Goal: Task Accomplishment & Management: Complete application form

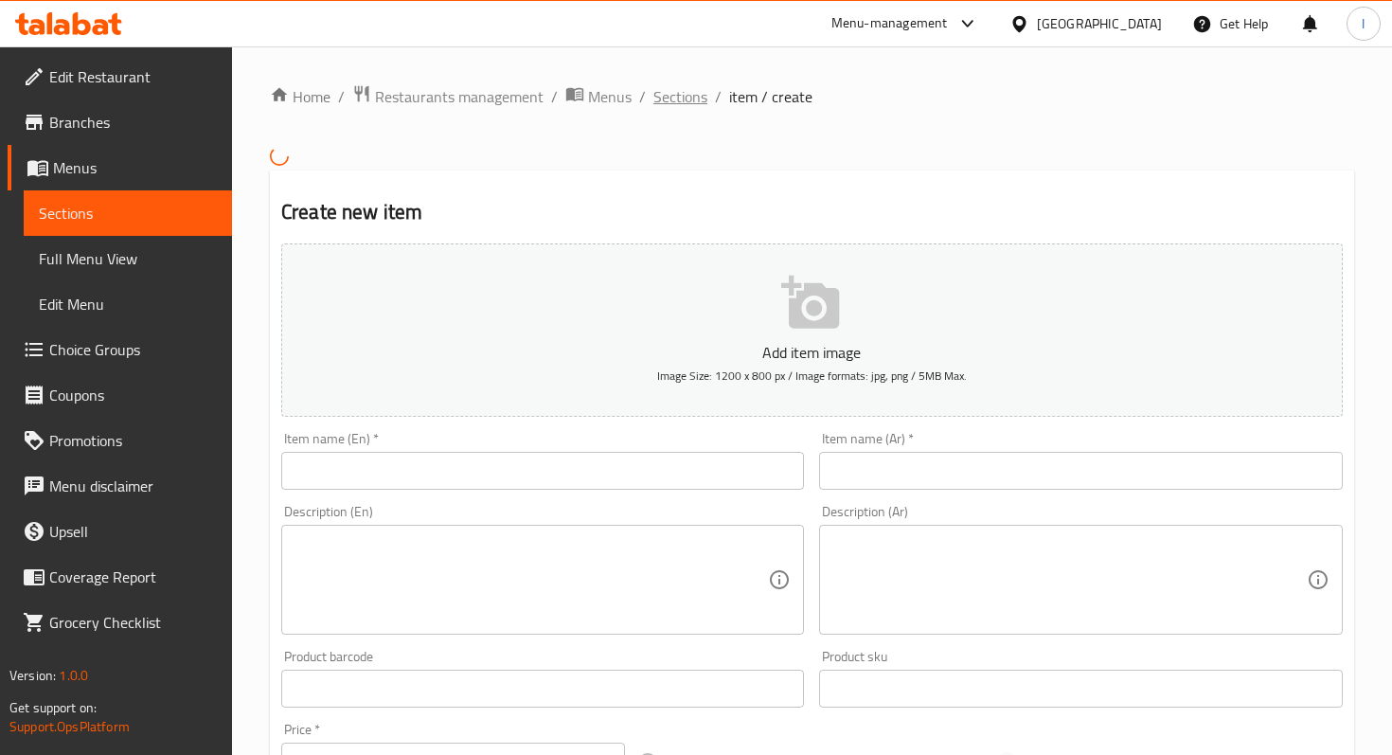
click at [665, 100] on span "Sections" at bounding box center [680, 96] width 54 height 23
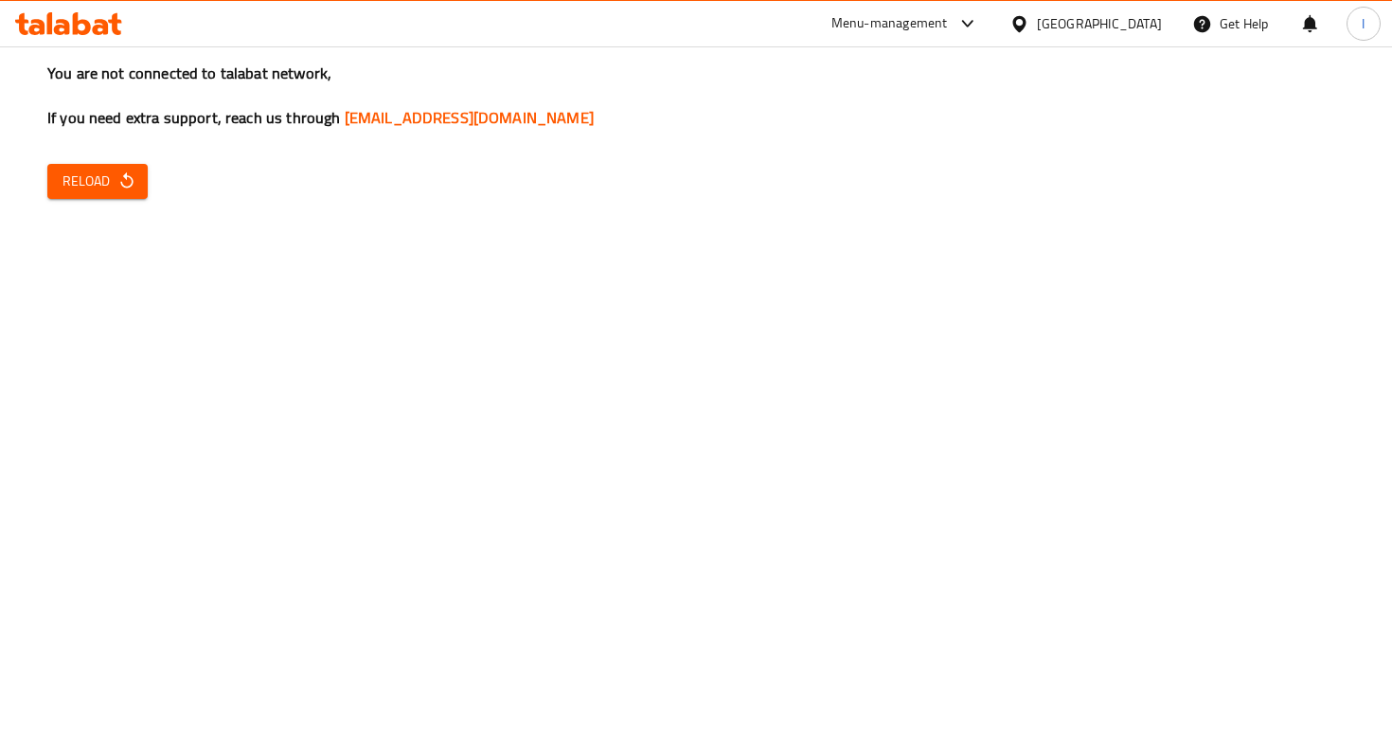
click at [84, 186] on span "Reload" at bounding box center [98, 182] width 70 height 24
click at [106, 175] on span "Reload" at bounding box center [98, 182] width 70 height 24
click at [96, 187] on span "Reload" at bounding box center [98, 182] width 70 height 24
click at [109, 183] on span "Reload" at bounding box center [98, 182] width 70 height 24
click at [760, 165] on div "You are not connected to talabat network, If you need extra support, reach us t…" at bounding box center [696, 377] width 1392 height 755
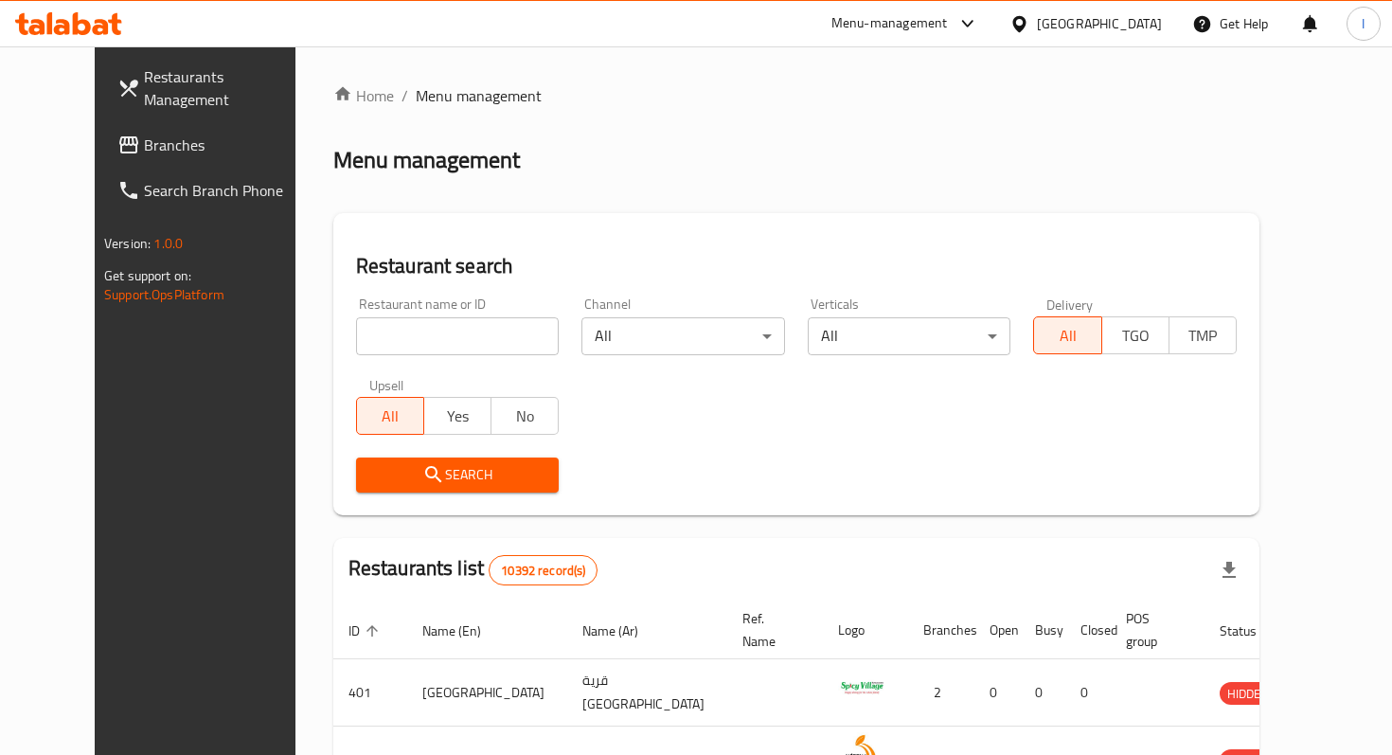
click at [431, 328] on input "search" at bounding box center [458, 336] width 204 height 38
type input "kucu"
click button "Search" at bounding box center [458, 474] width 204 height 35
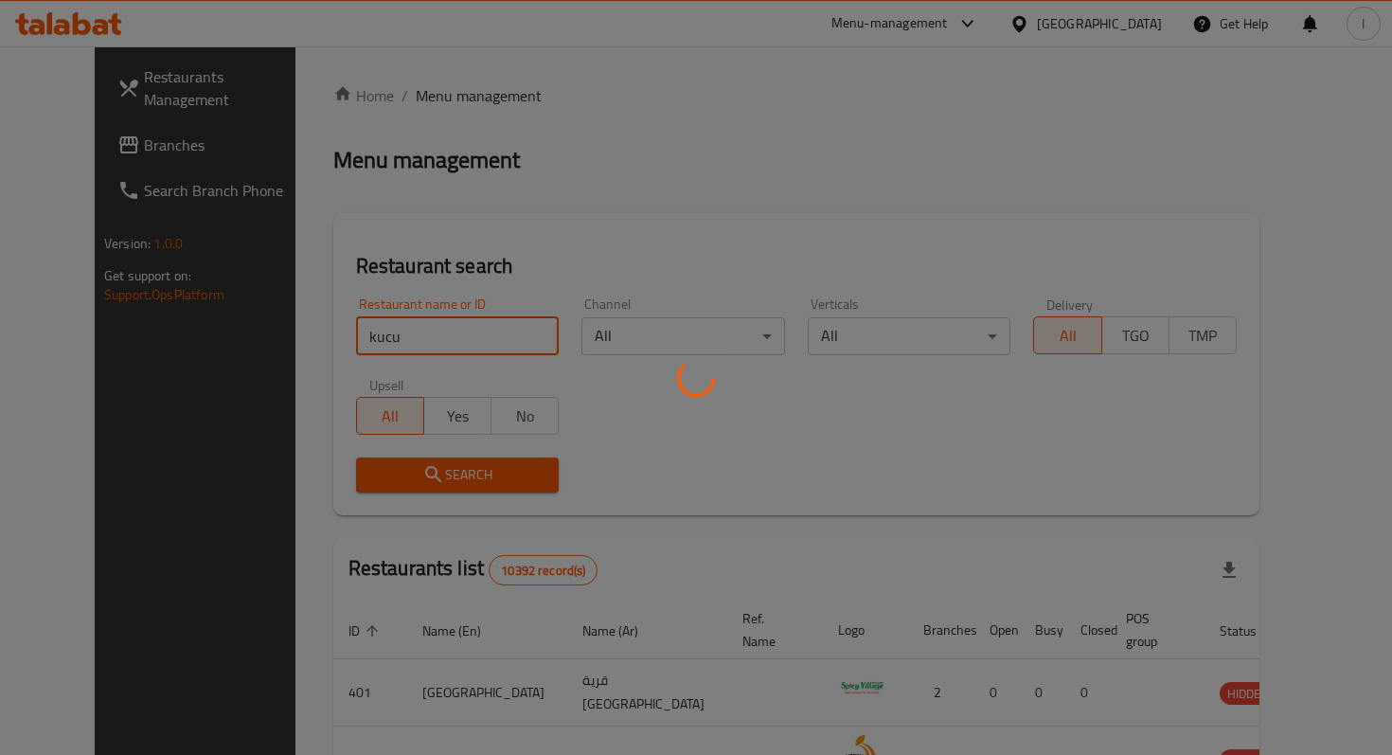
click button "Search" at bounding box center [458, 474] width 204 height 35
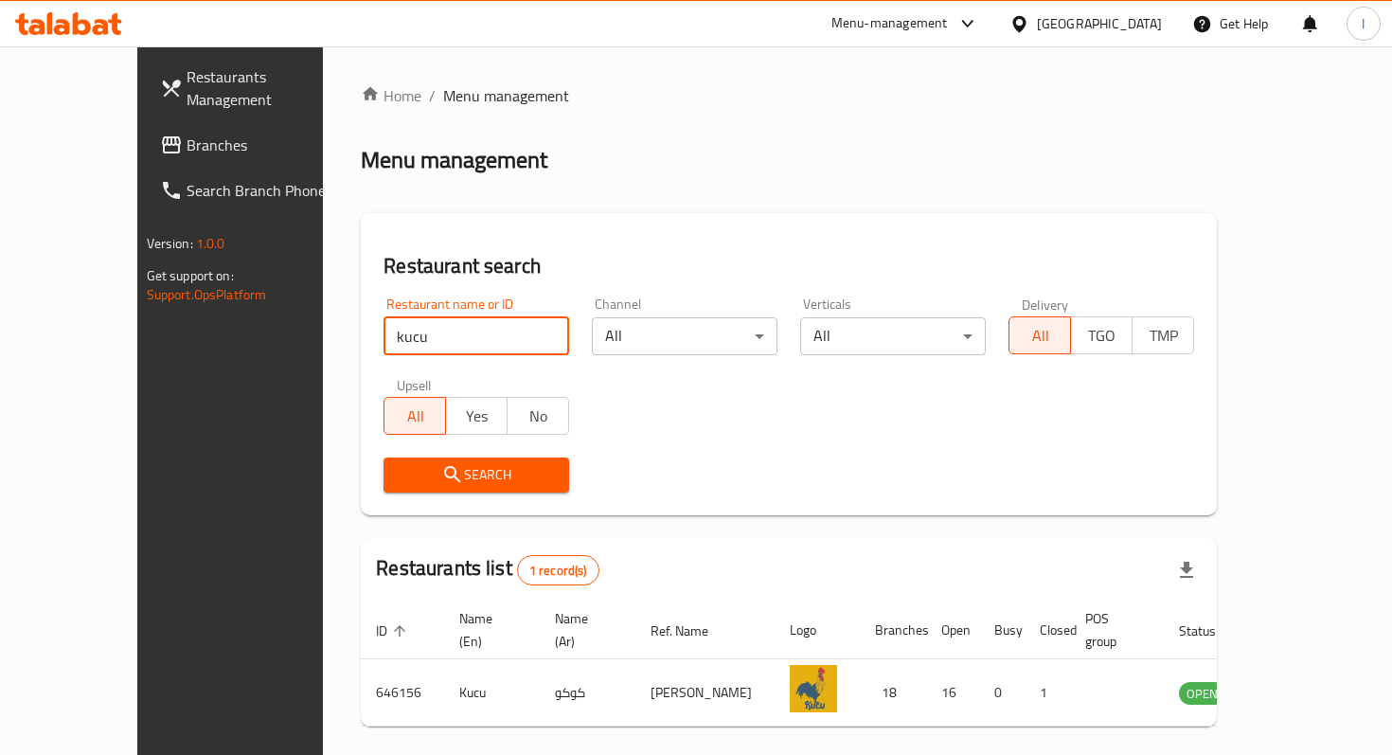
click at [779, 479] on div "Search" at bounding box center [788, 475] width 833 height 58
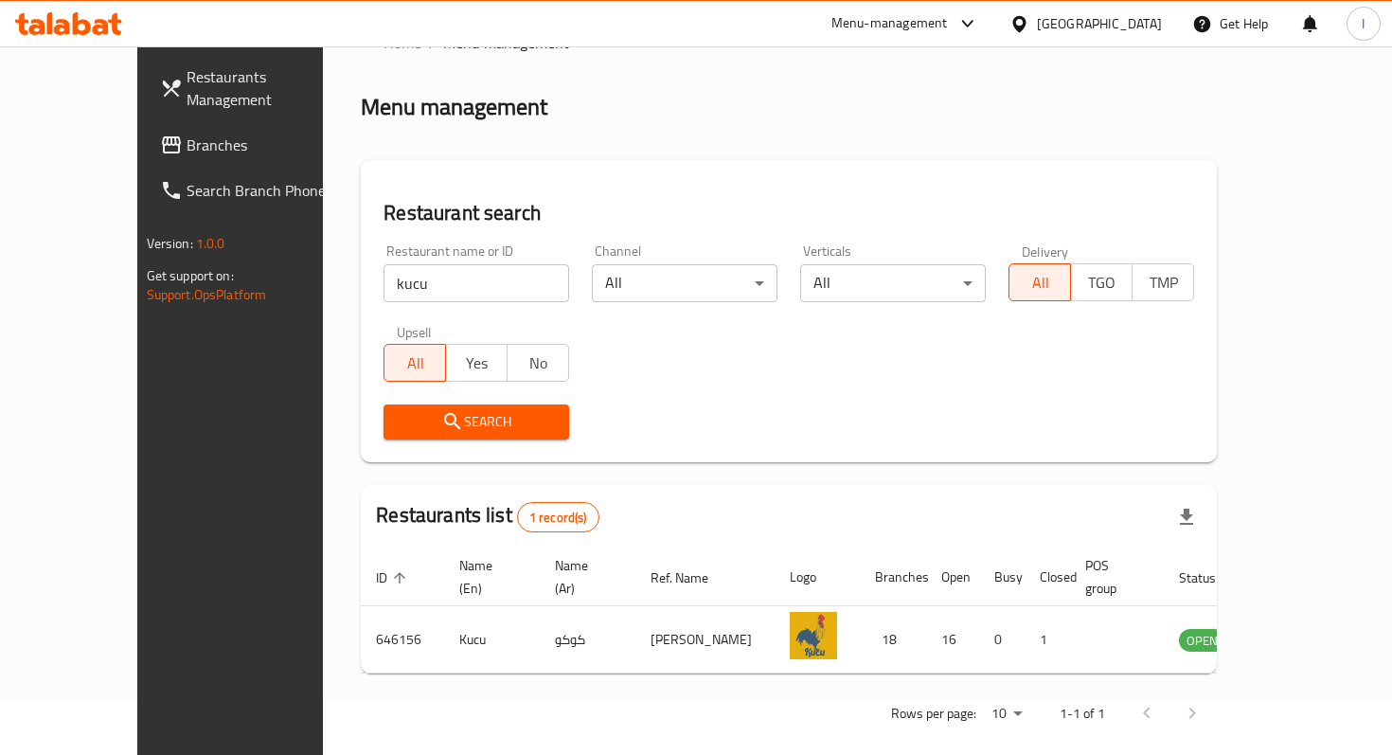
scroll to position [75, 0]
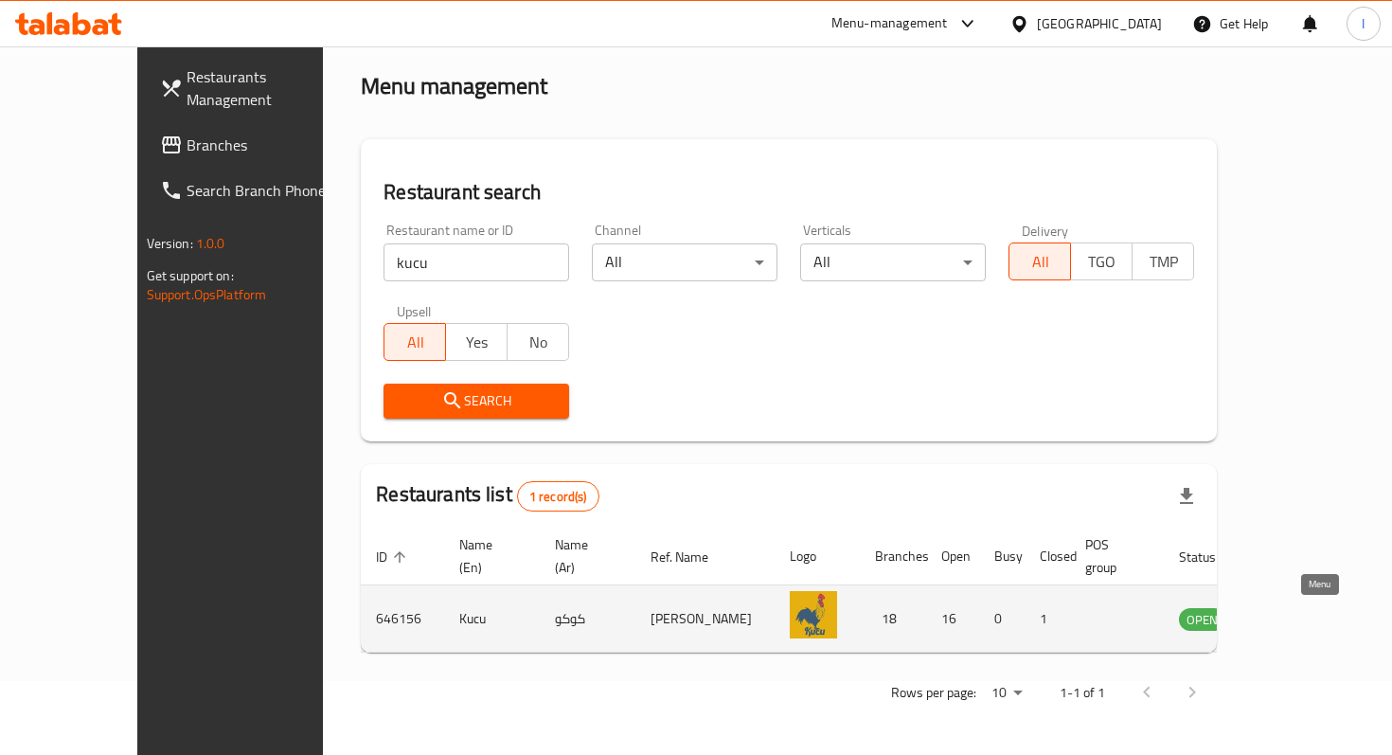
click at [1301, 622] on icon "enhanced table" at bounding box center [1289, 618] width 23 height 23
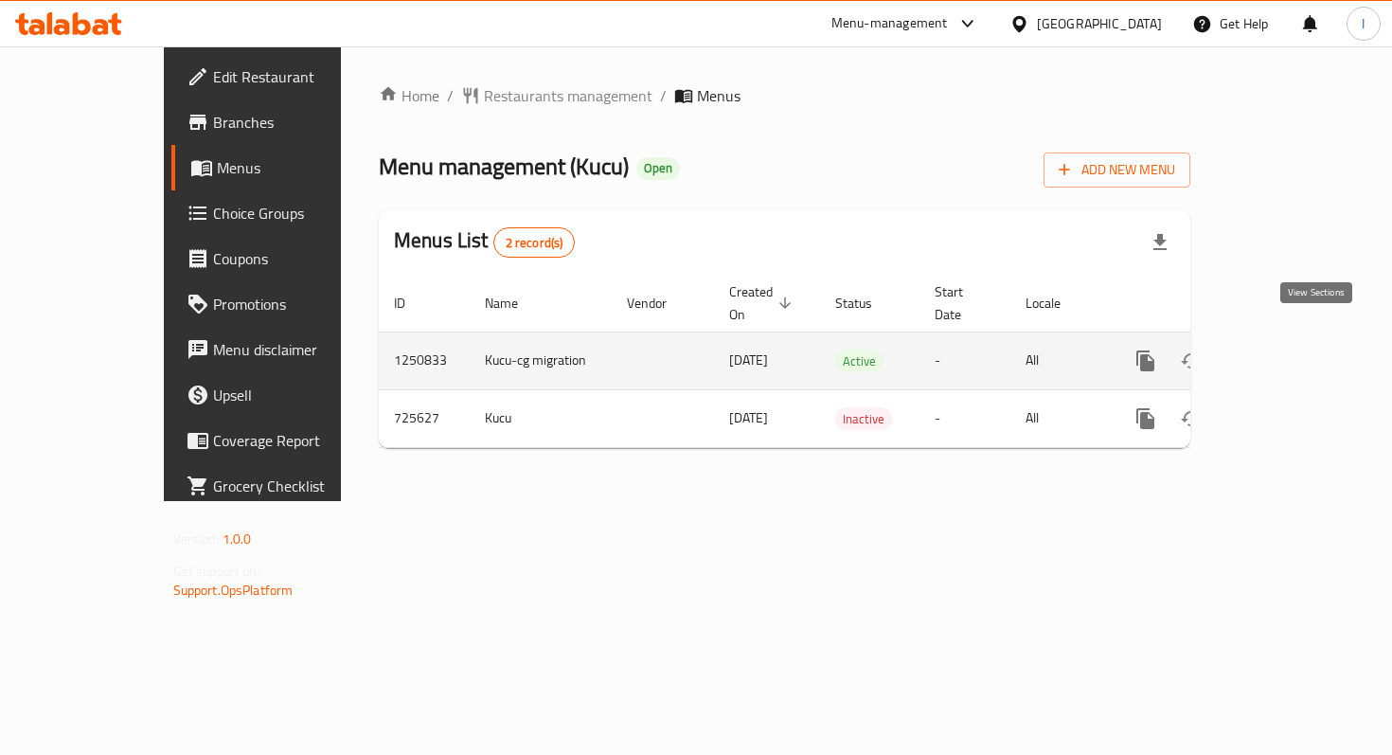
click at [1294, 349] on icon "enhanced table" at bounding box center [1282, 360] width 23 height 23
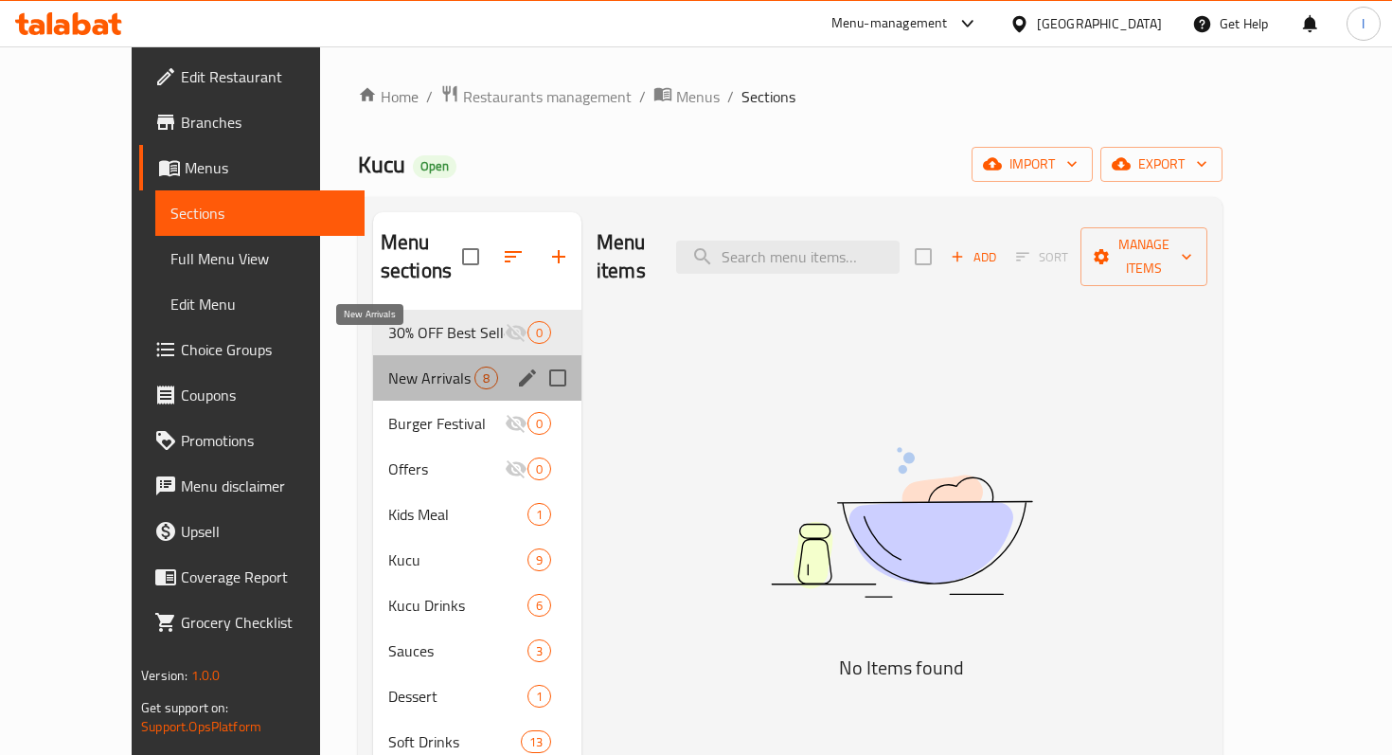
click at [388, 366] on span "New Arrivals" at bounding box center [431, 377] width 86 height 23
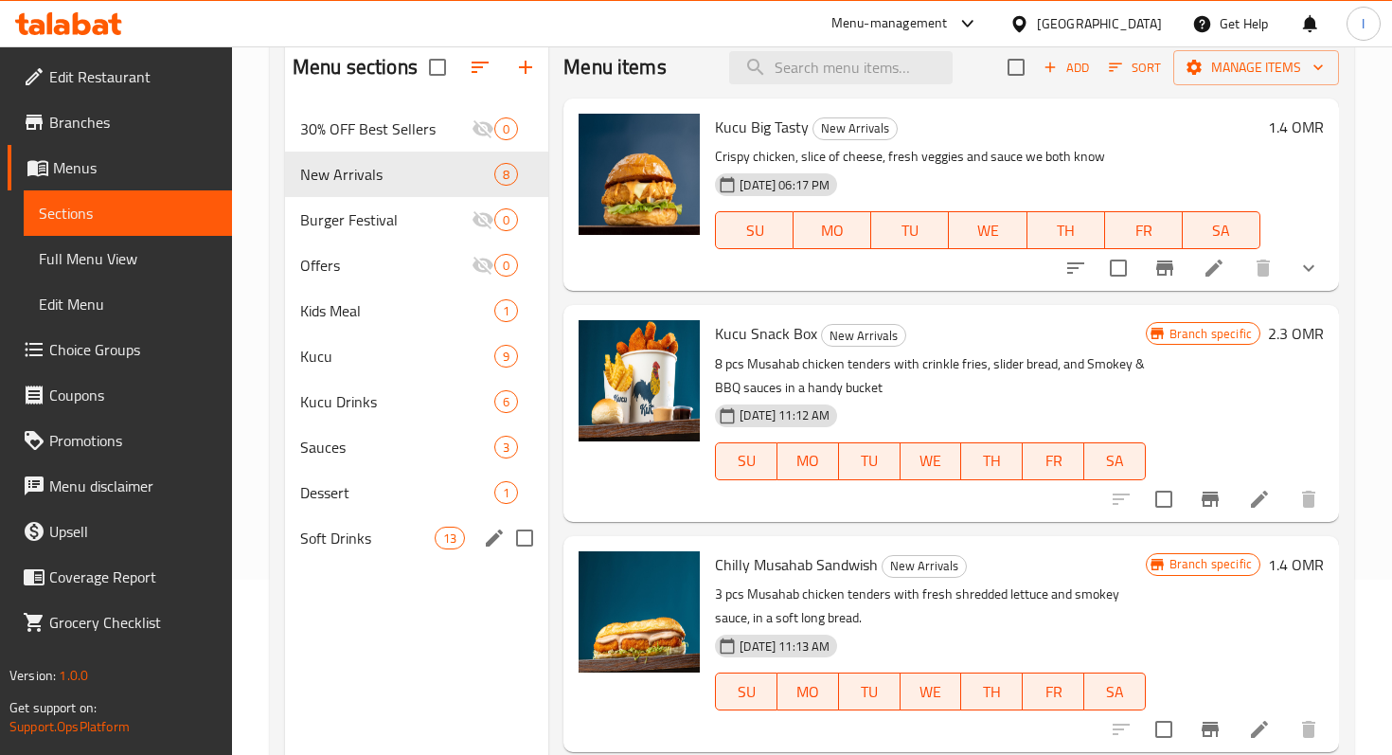
scroll to position [179, 0]
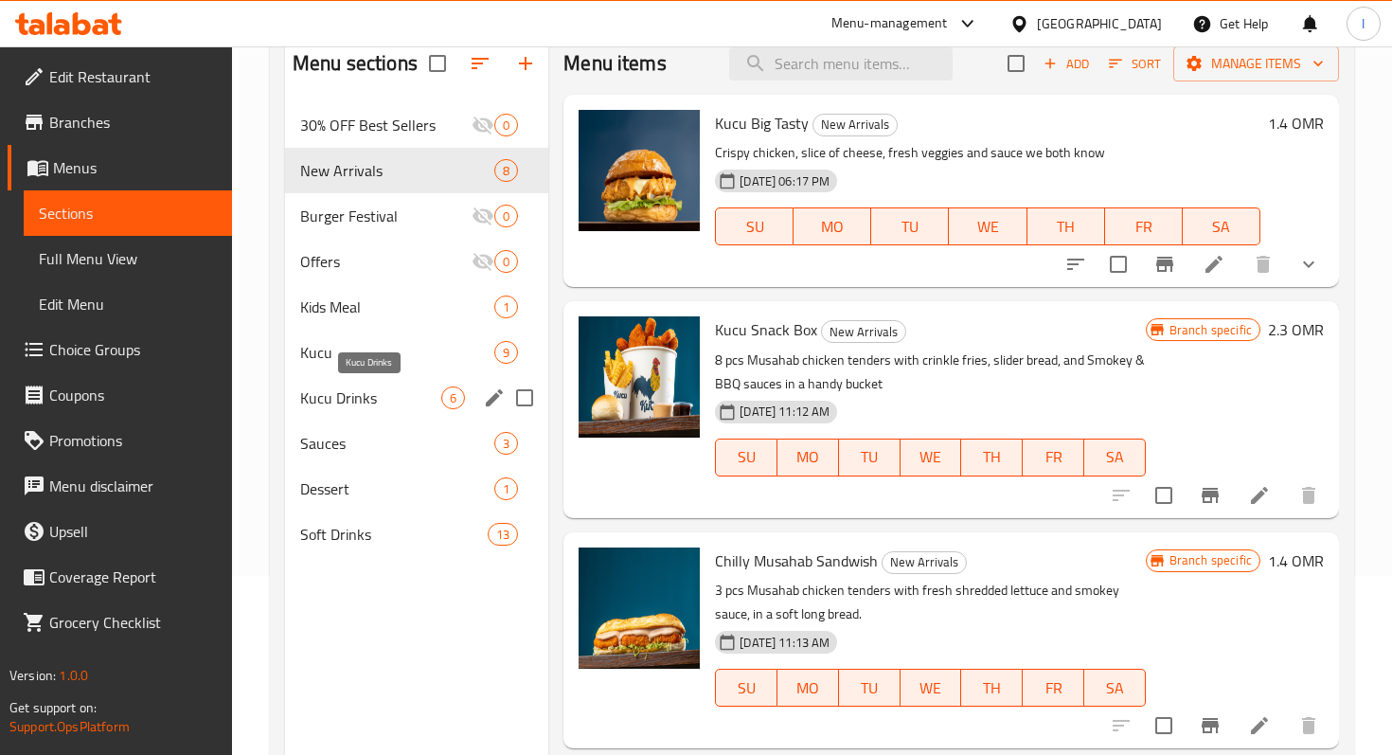
click at [350, 404] on span "Kucu Drinks" at bounding box center [370, 397] width 141 height 23
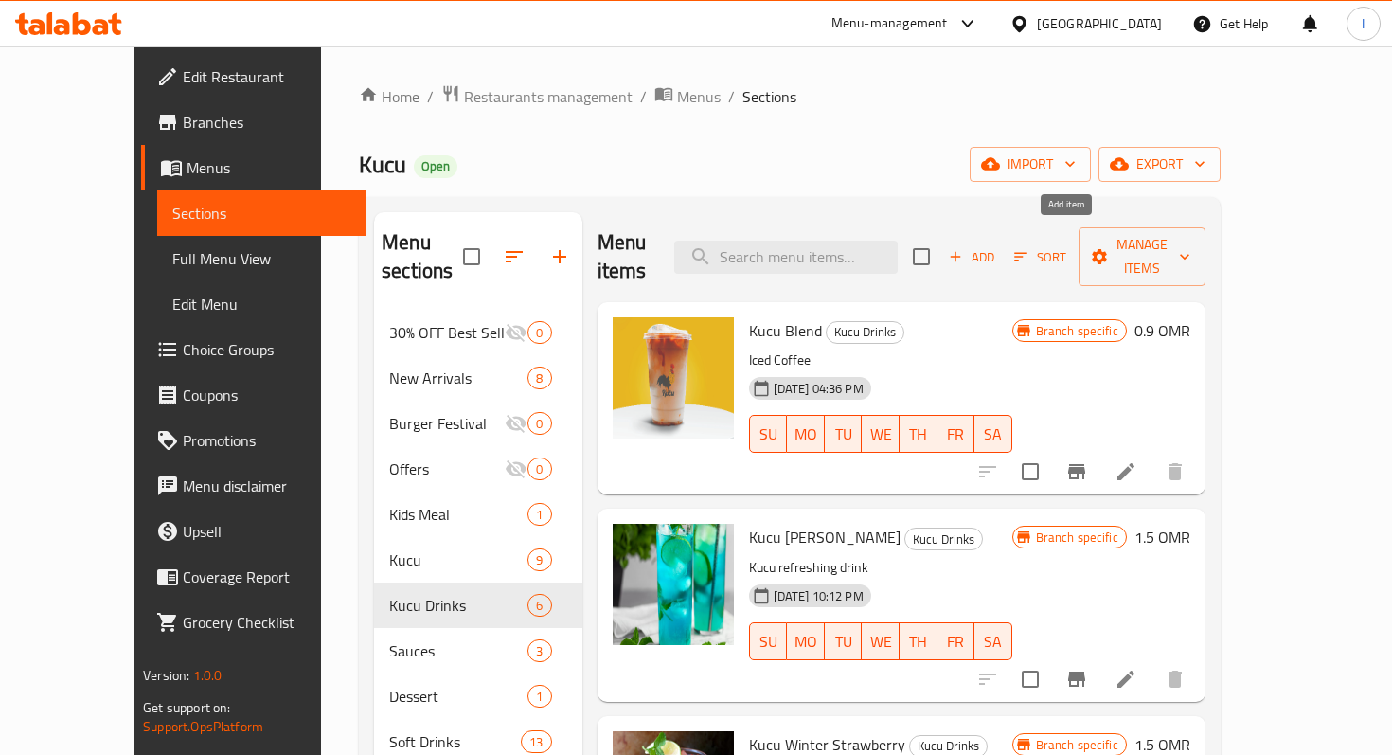
click at [997, 246] on span "Add" at bounding box center [971, 257] width 51 height 22
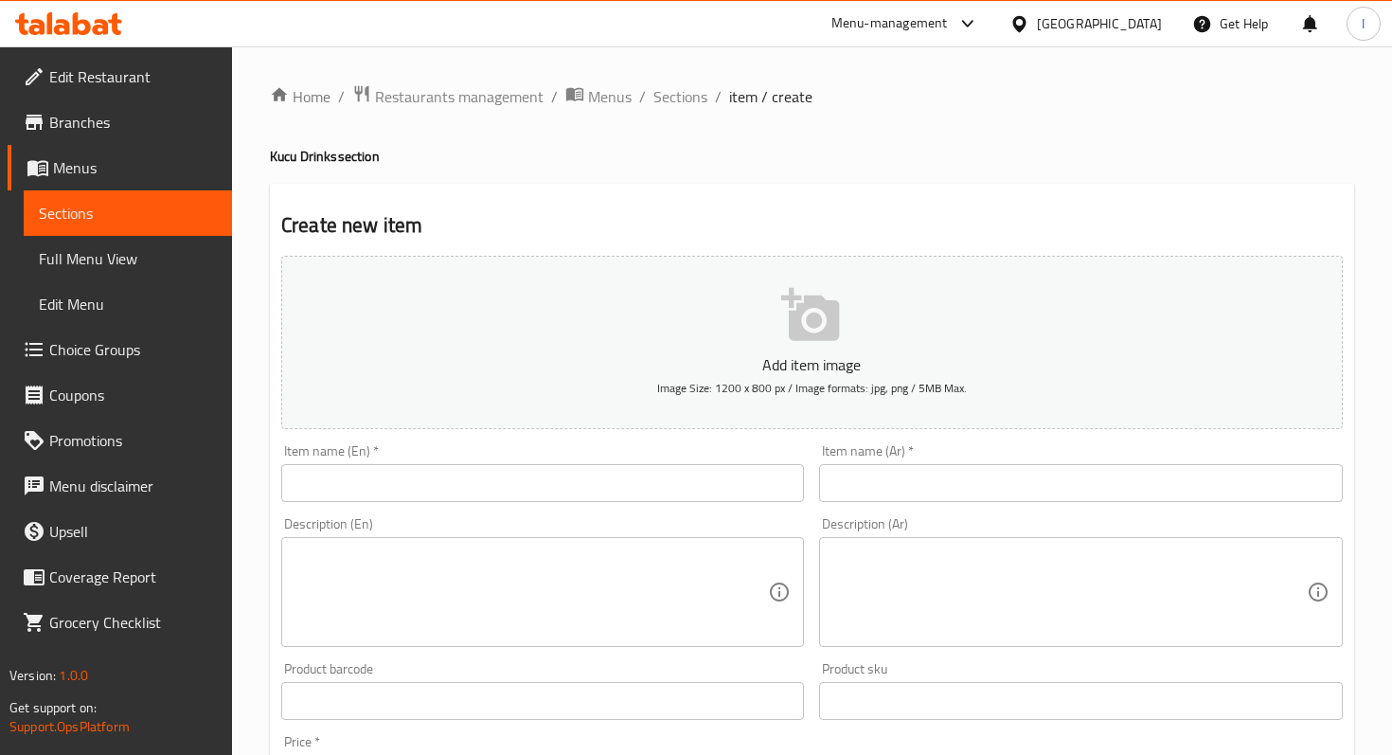
click at [629, 484] on input "text" at bounding box center [542, 483] width 523 height 38
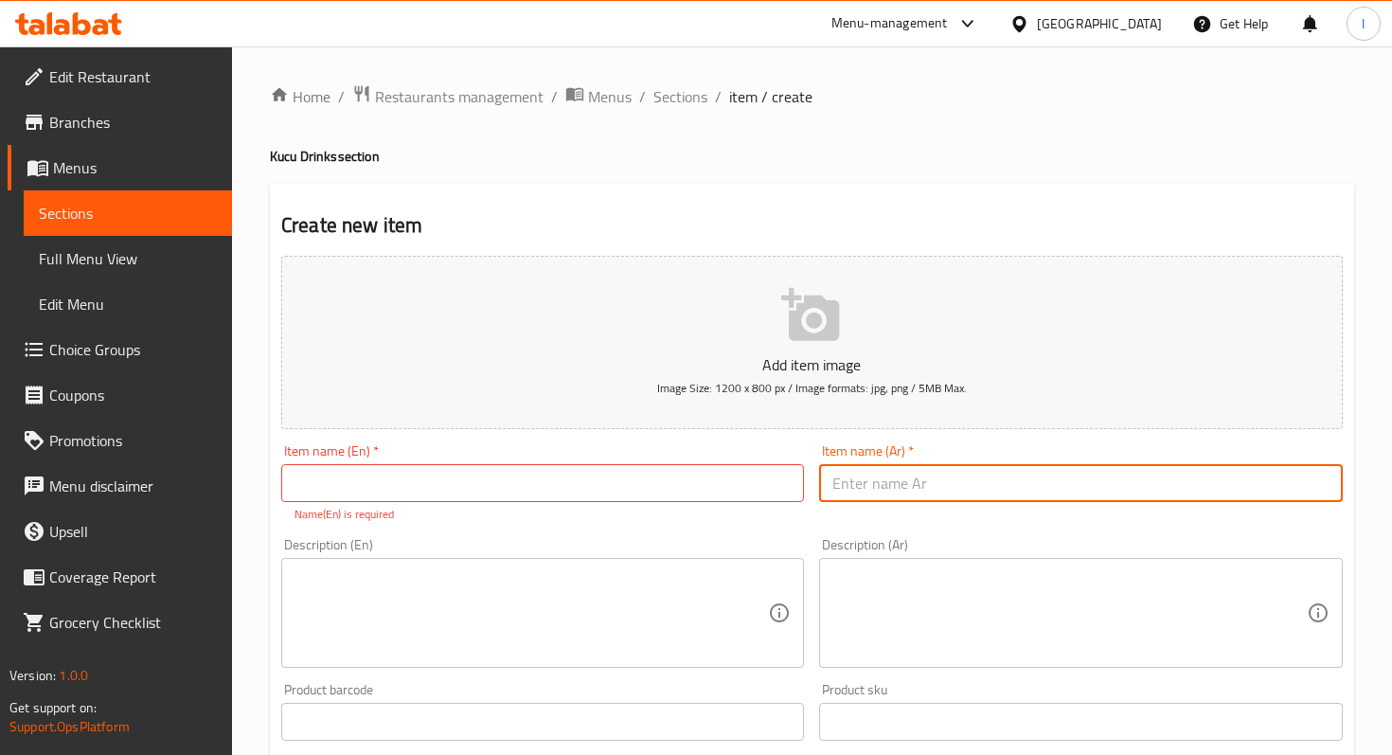
click at [853, 482] on input "text" at bounding box center [1080, 483] width 523 height 38
paste input "مزيج منعش من الليمون وماء الورد حلو وزهري ومليء بالهدوء."
type input "مزيج منعش من الليمون وماء الورد حلو وزهري ومليء بالهدوء."
click at [982, 594] on textarea at bounding box center [1068, 613] width 473 height 90
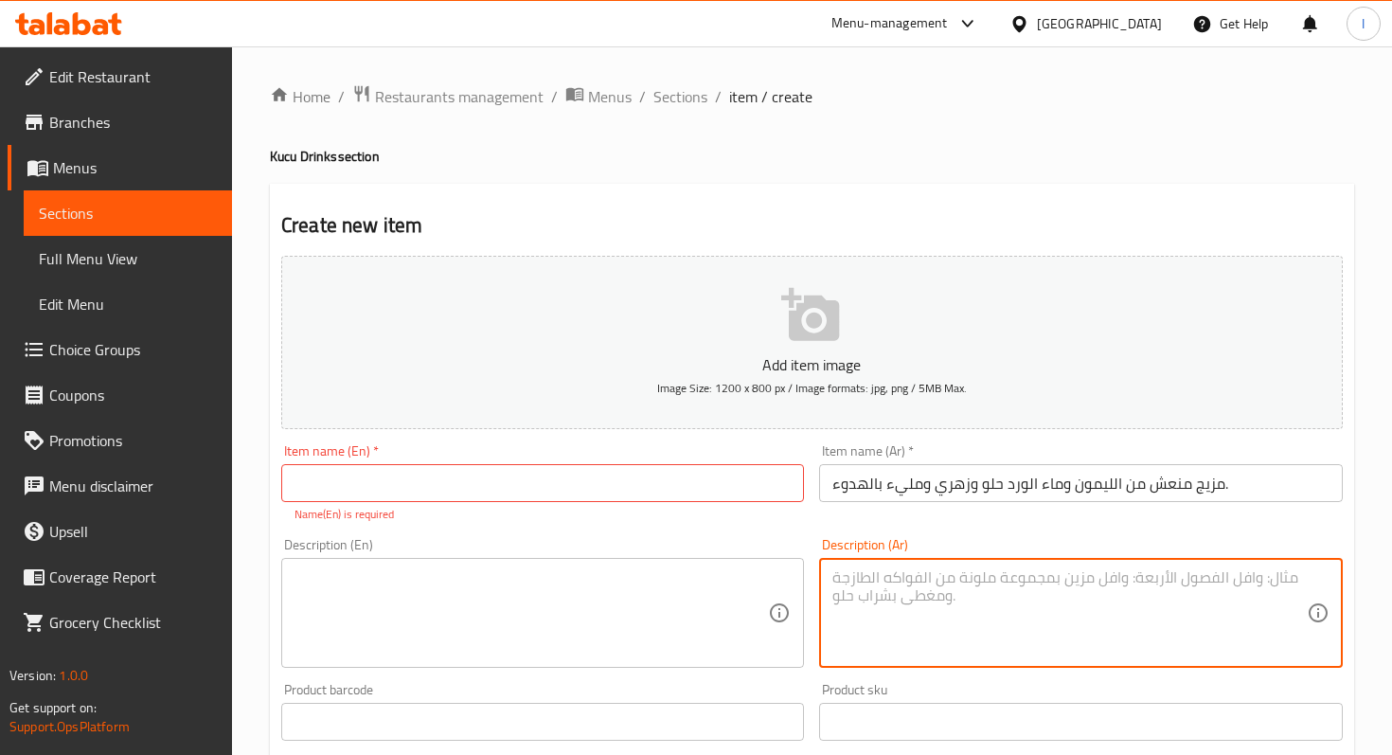
paste textarea "مزيج منعش من الليمون وماء الورد حلو وزهري ومليء بالهدوء."
type textarea "مزيج منعش من الليمون وماء الورد حلو وزهري ومليء بالهدوء."
click at [913, 479] on input "مزيج منعش من الليمون وماء الورد حلو وزهري ومليء بالهدوء." at bounding box center [1080, 483] width 523 height 38
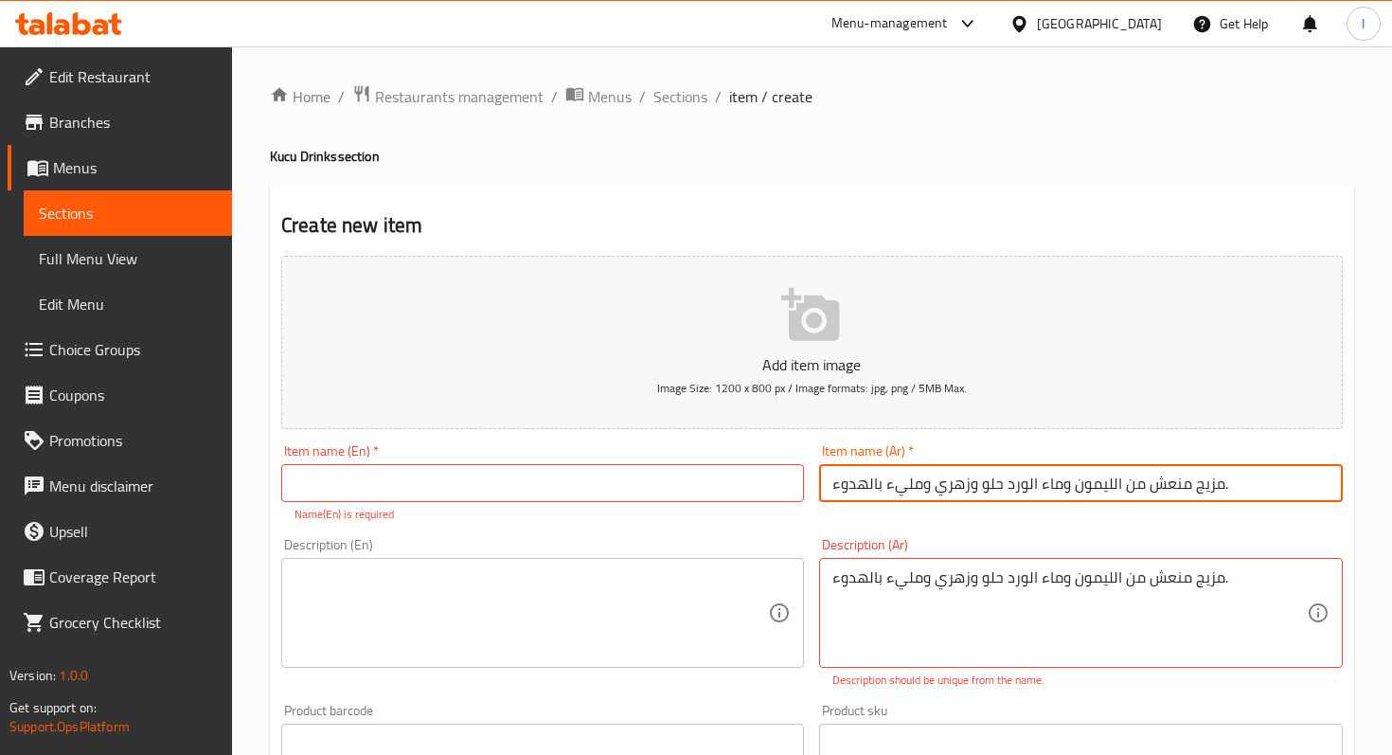
click at [913, 479] on input "مزيج منعش من الليمون وماء الورد حلو وزهري ومليء بالهدوء." at bounding box center [1080, 483] width 523 height 38
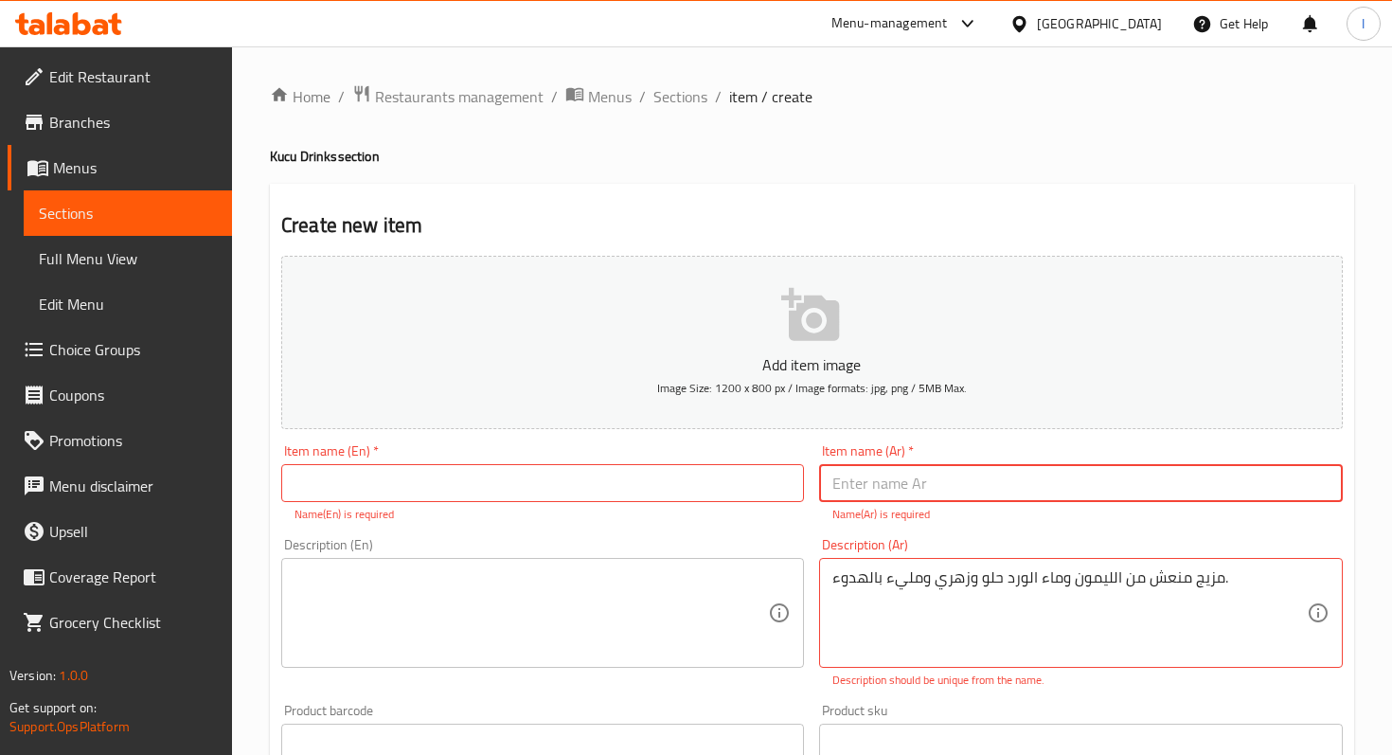
click at [441, 617] on textarea at bounding box center [531, 613] width 473 height 90
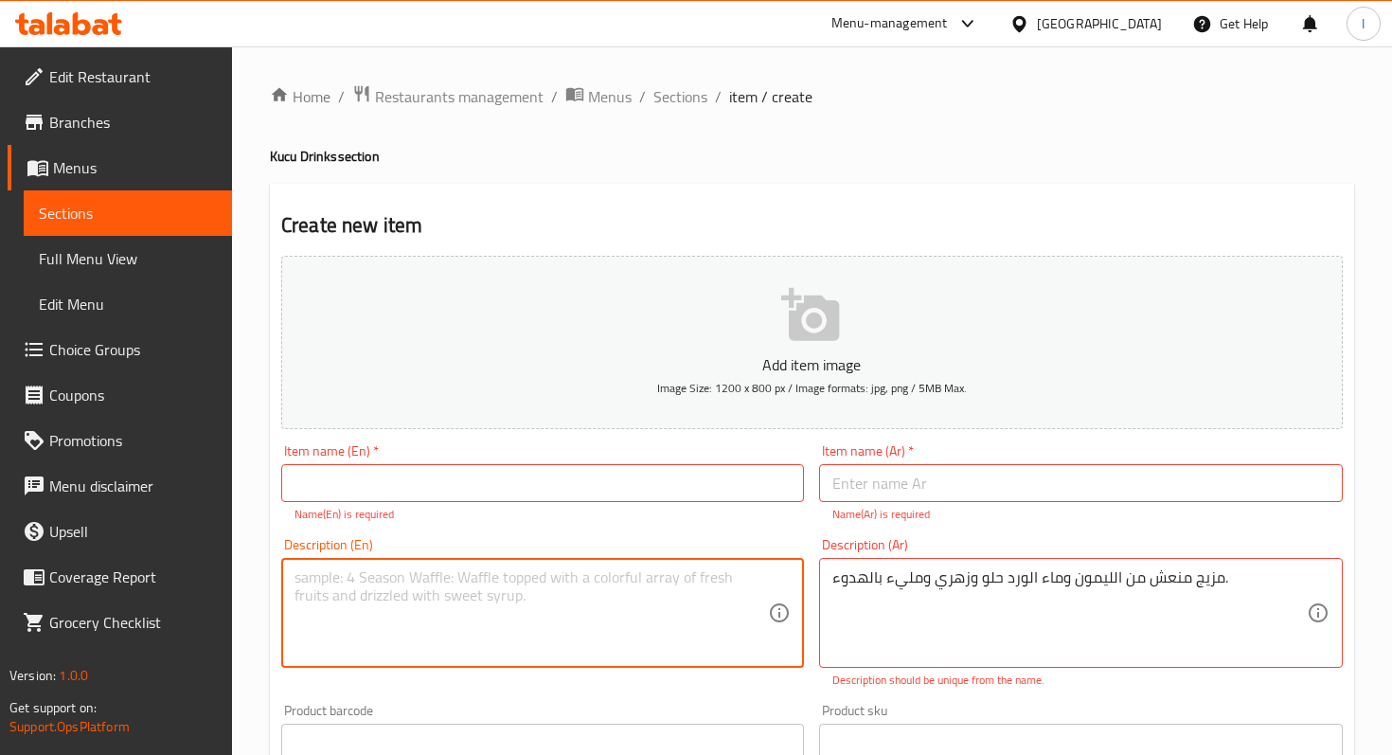
paste textarea "A refreshing mix of lemon and rose water sweet, floral, and full of calm."
type textarea "A refreshing mix of lemon and rose water sweet, floral, and full of calm."
click at [420, 486] on input "text" at bounding box center [542, 483] width 523 height 38
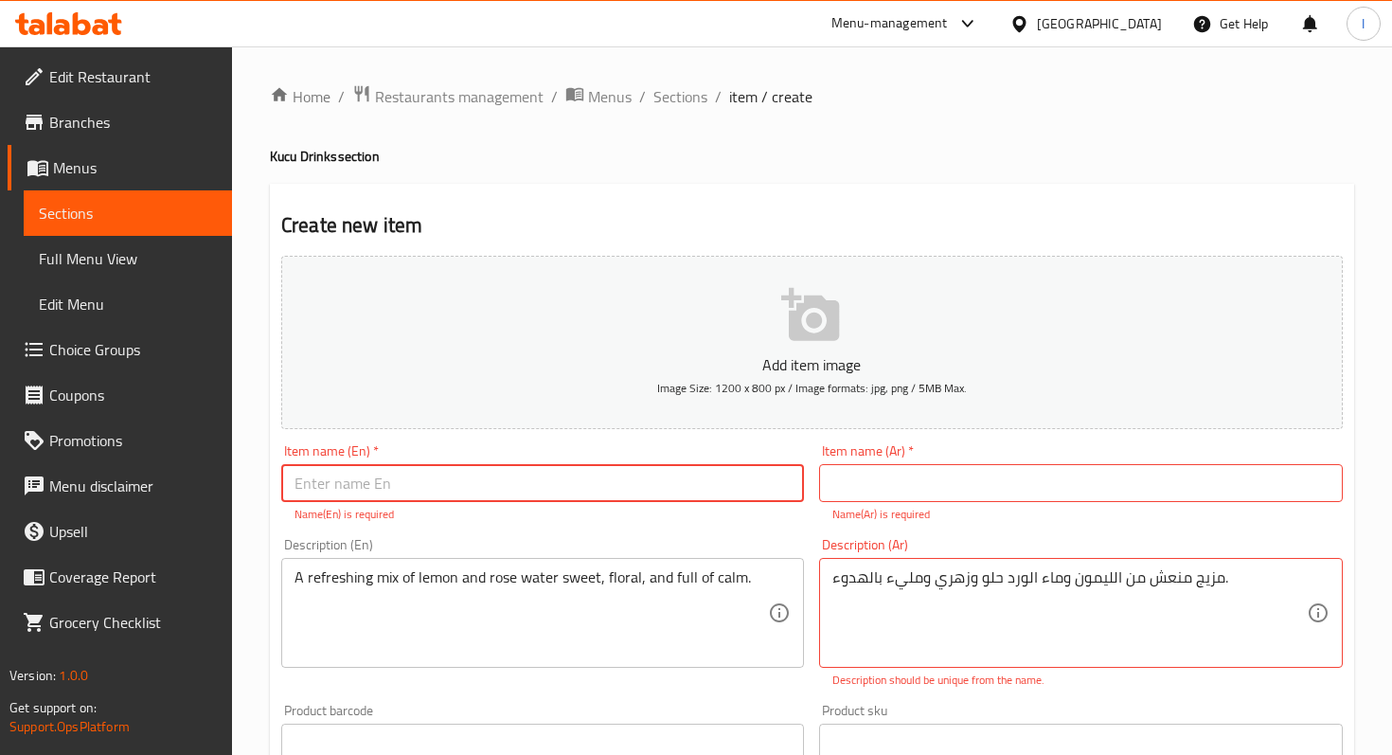
paste input "KUCU FLORAL DRINK"
type input "KUCU FLORAL DRINK"
click at [951, 175] on div "Home / Restaurants management / Menus / Sections / item / create Kucu Drinks se…" at bounding box center [812, 713] width 1084 height 1258
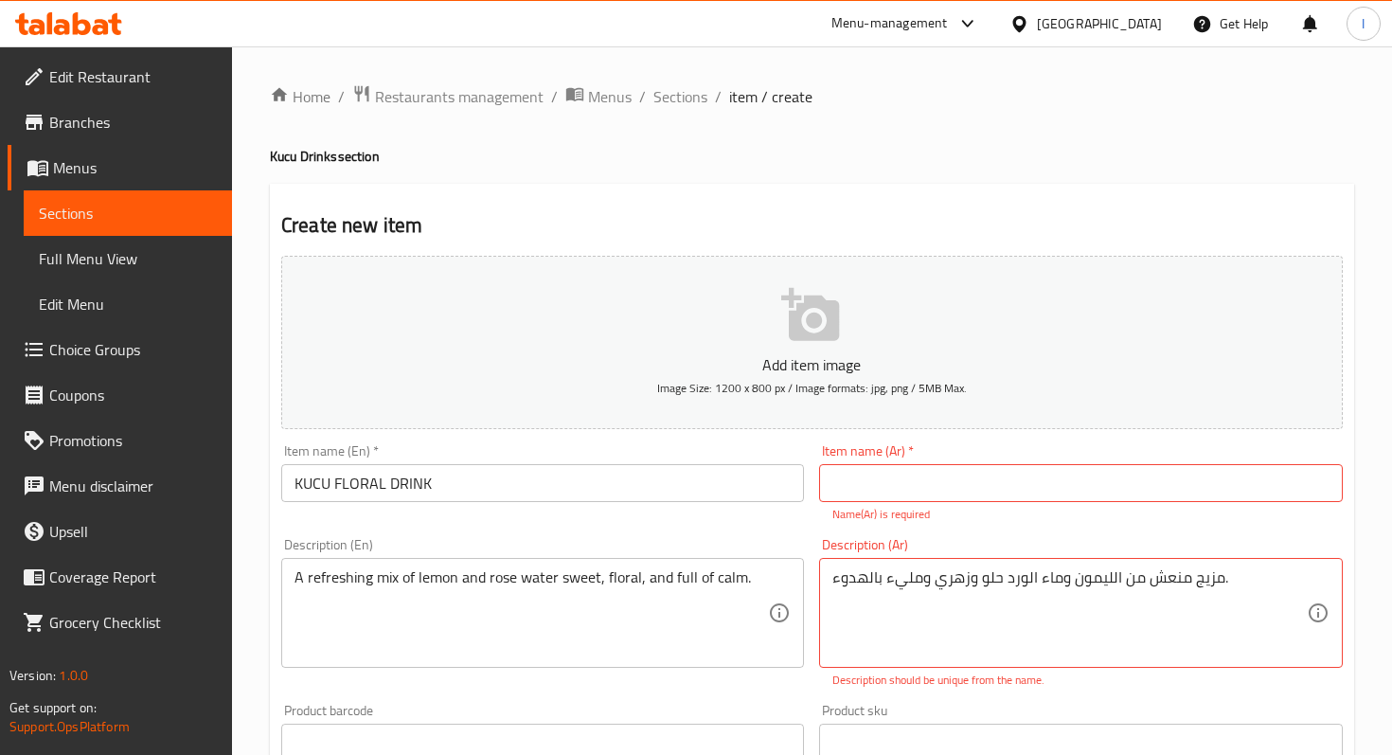
click at [931, 487] on input "text" at bounding box center [1080, 483] width 523 height 38
click at [913, 91] on ol "Home / Restaurants management / Menus / Sections / item / create" at bounding box center [812, 96] width 1084 height 25
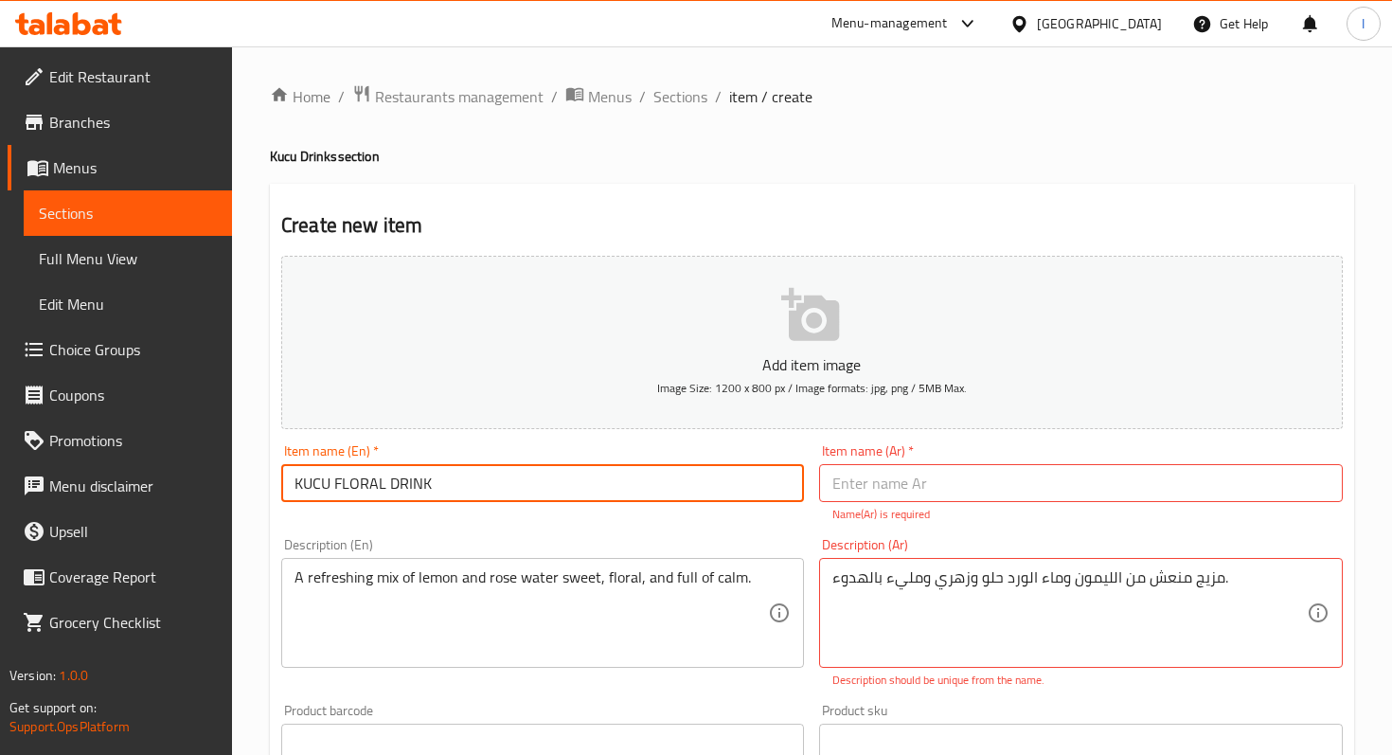
click at [435, 477] on input "KUCU FLORAL DRINK" at bounding box center [542, 483] width 523 height 38
click at [916, 473] on input "text" at bounding box center [1080, 483] width 523 height 38
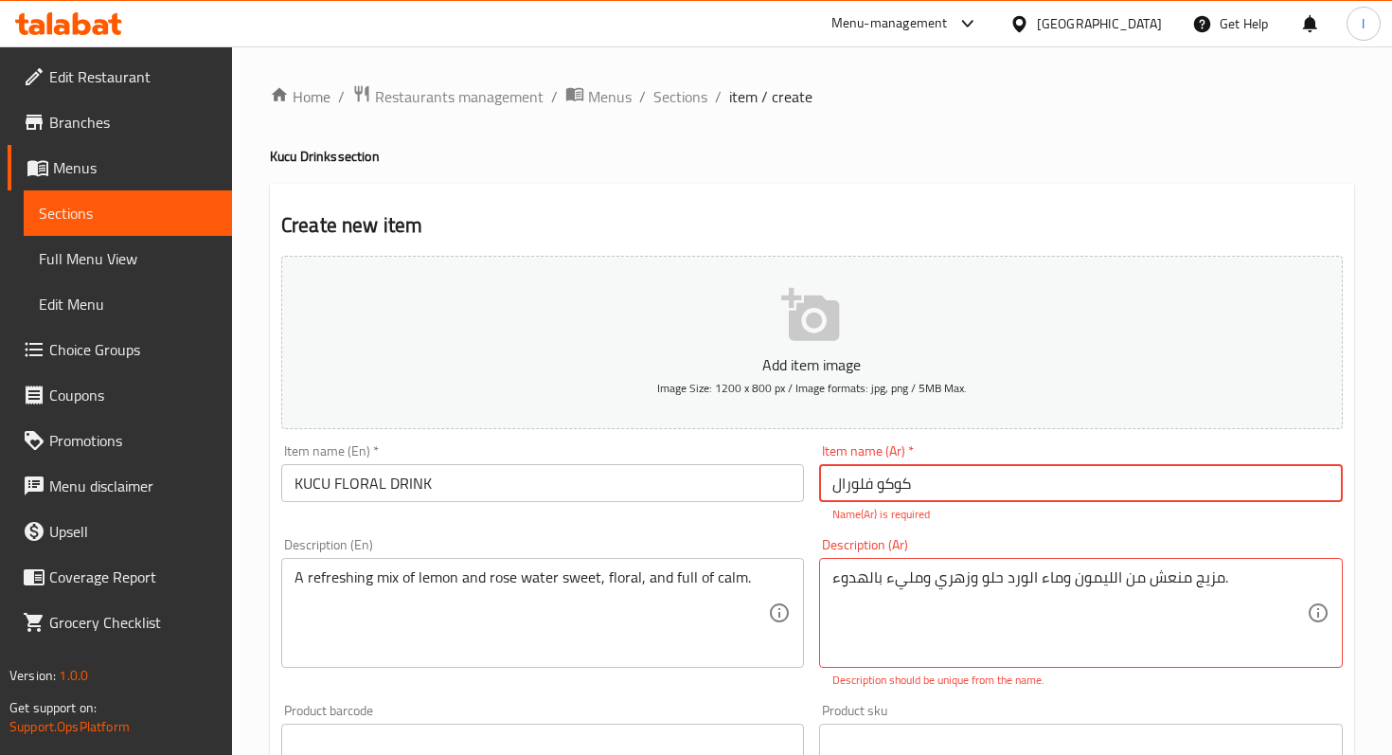
type input "كوكو فلورال"
click at [784, 137] on div "Home / Restaurants management / Menus / Sections / item / create Kucu Drinks se…" at bounding box center [812, 713] width 1084 height 1258
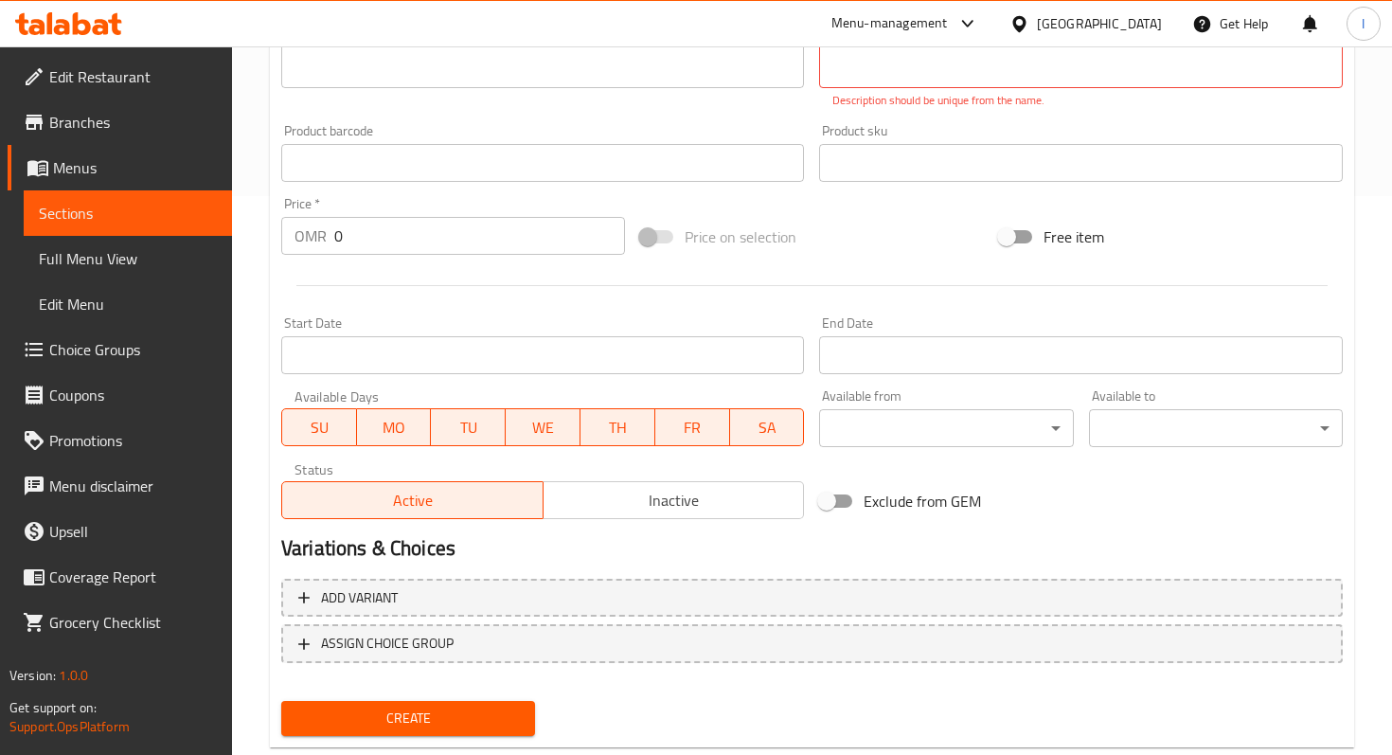
scroll to position [604, 0]
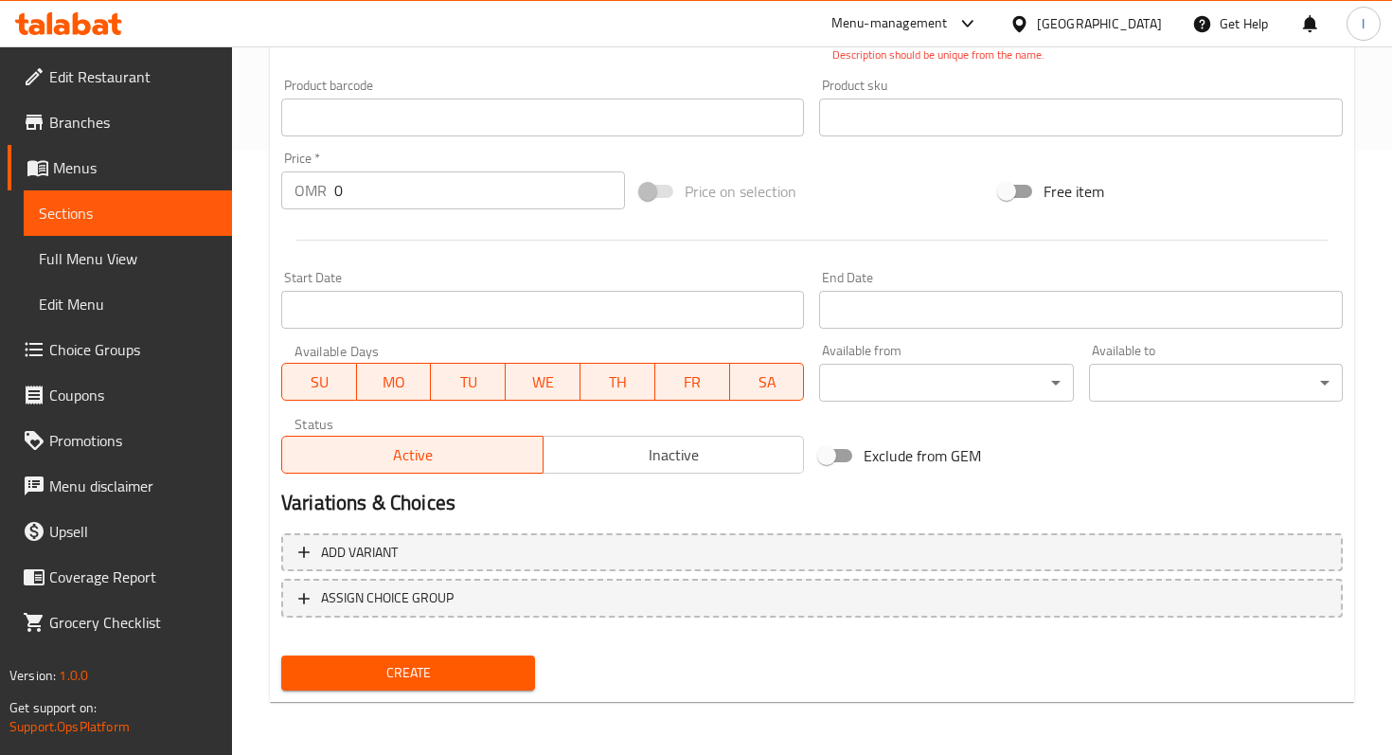
click at [359, 201] on input "0" at bounding box center [479, 190] width 291 height 38
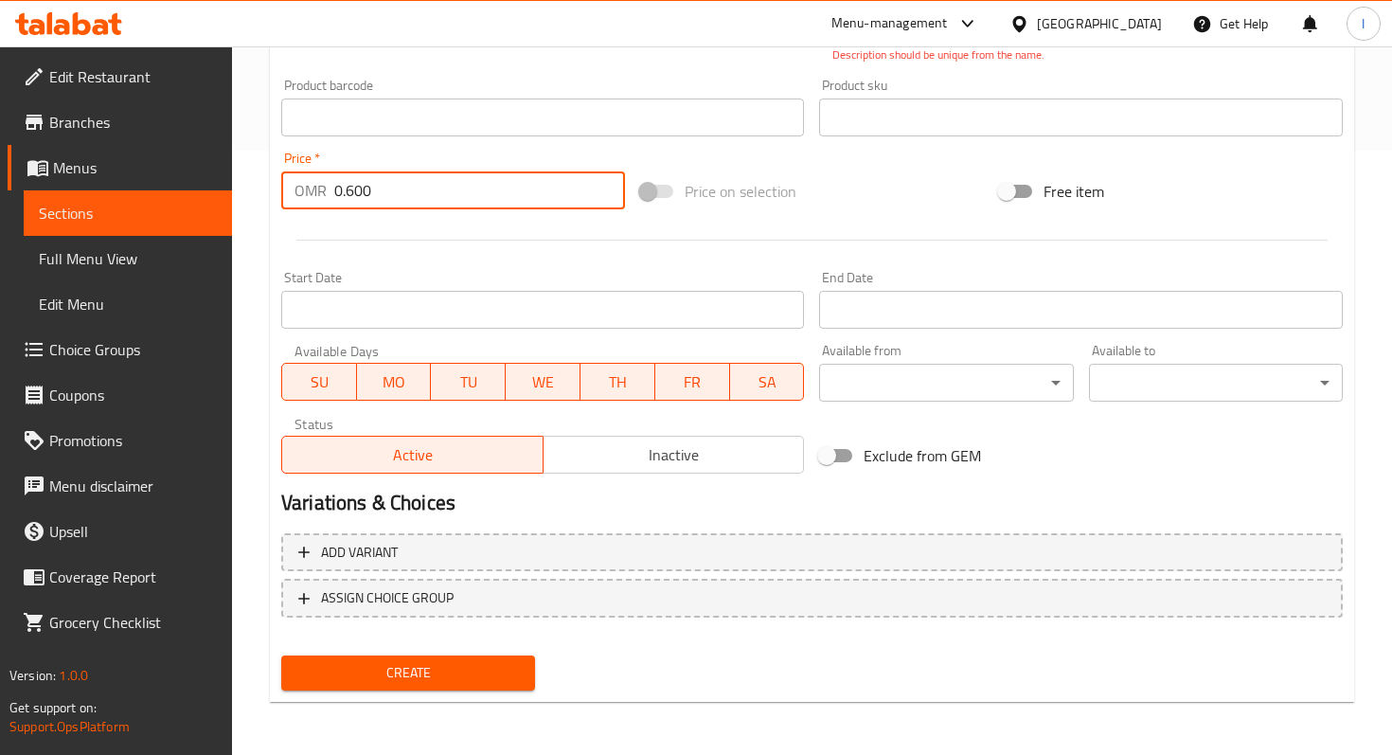
type input "0.600"
click at [582, 266] on div "Start Date Start Date" at bounding box center [543, 299] width 538 height 73
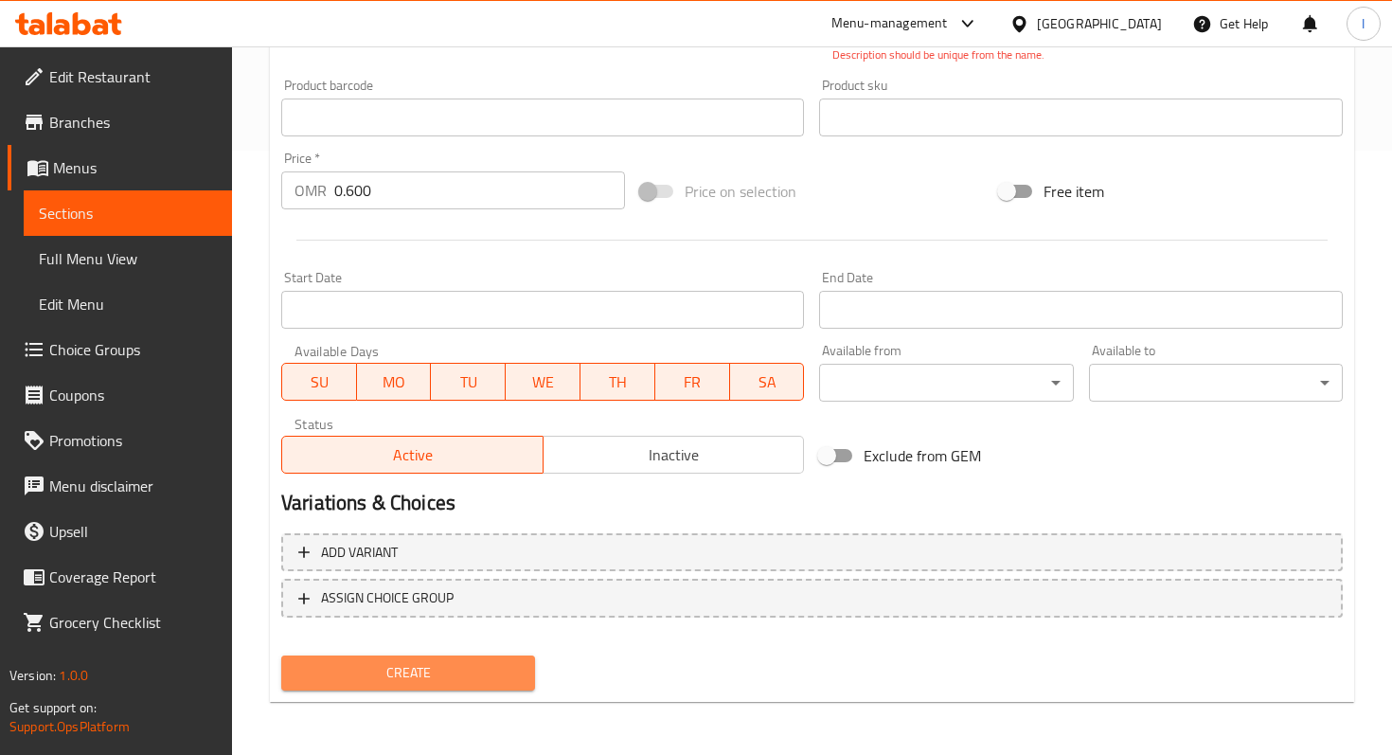
click at [401, 672] on span "Create" at bounding box center [407, 673] width 223 height 24
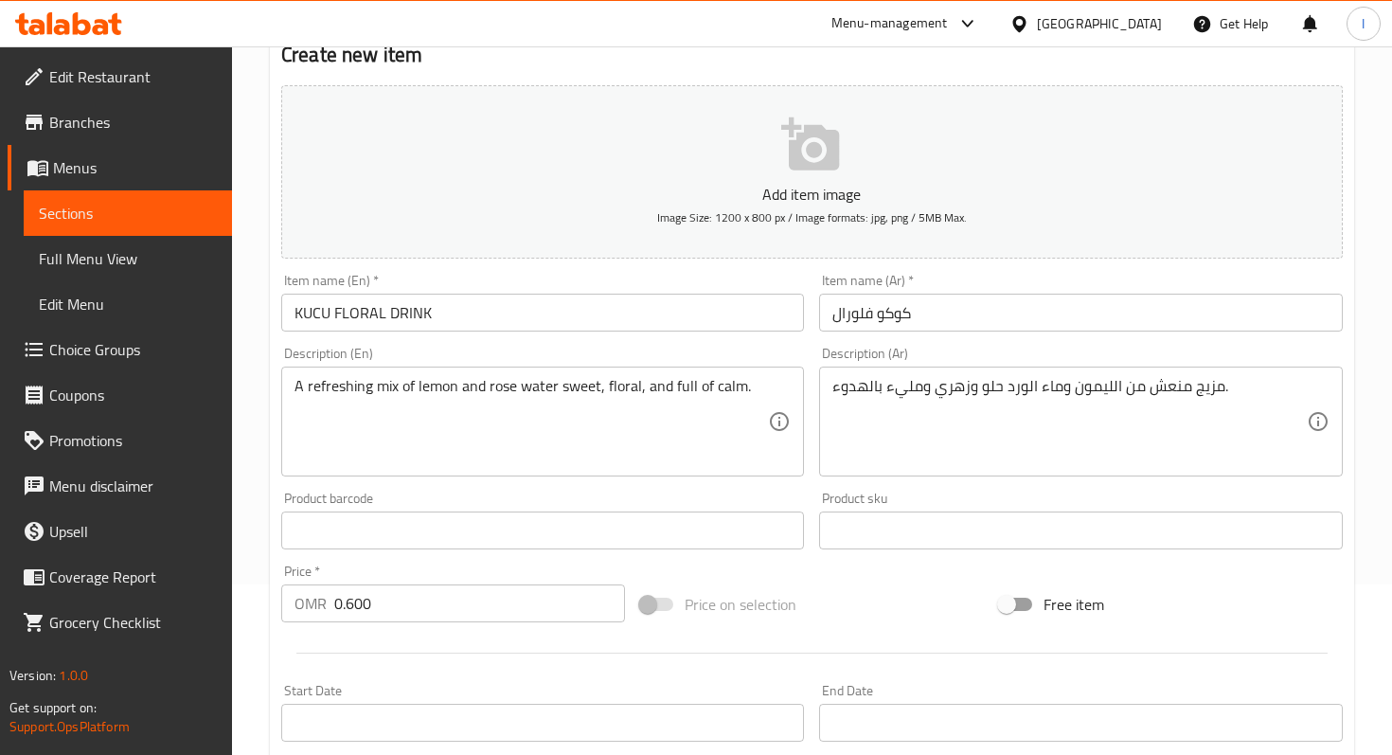
scroll to position [583, 0]
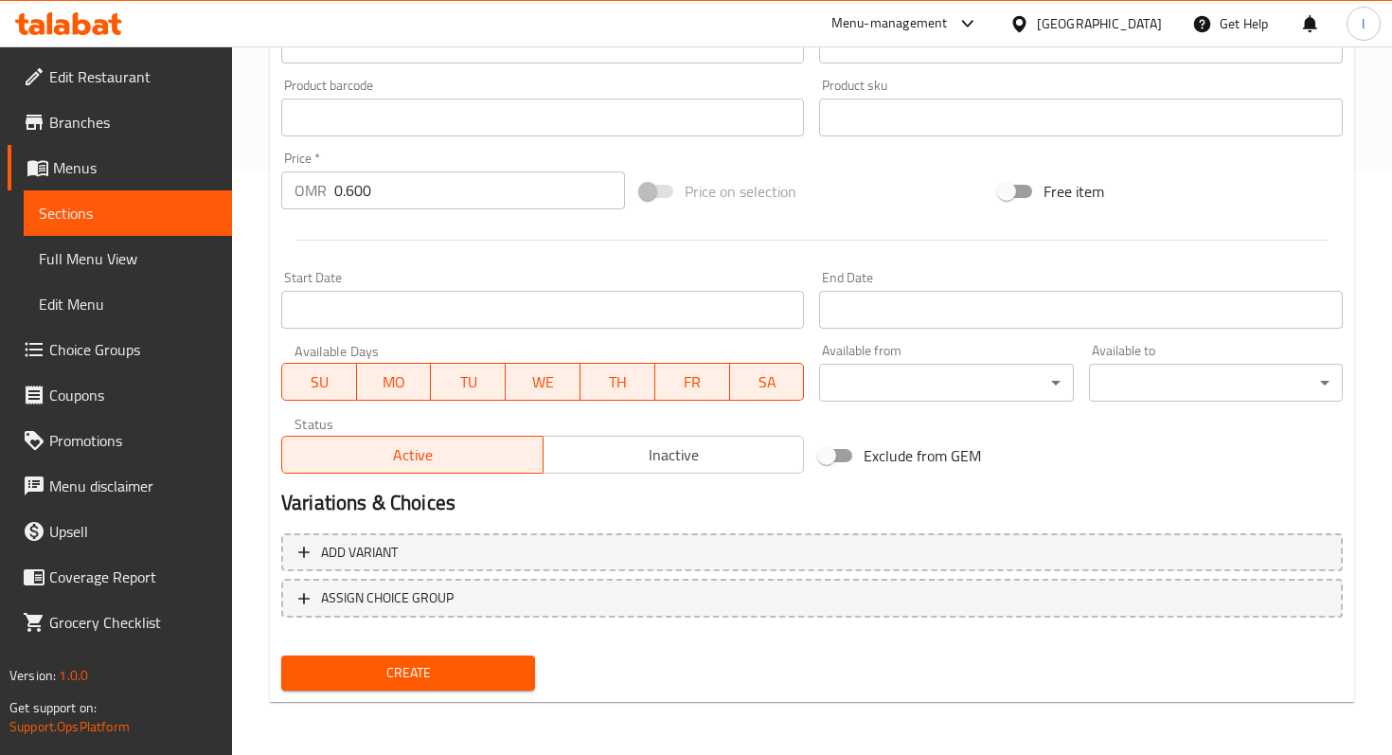
click at [395, 673] on span "Create" at bounding box center [407, 673] width 223 height 24
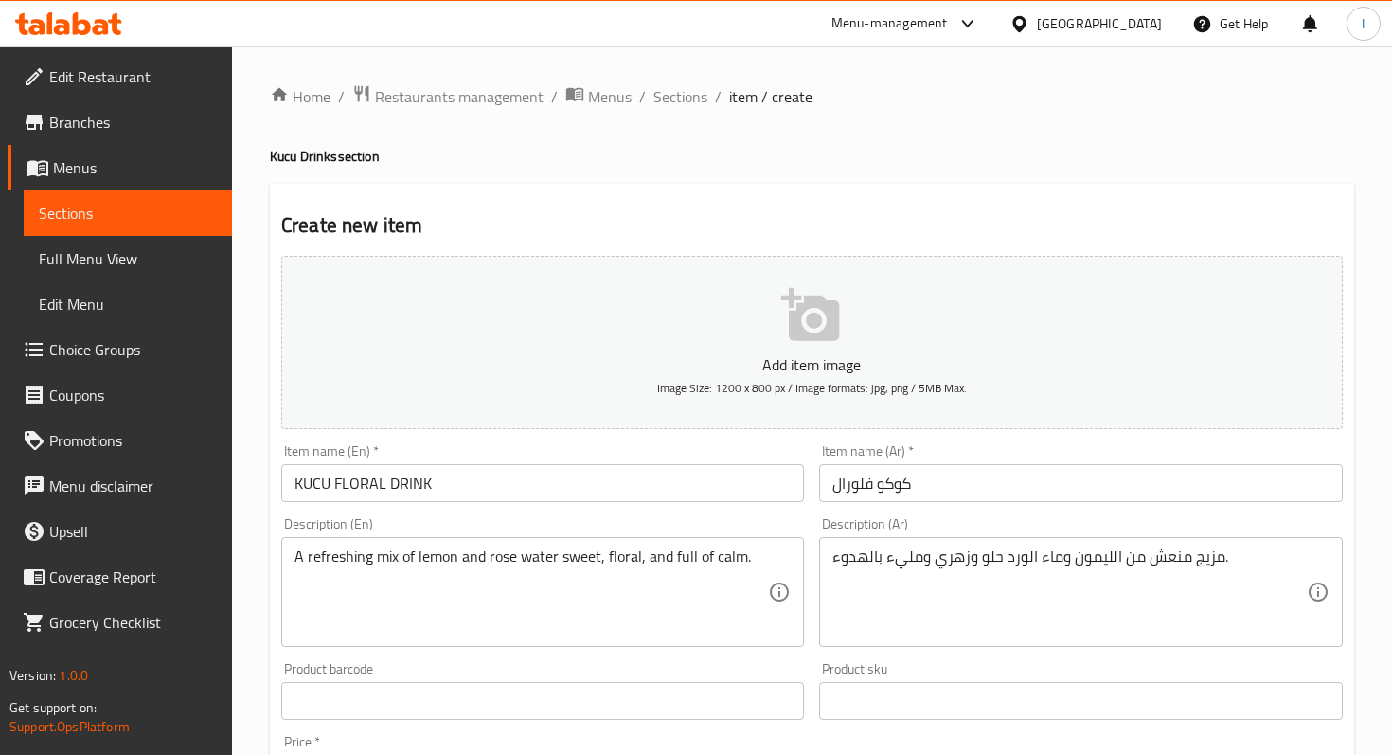
click at [851, 130] on div "Home / Restaurants management / Menus / Sections / item / create Kucu Drinks se…" at bounding box center [812, 692] width 1084 height 1216
click at [812, 330] on icon "button" at bounding box center [811, 315] width 61 height 61
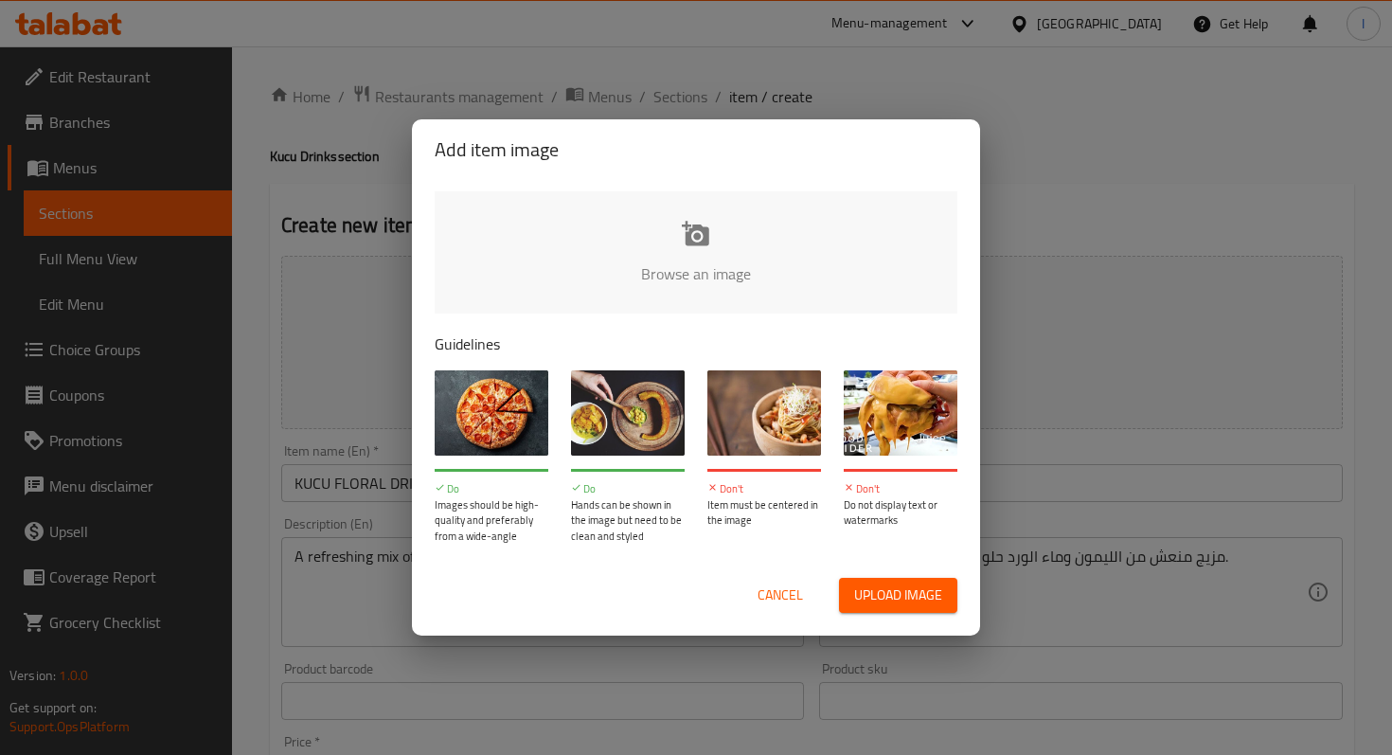
click at [715, 241] on input "file" at bounding box center [1336, 279] width 1803 height 177
click at [778, 597] on span "Cancel" at bounding box center [780, 595] width 45 height 24
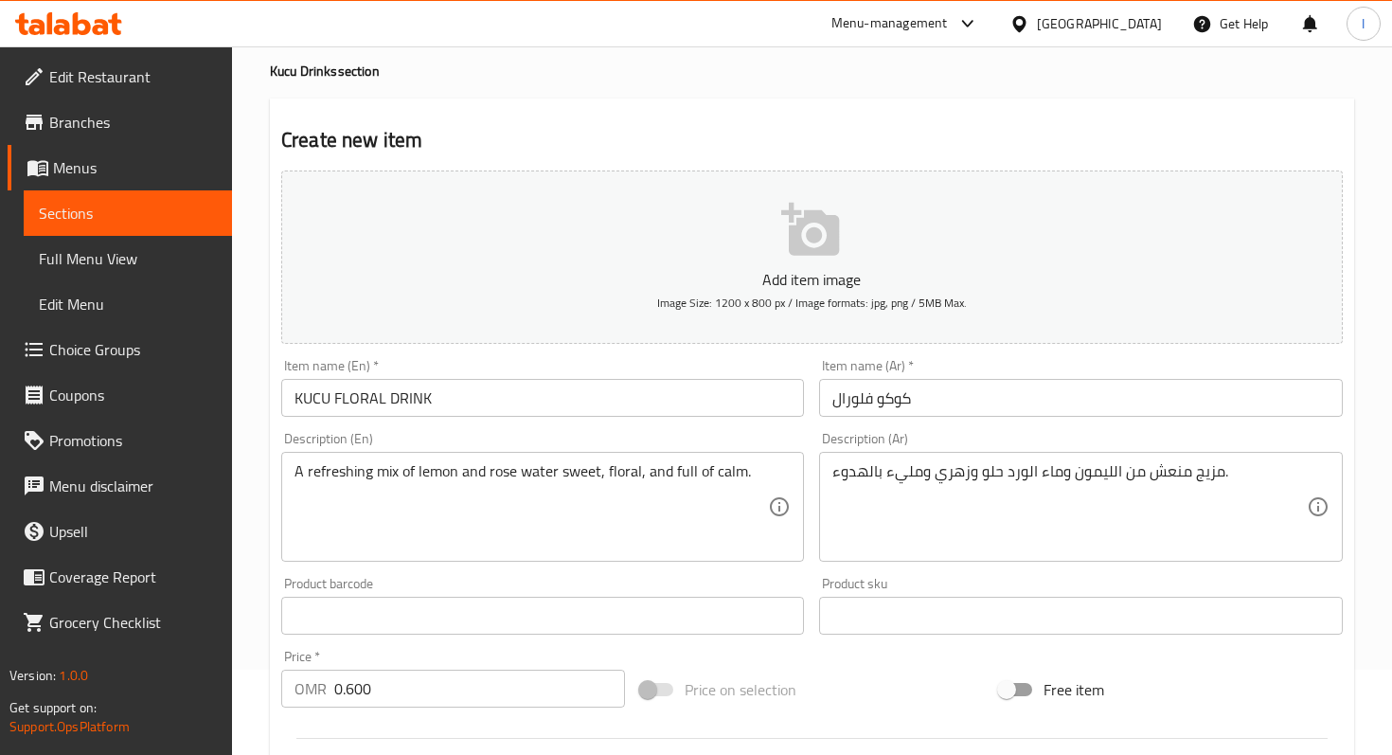
scroll to position [583, 0]
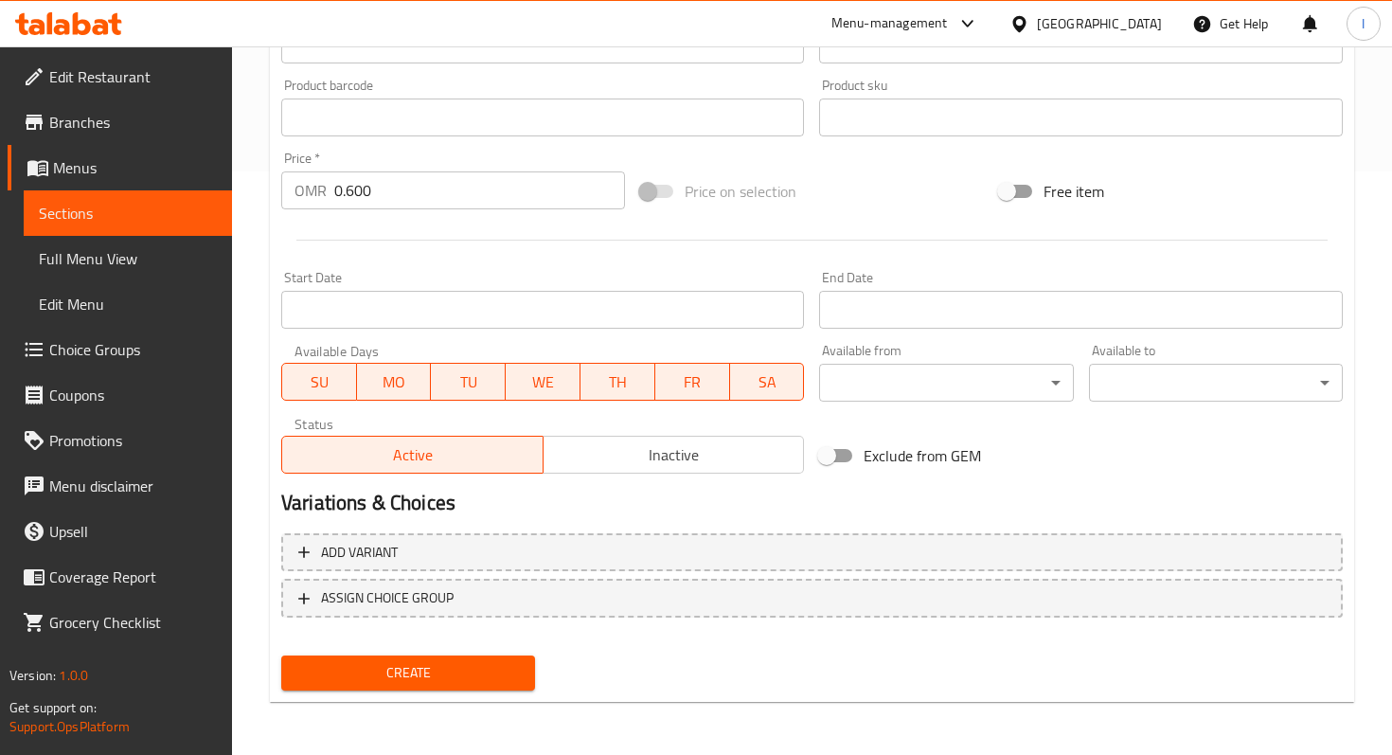
click at [429, 677] on span "Create" at bounding box center [407, 673] width 223 height 24
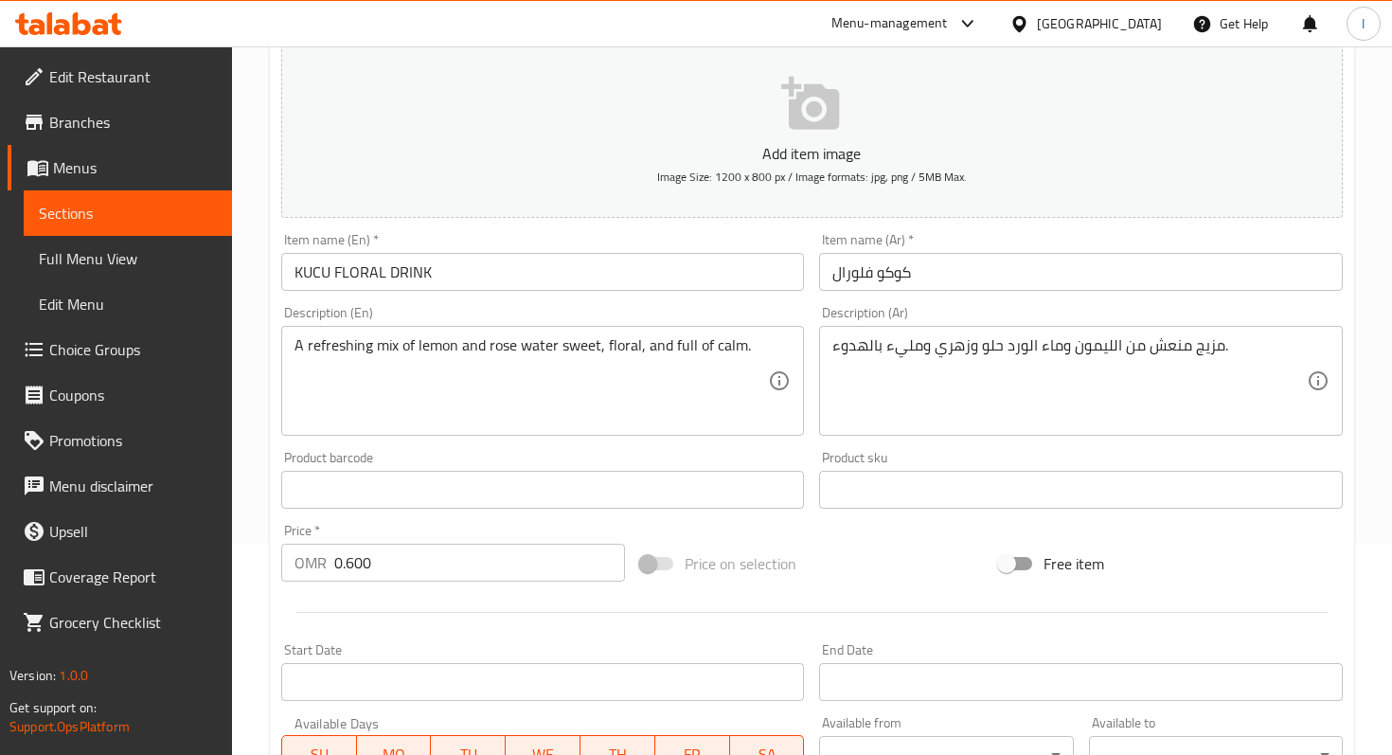
scroll to position [0, 0]
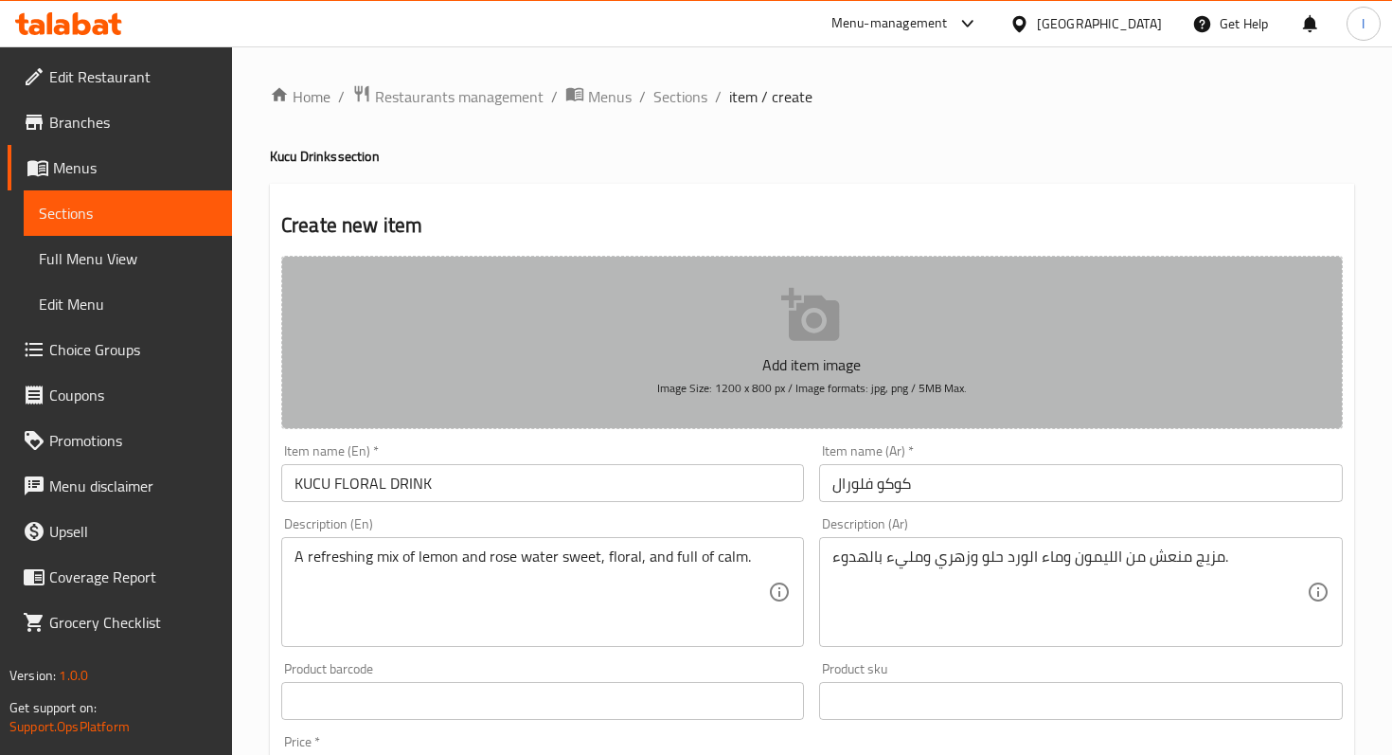
click at [804, 321] on icon "button" at bounding box center [811, 315] width 61 height 61
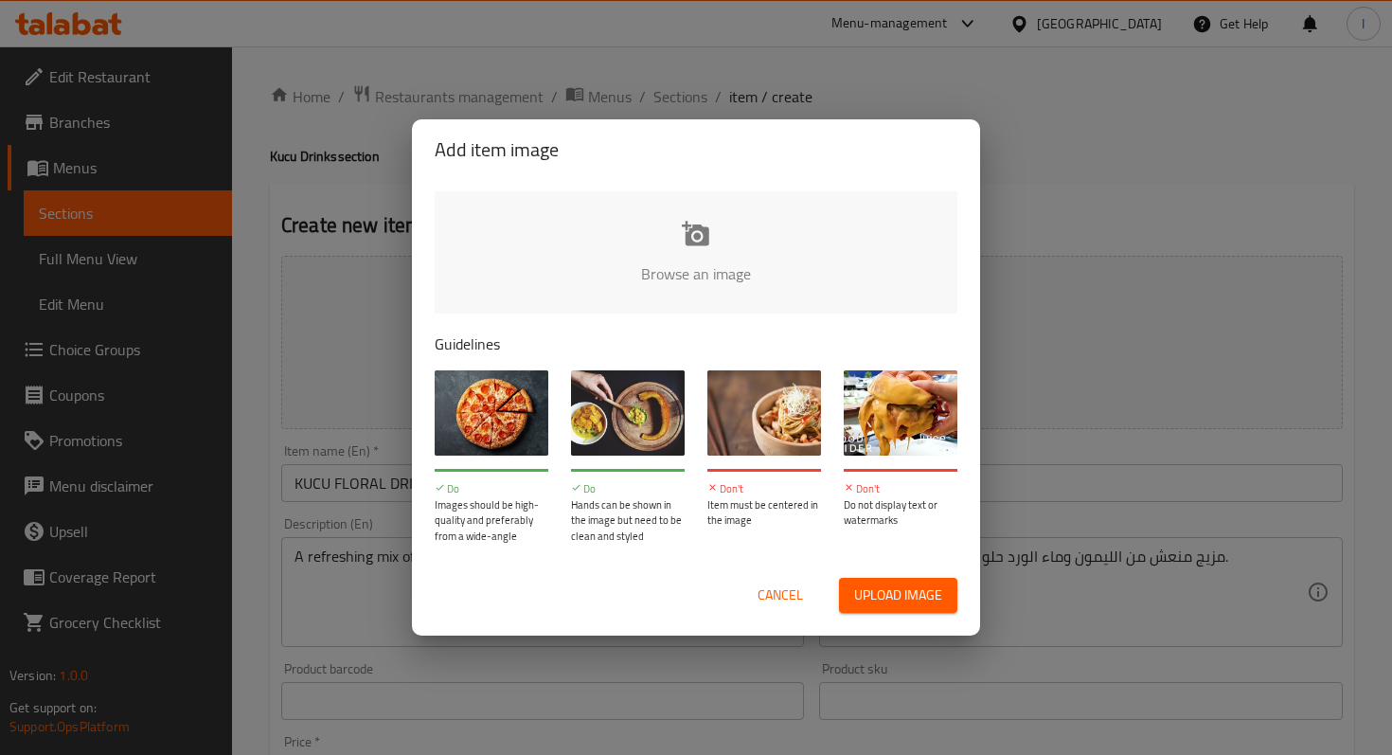
click at [691, 245] on input "file" at bounding box center [1336, 279] width 1803 height 177
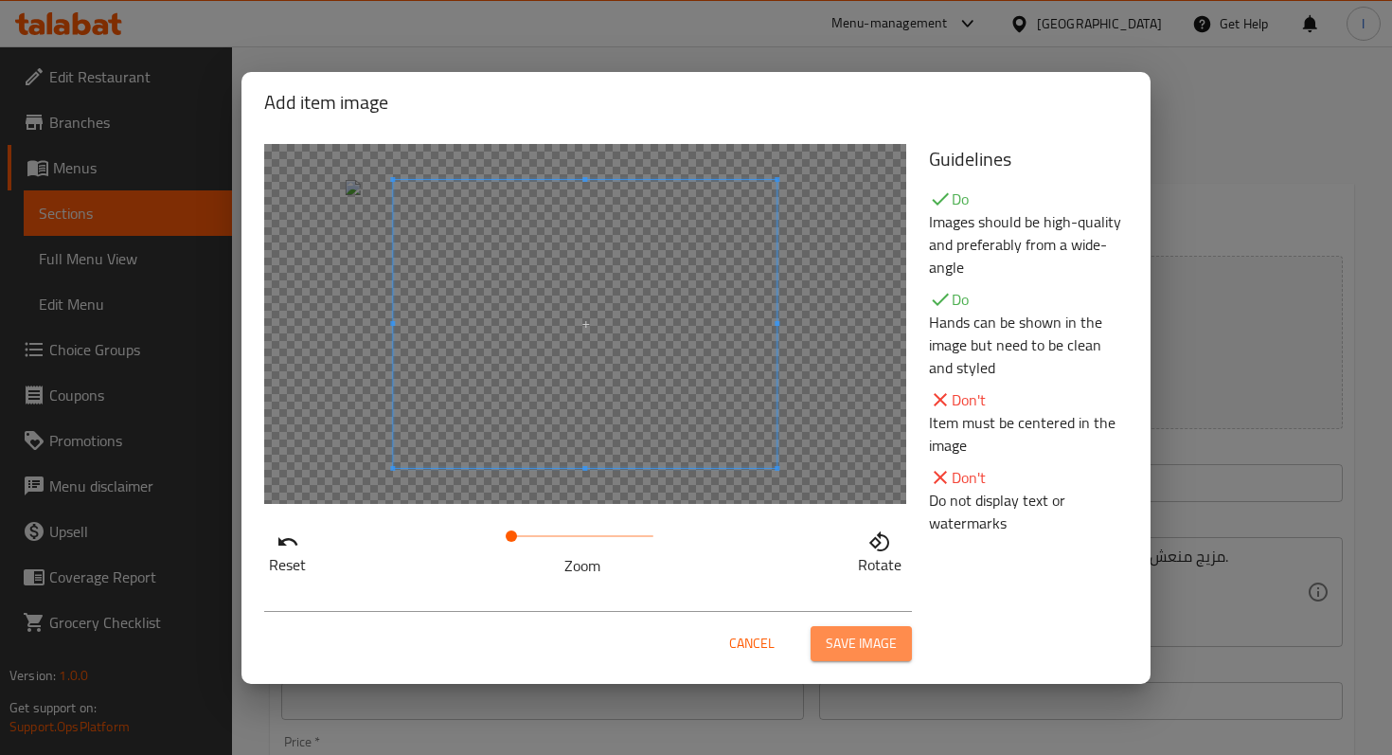
click at [881, 651] on span "Save image" at bounding box center [861, 644] width 71 height 24
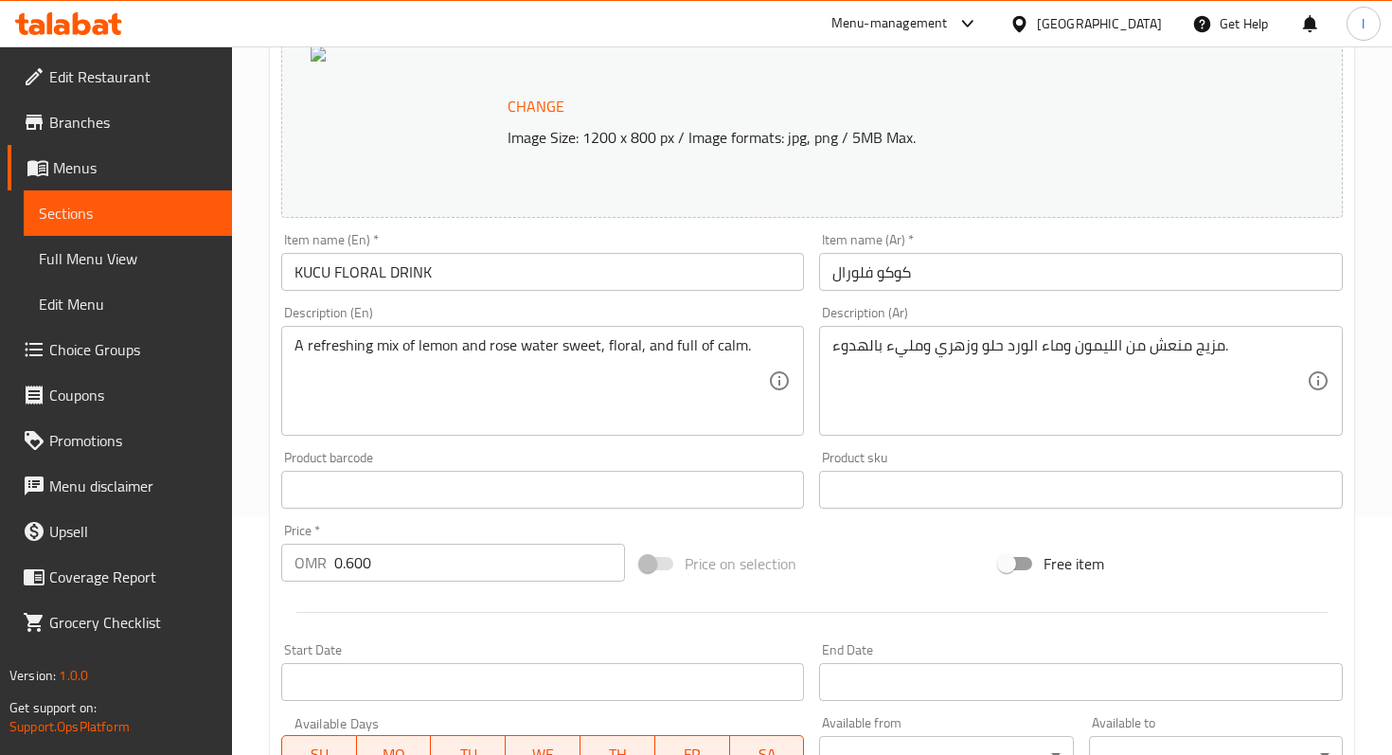
scroll to position [611, 0]
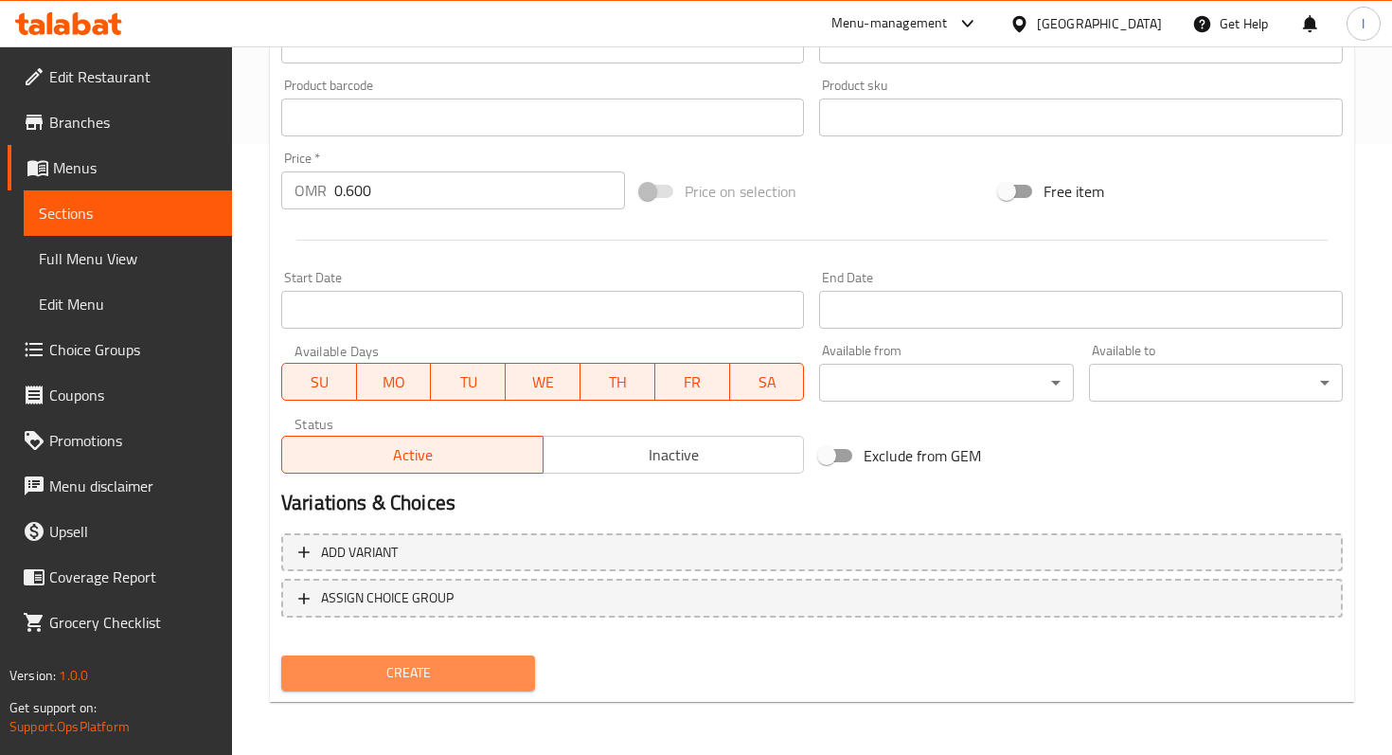
click at [436, 676] on span "Create" at bounding box center [407, 673] width 223 height 24
click at [398, 653] on div "Create" at bounding box center [408, 673] width 269 height 50
click at [404, 668] on span "Create" at bounding box center [407, 673] width 223 height 24
click at [412, 677] on span "Create" at bounding box center [407, 673] width 223 height 24
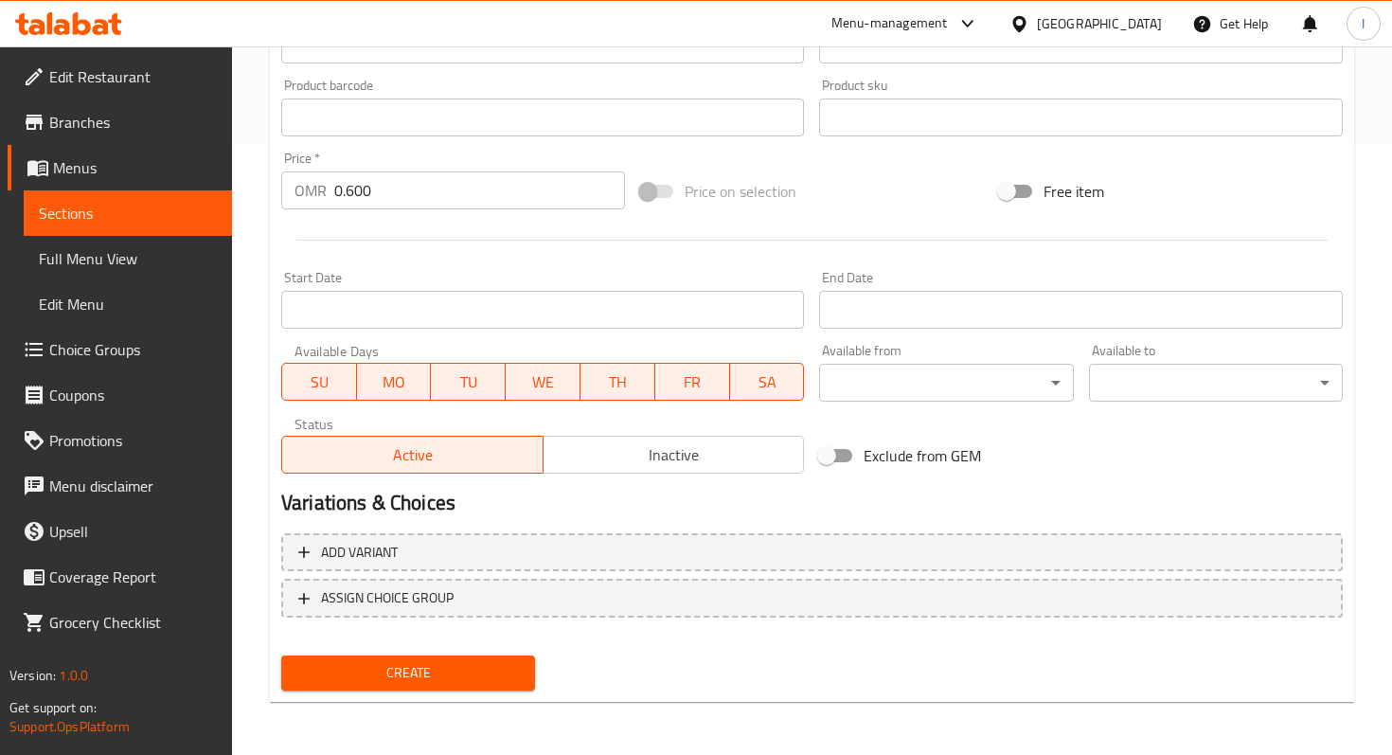
click at [412, 677] on span "Create" at bounding box center [407, 673] width 223 height 24
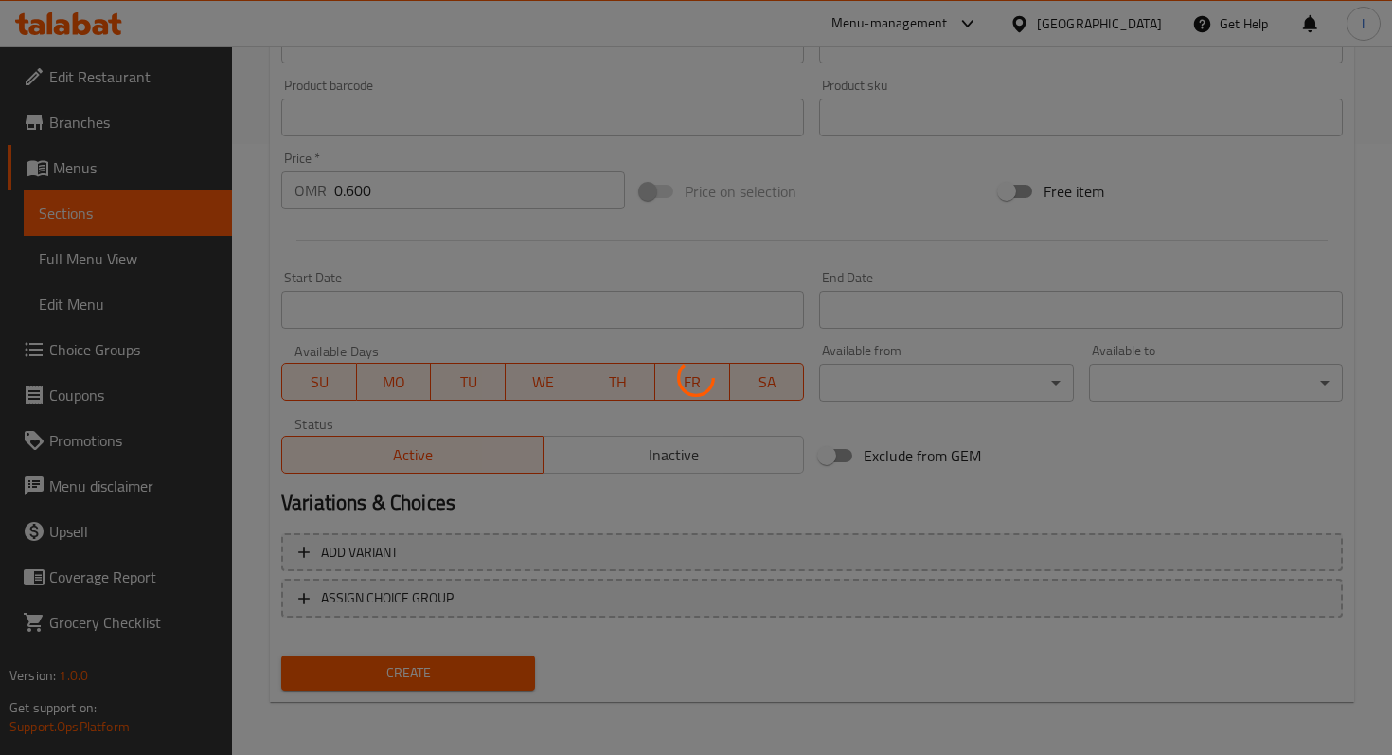
click at [412, 677] on div at bounding box center [696, 377] width 1392 height 755
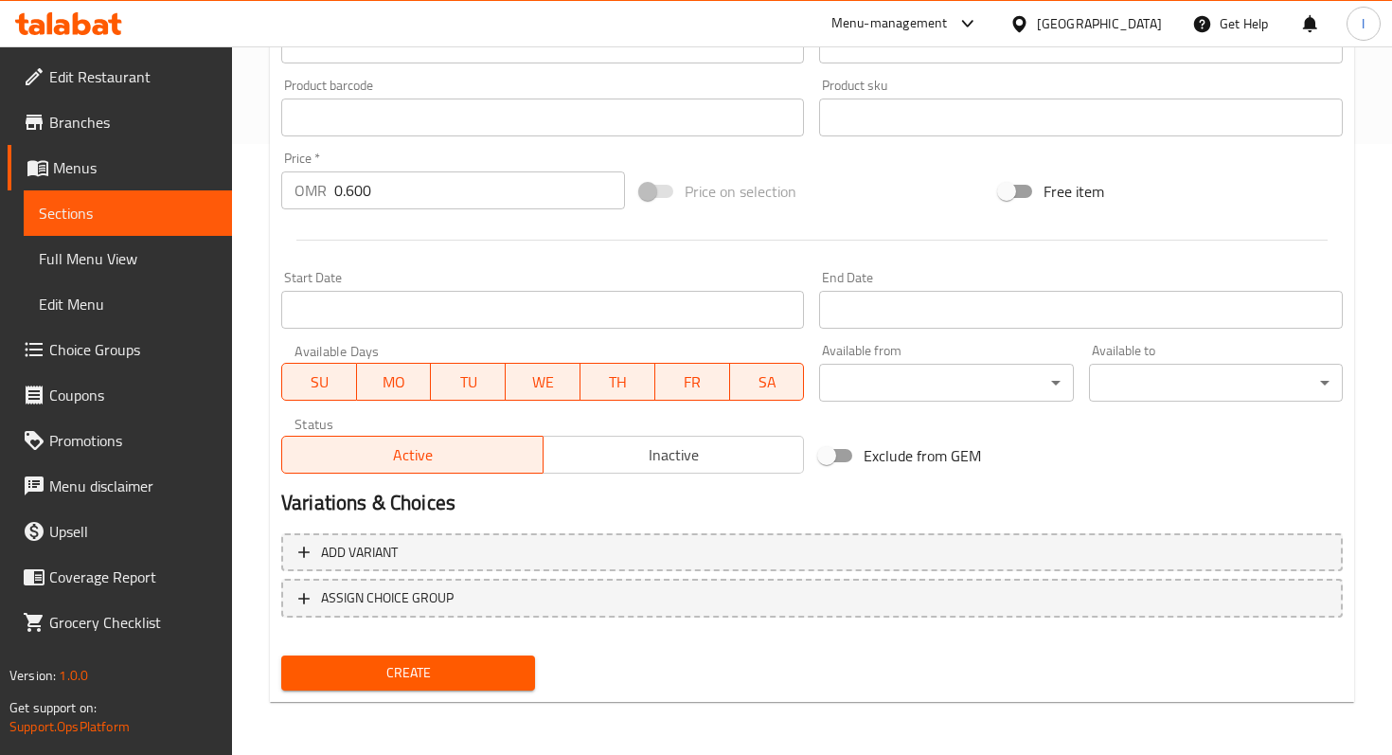
click at [412, 677] on div "Home / Restaurants management / Menus / Sections / item / create Kucu Drinks se…" at bounding box center [812, 94] width 1084 height 1243
click at [412, 677] on span "Create" at bounding box center [407, 673] width 223 height 24
click at [412, 677] on div at bounding box center [696, 377] width 1392 height 755
click at [412, 677] on span "Create" at bounding box center [407, 673] width 223 height 24
click at [412, 677] on div "Home / Restaurants management / Menus / Sections / item / create Kucu Drinks se…" at bounding box center [812, 94] width 1084 height 1243
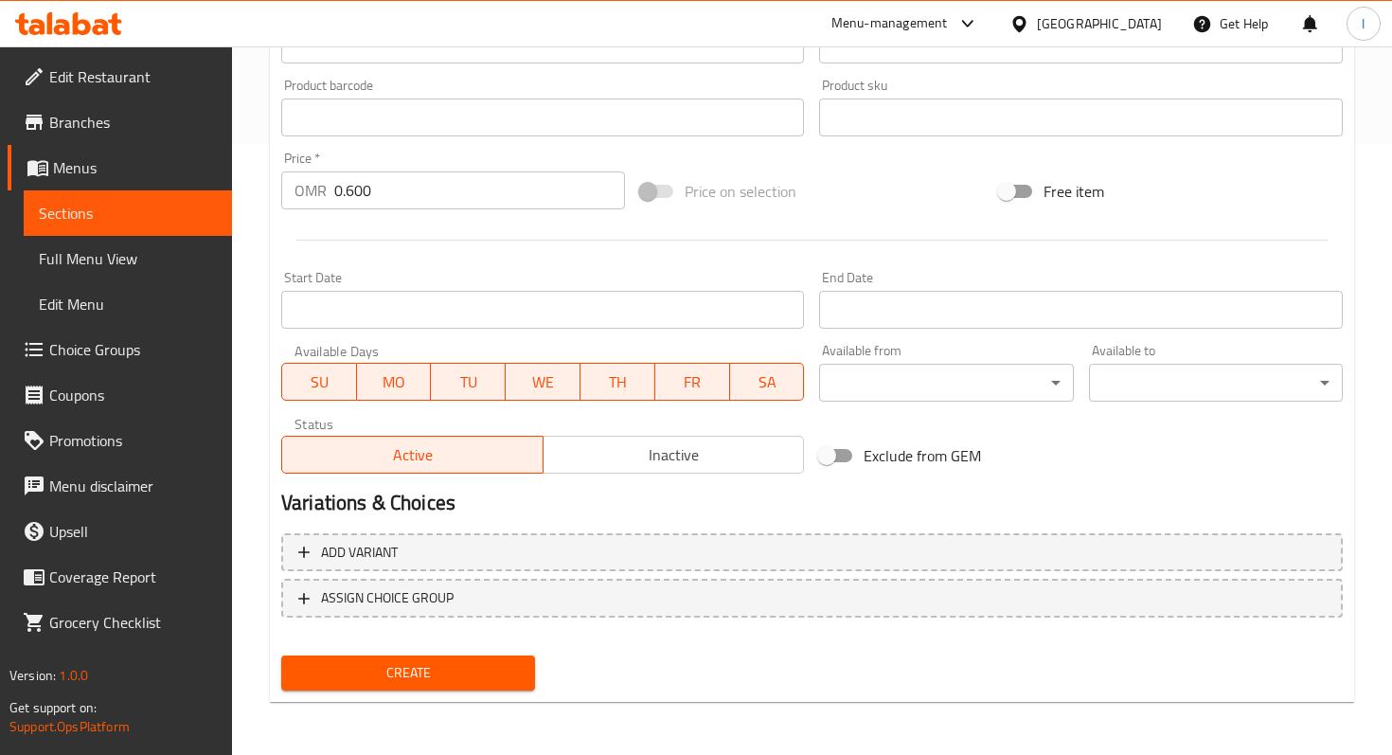
click at [412, 677] on span "Create" at bounding box center [407, 673] width 223 height 24
drag, startPoint x: 412, startPoint y: 677, endPoint x: 407, endPoint y: 688, distance: 11.4
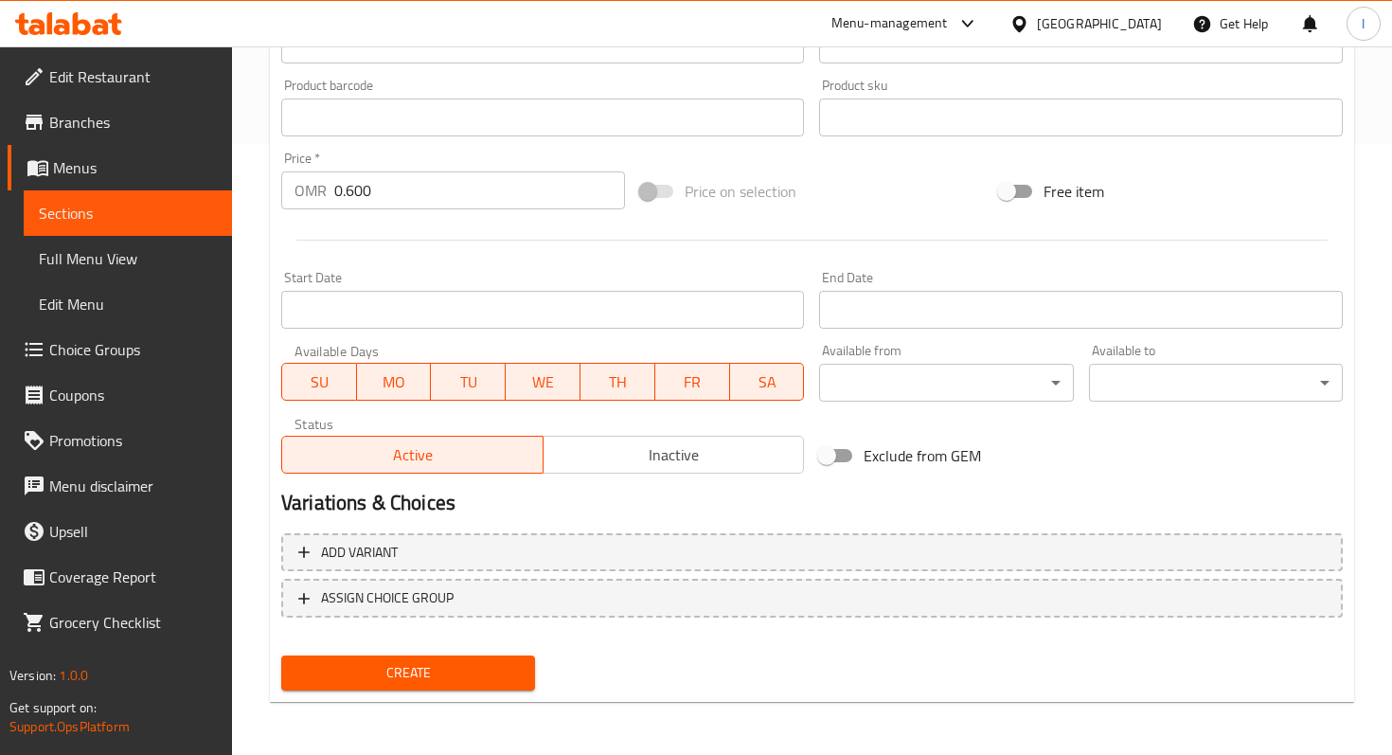
click at [407, 688] on div "Home / Restaurants management / Menus / Sections / item / create Kucu Drinks se…" at bounding box center [812, 94] width 1084 height 1243
click at [412, 673] on span "Create" at bounding box center [407, 673] width 223 height 24
click at [401, 678] on span "Create" at bounding box center [407, 673] width 223 height 24
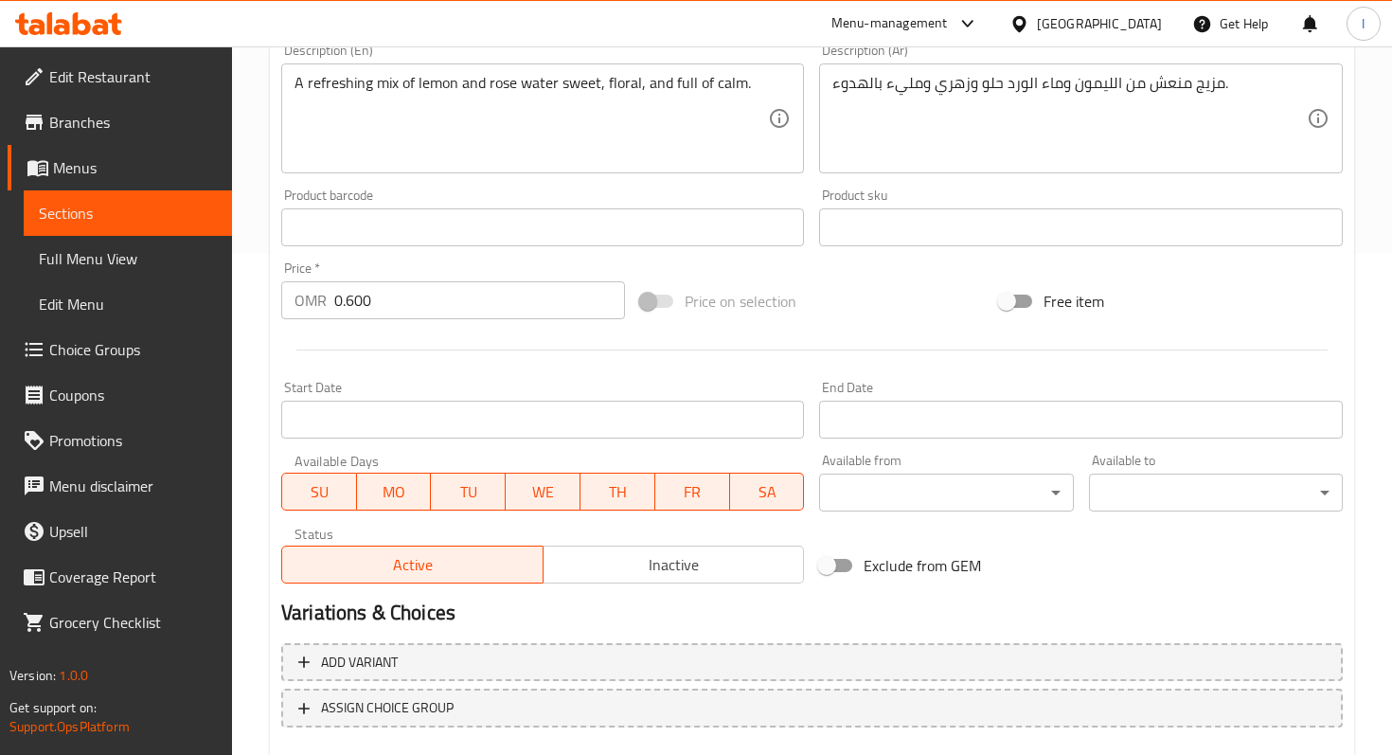
scroll to position [509, 0]
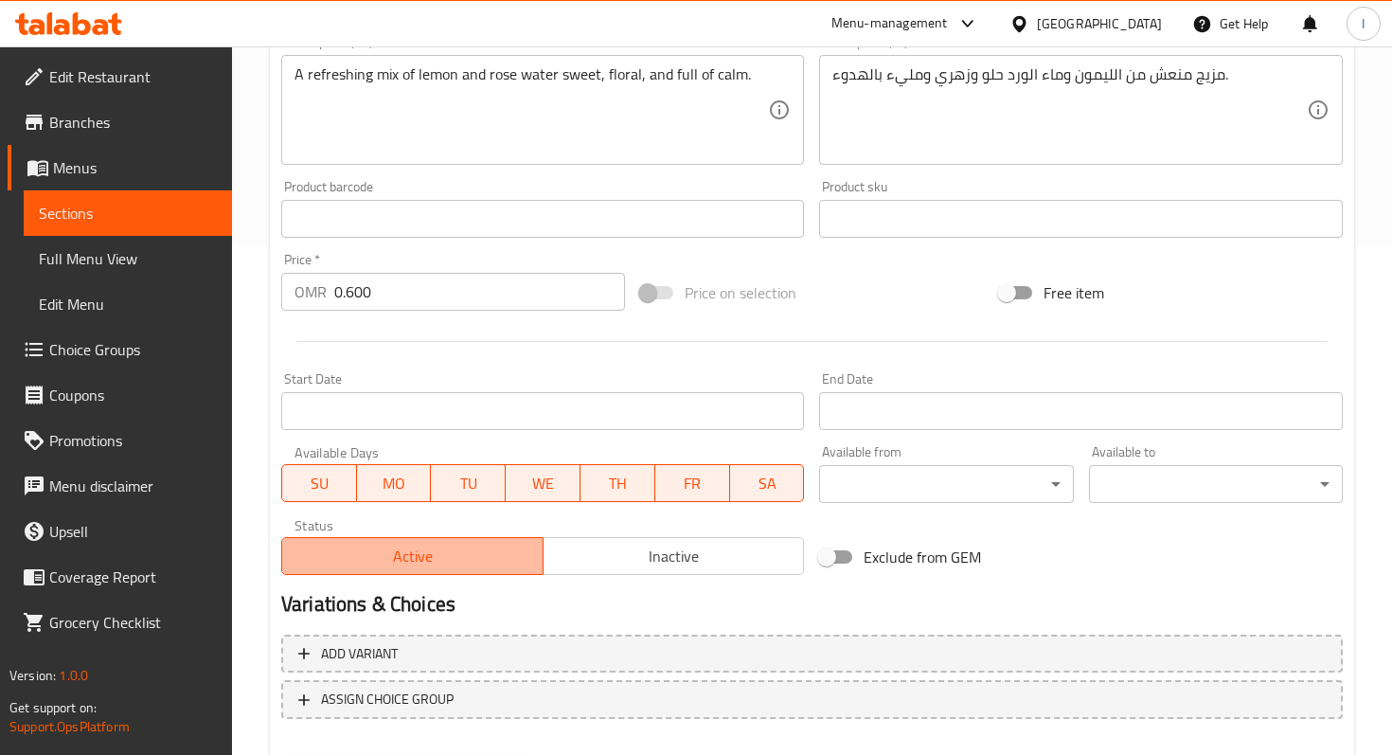
click at [423, 554] on span "Active" at bounding box center [413, 556] width 246 height 27
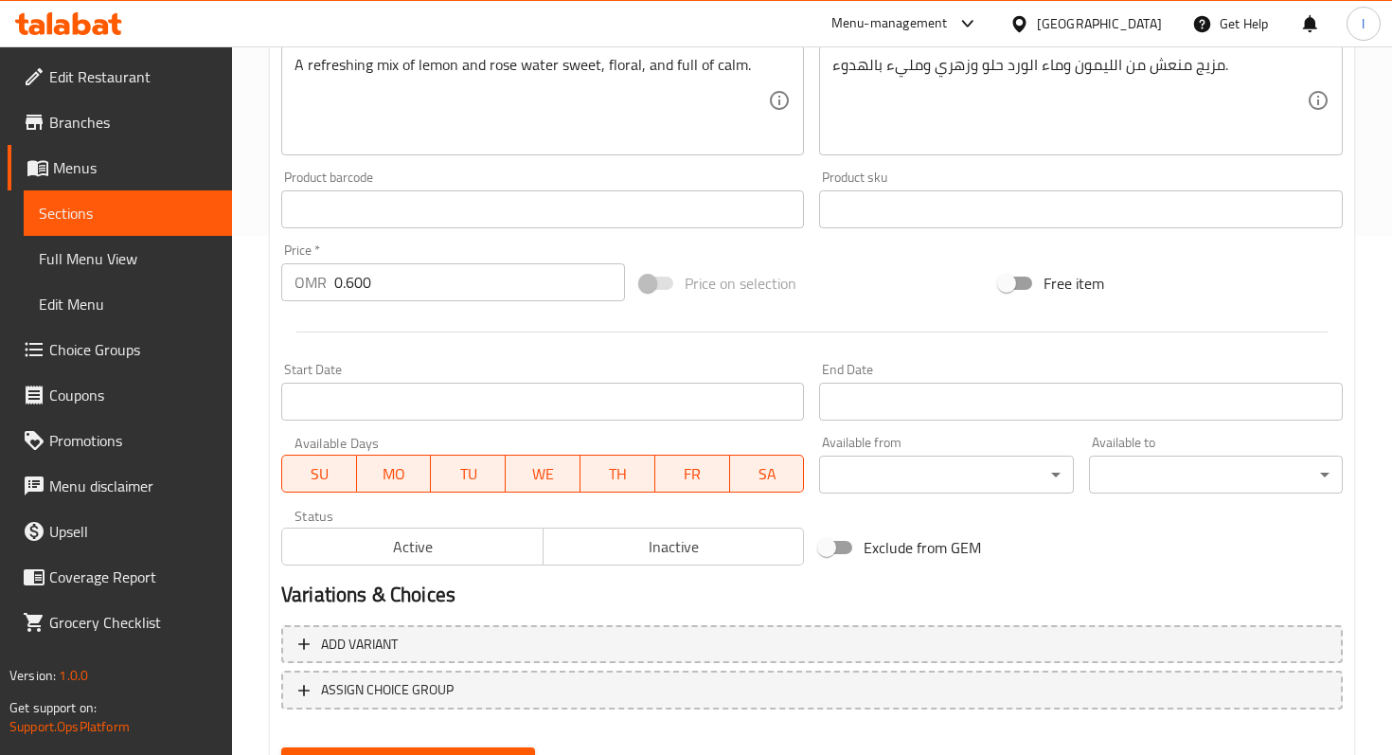
scroll to position [523, 0]
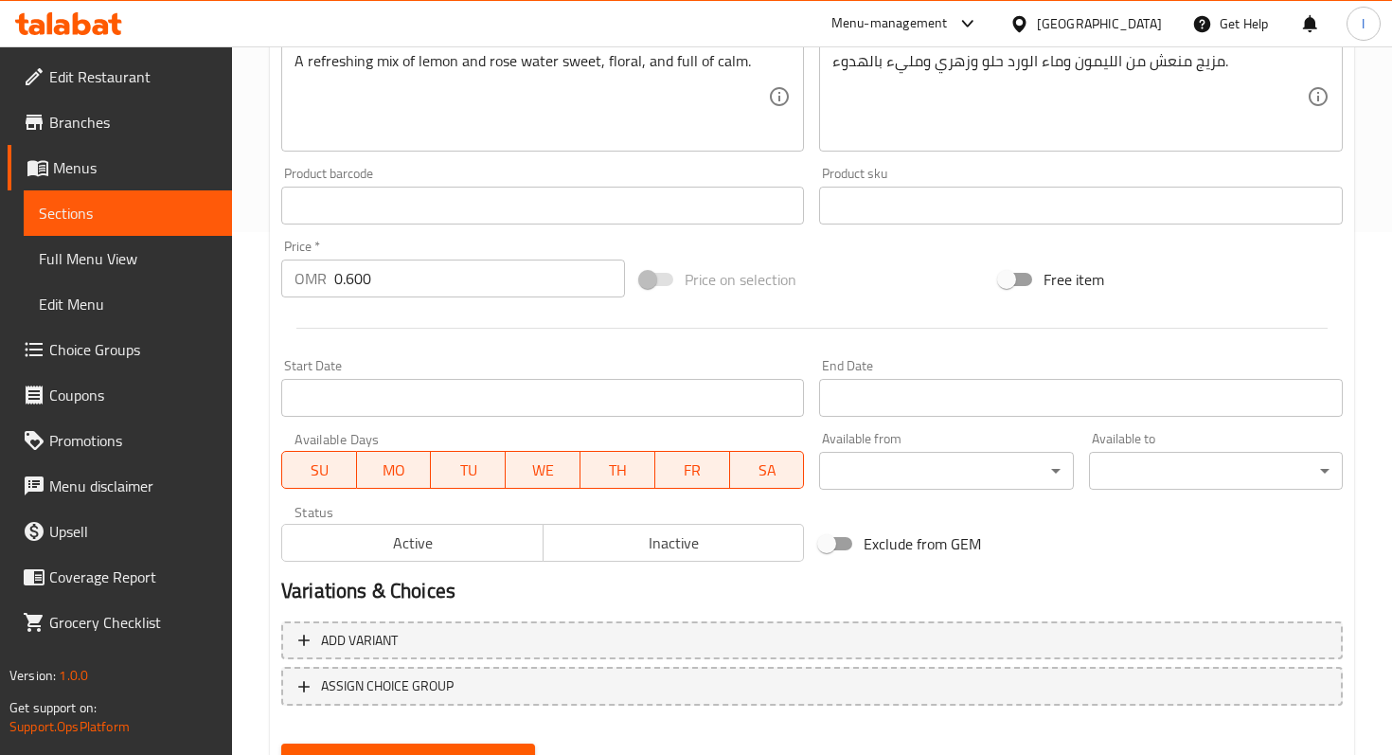
click at [423, 554] on span "Active" at bounding box center [413, 542] width 246 height 27
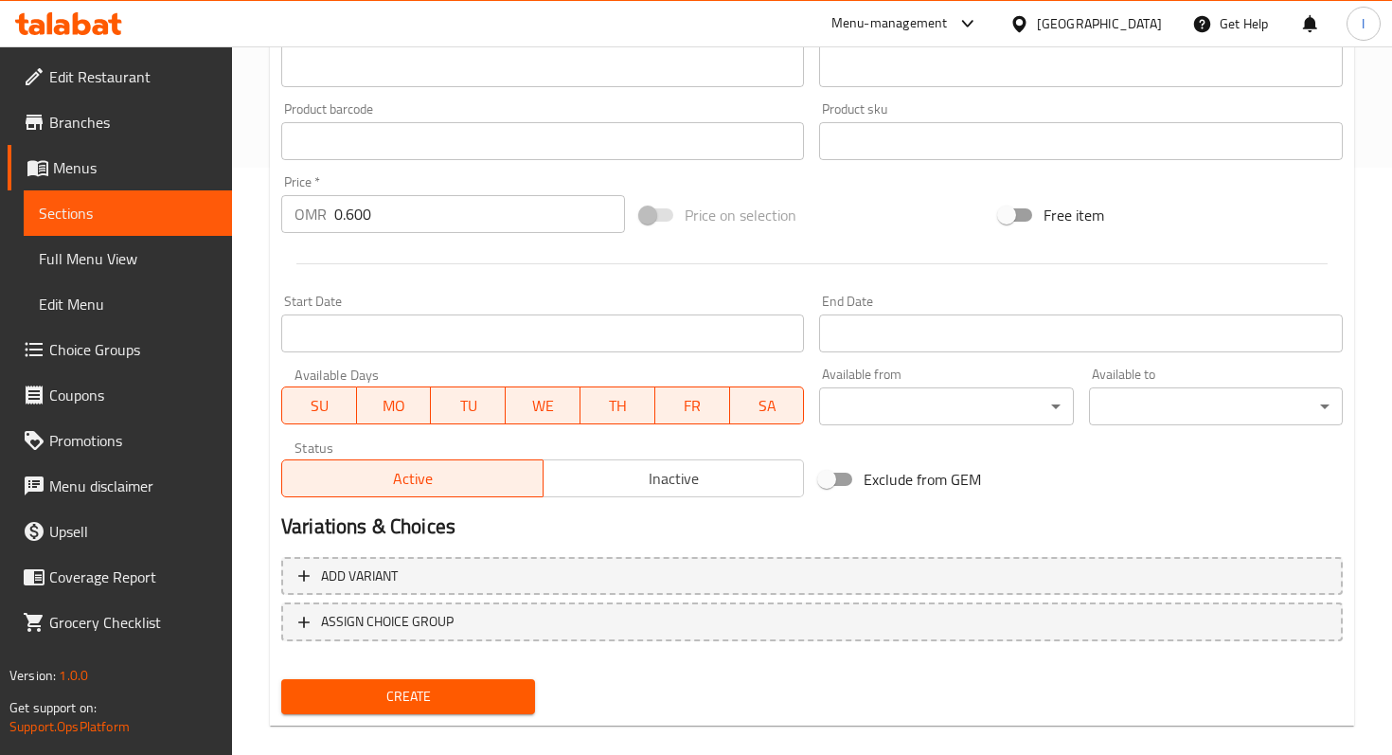
scroll to position [611, 0]
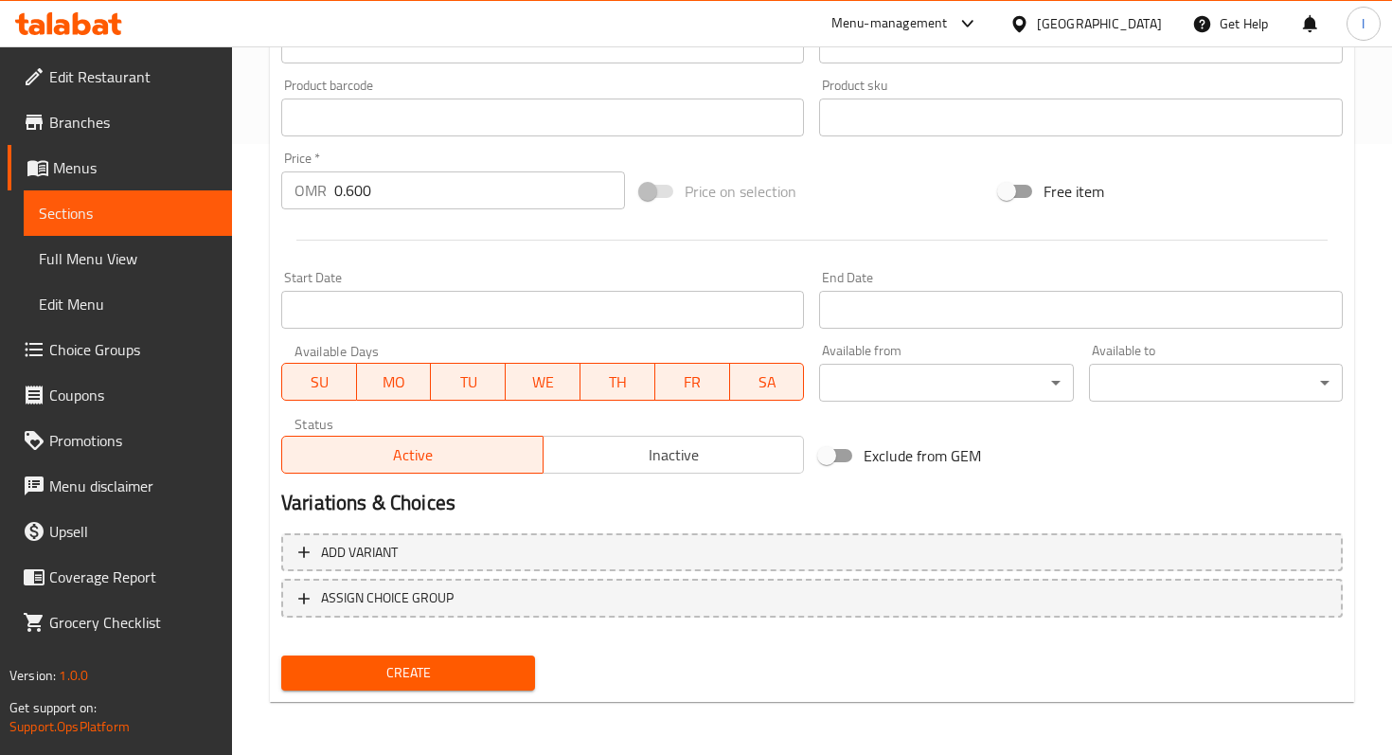
click at [410, 670] on span "Create" at bounding box center [407, 673] width 223 height 24
click at [393, 670] on span "Create" at bounding box center [407, 673] width 223 height 24
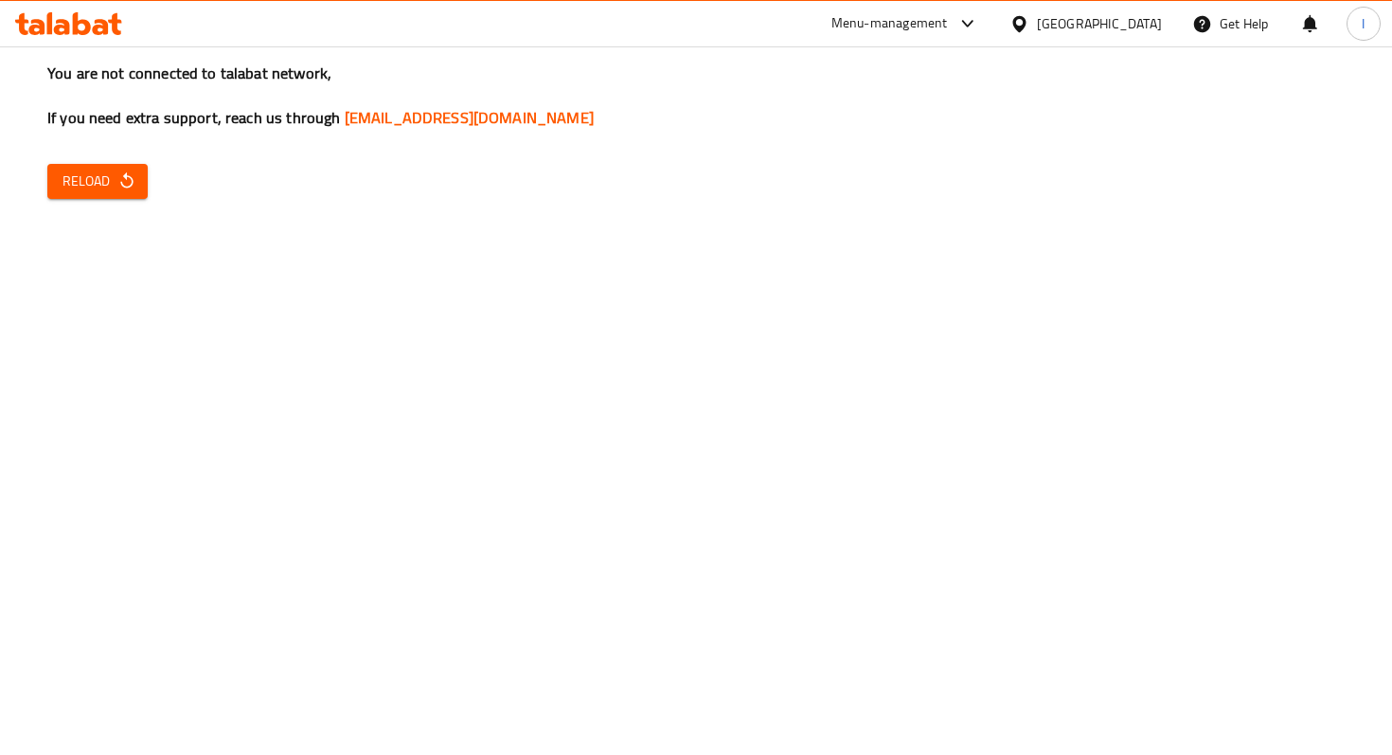
click at [733, 147] on div "You are not connected to talabat network, If you need extra support, reach us t…" at bounding box center [696, 377] width 1392 height 755
click at [86, 187] on span "Reload" at bounding box center [98, 182] width 70 height 24
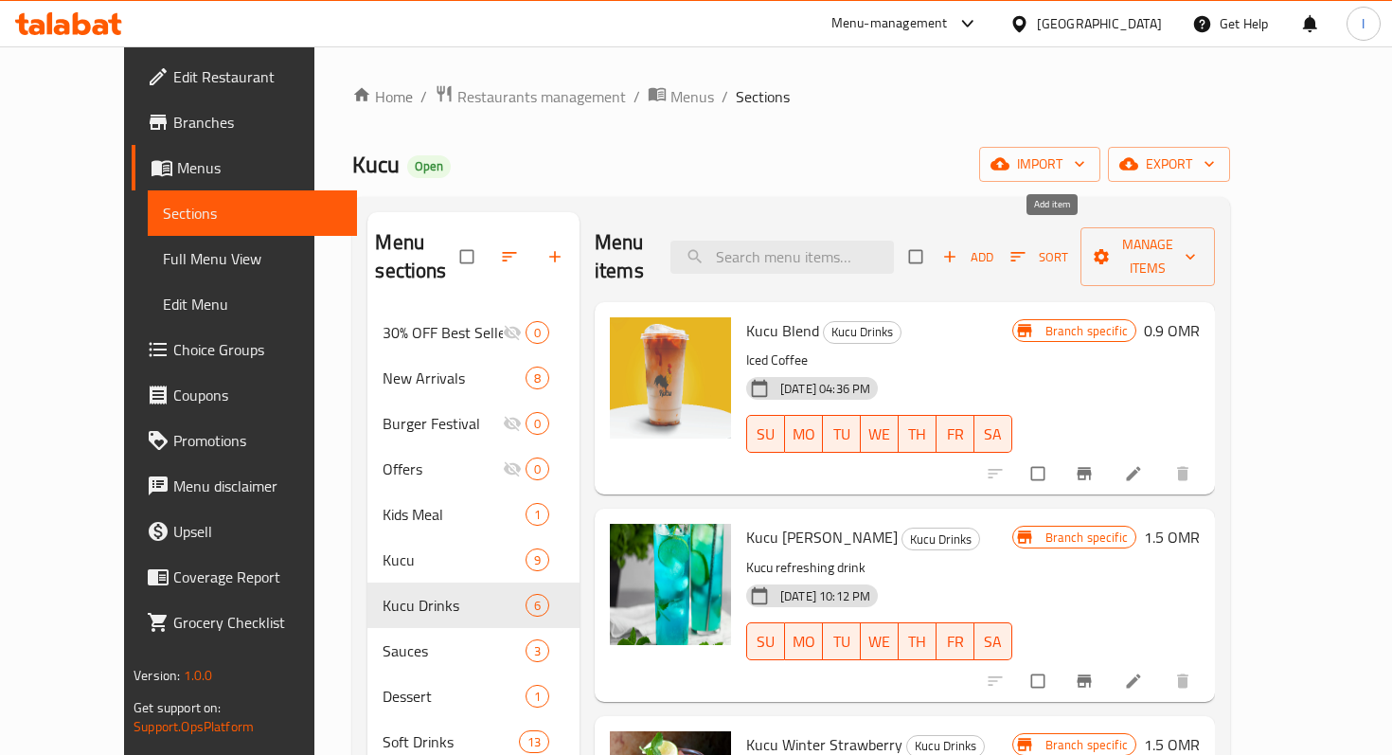
click at [993, 246] on span "Add" at bounding box center [967, 257] width 51 height 22
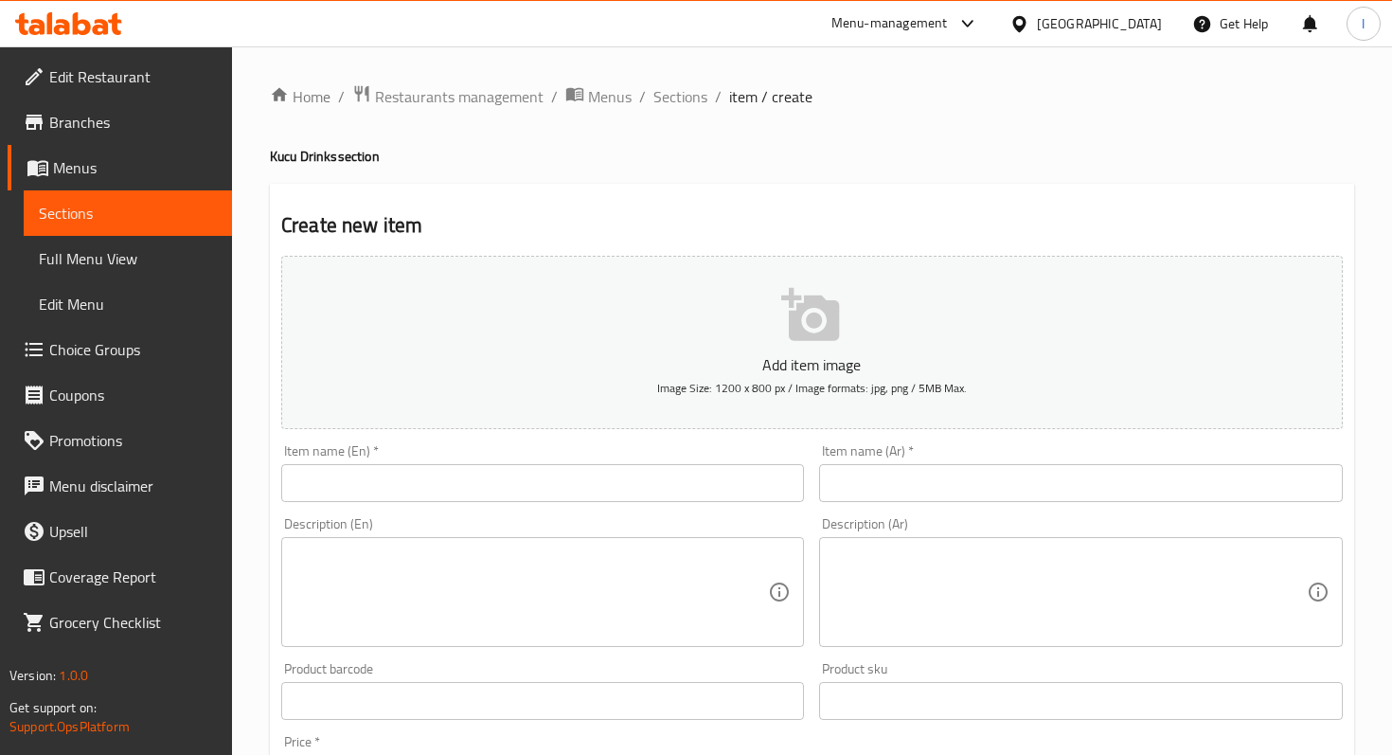
click at [462, 473] on input "text" at bounding box center [542, 483] width 523 height 38
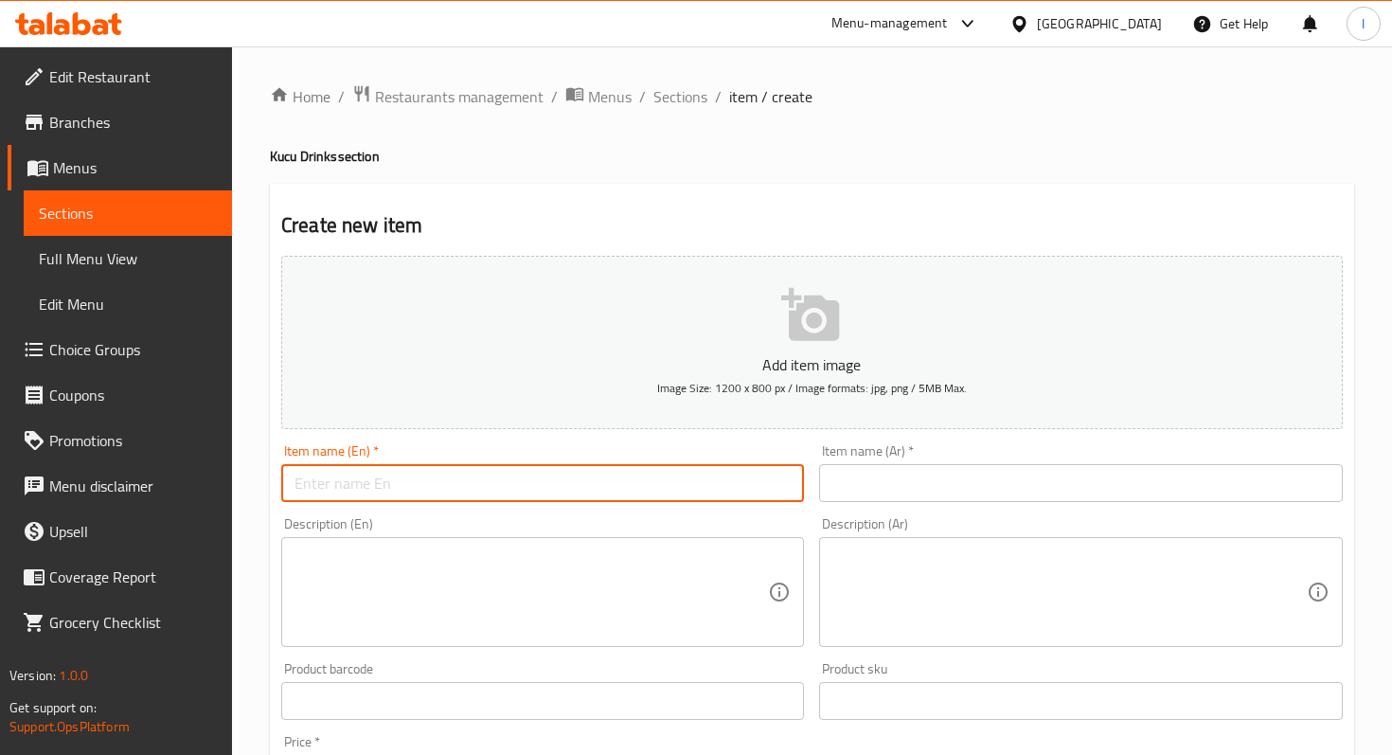
paste input "KUCU FLORAL DRINK"
type input "KUCU FLORAL DRINK"
click at [957, 491] on input "text" at bounding box center [1080, 483] width 523 height 38
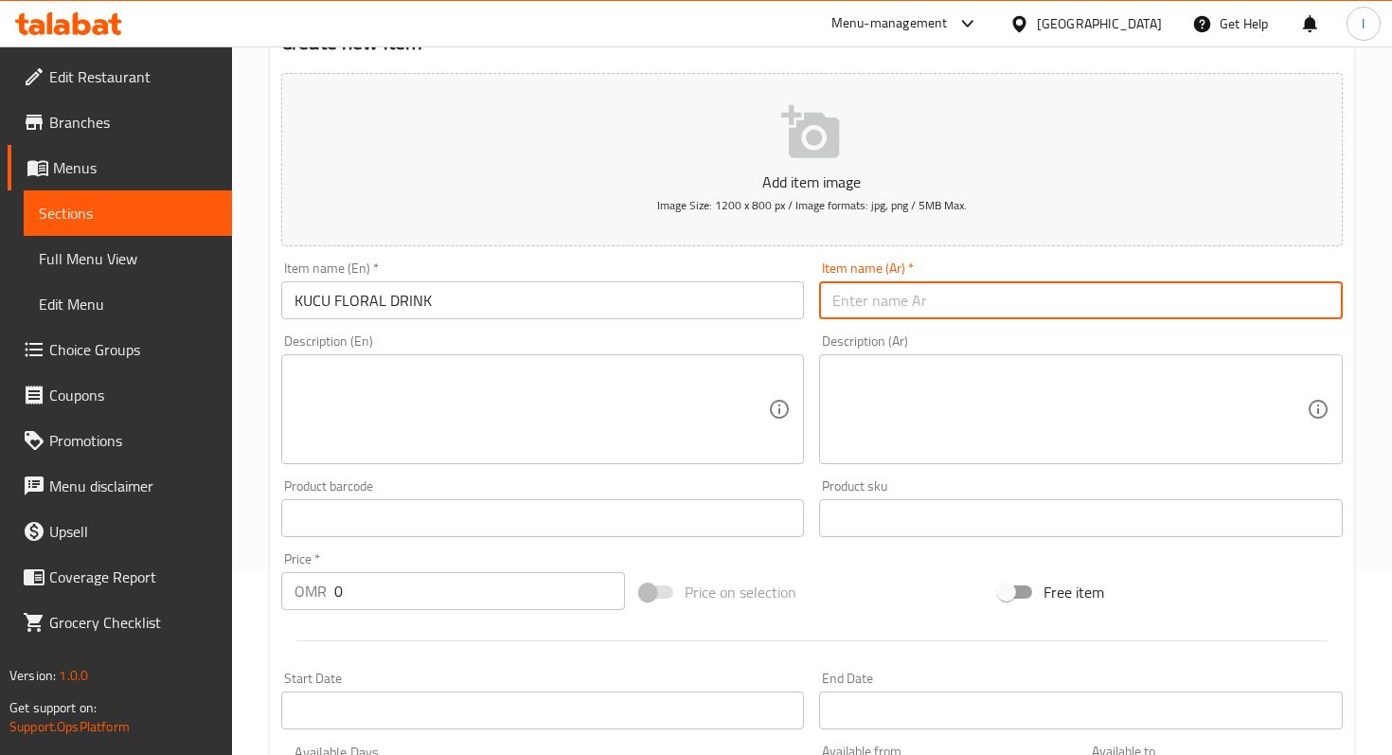
scroll to position [190, 0]
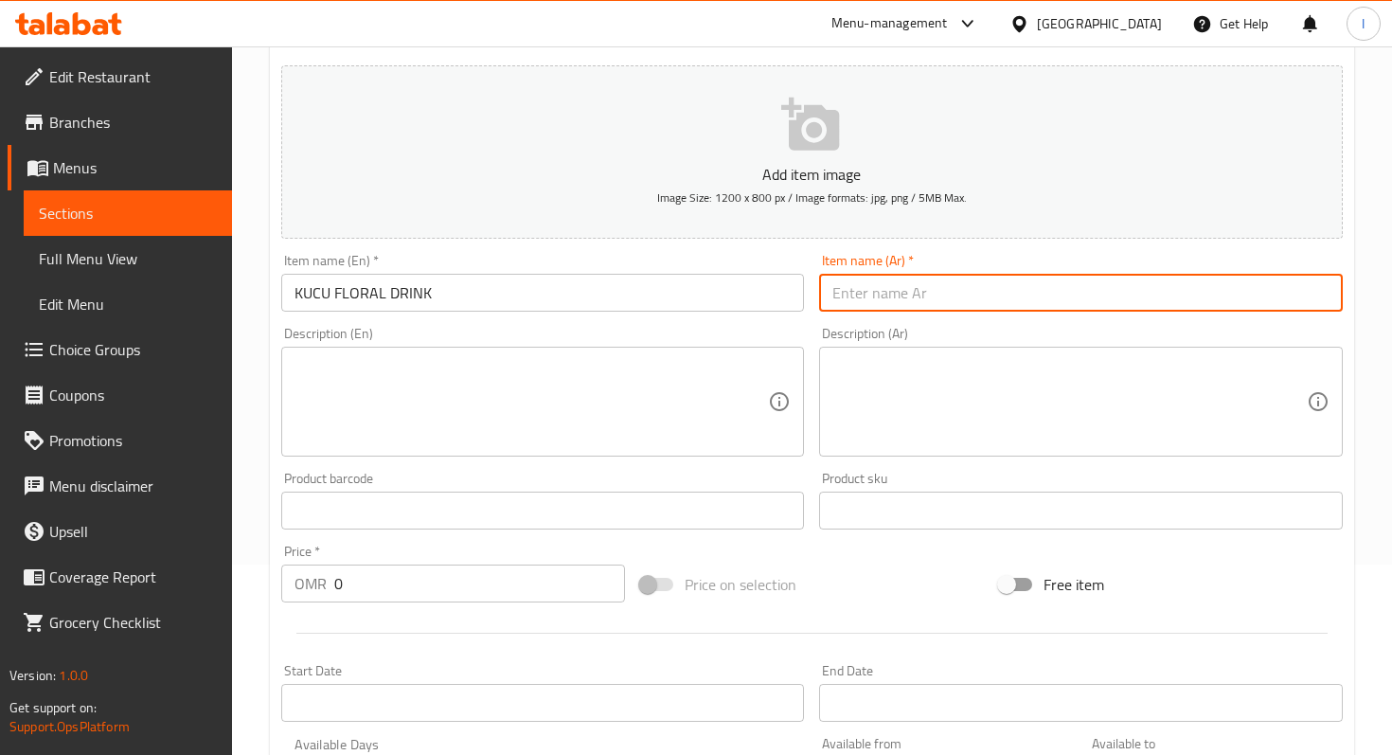
click at [381, 586] on input "0" at bounding box center [479, 583] width 291 height 38
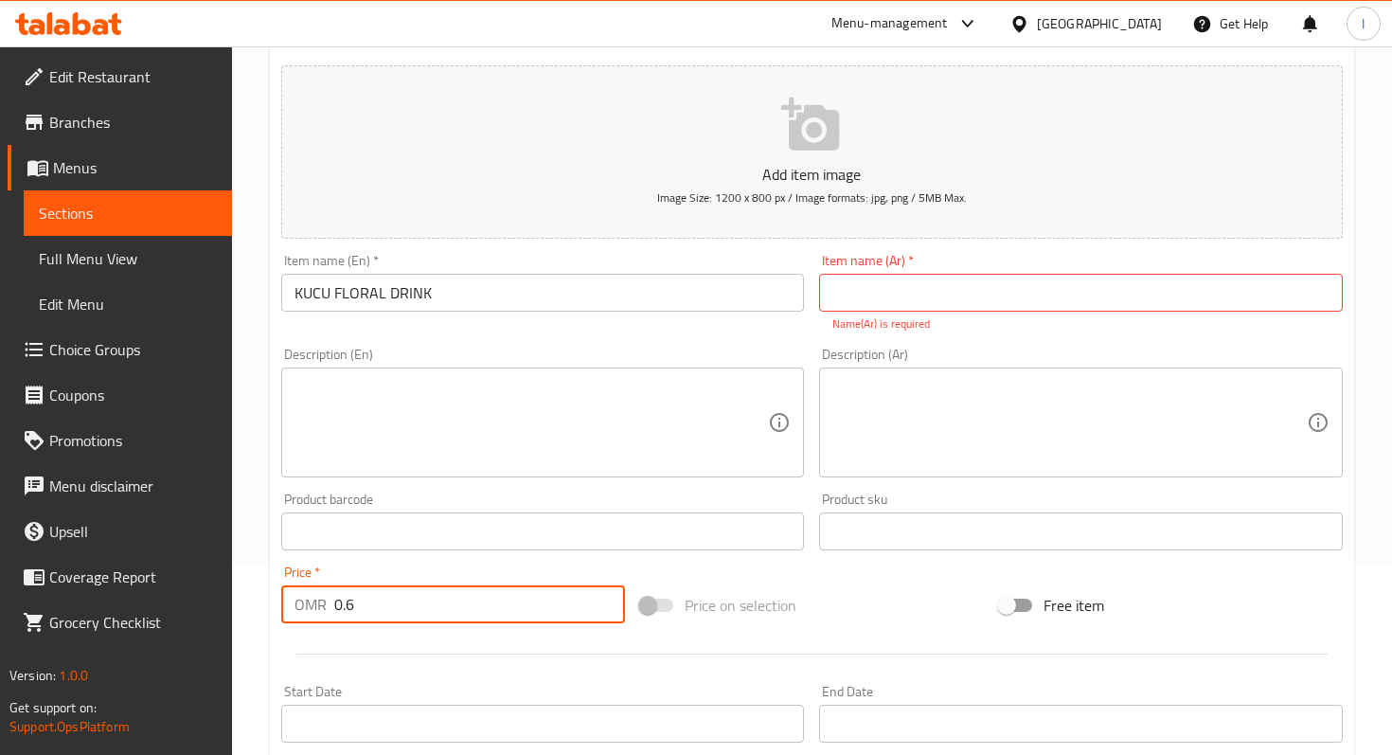
type input "0.6"
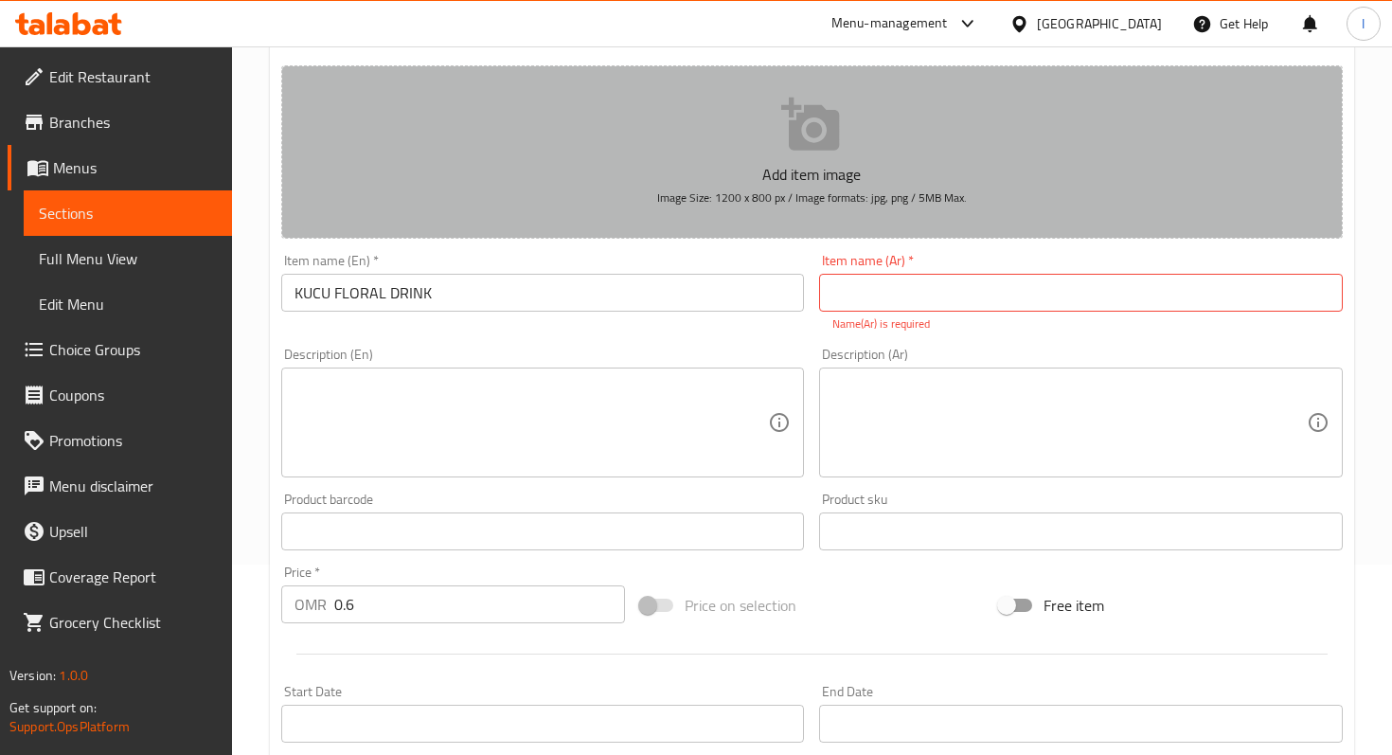
click at [818, 101] on icon "button" at bounding box center [811, 125] width 61 height 61
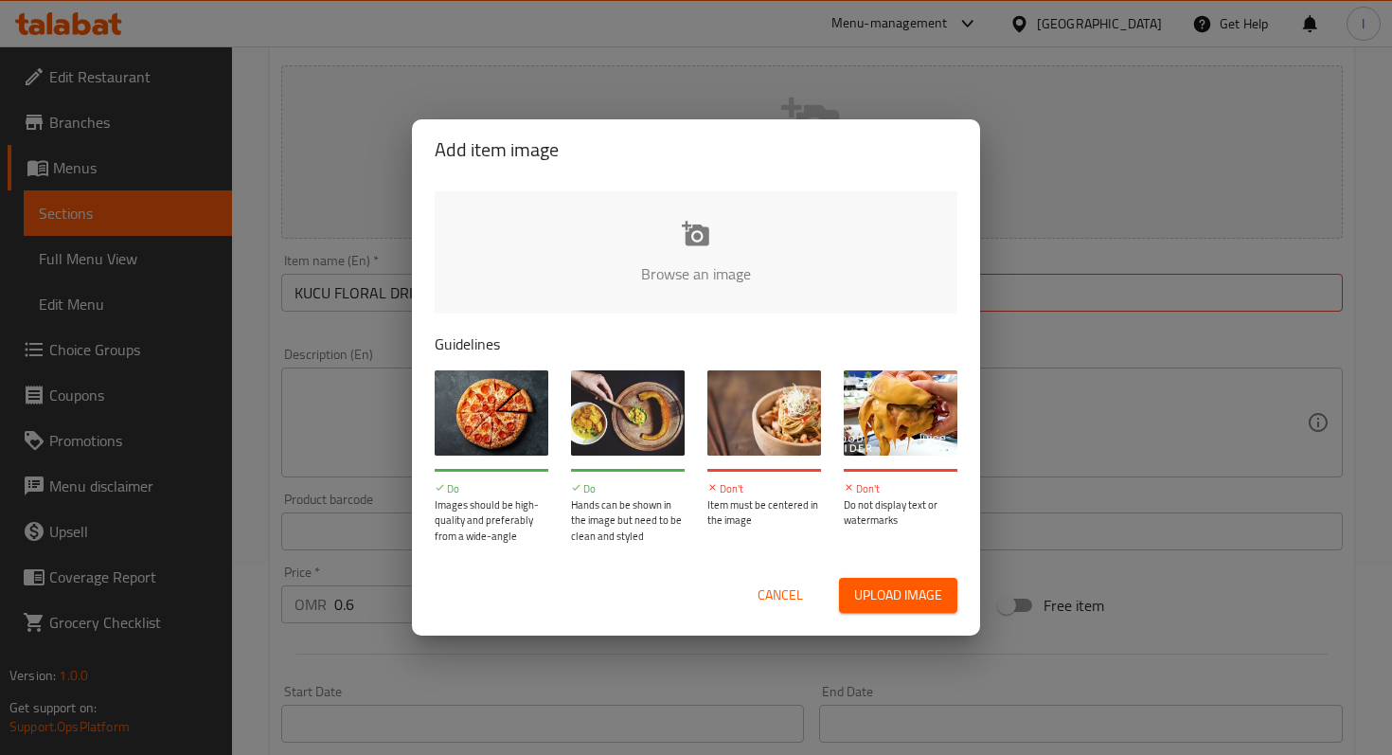
click at [696, 243] on input "file" at bounding box center [1336, 279] width 1803 height 177
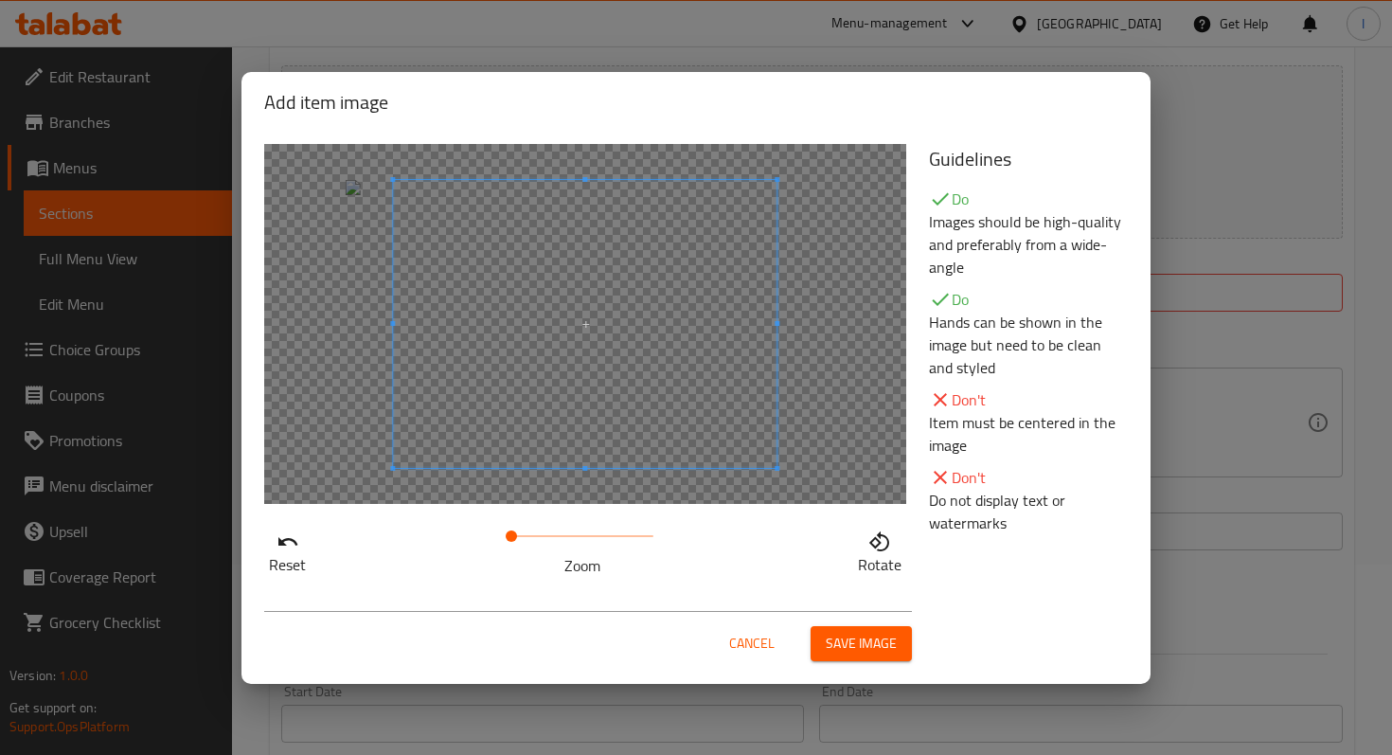
click at [846, 644] on span "Save image" at bounding box center [861, 644] width 71 height 24
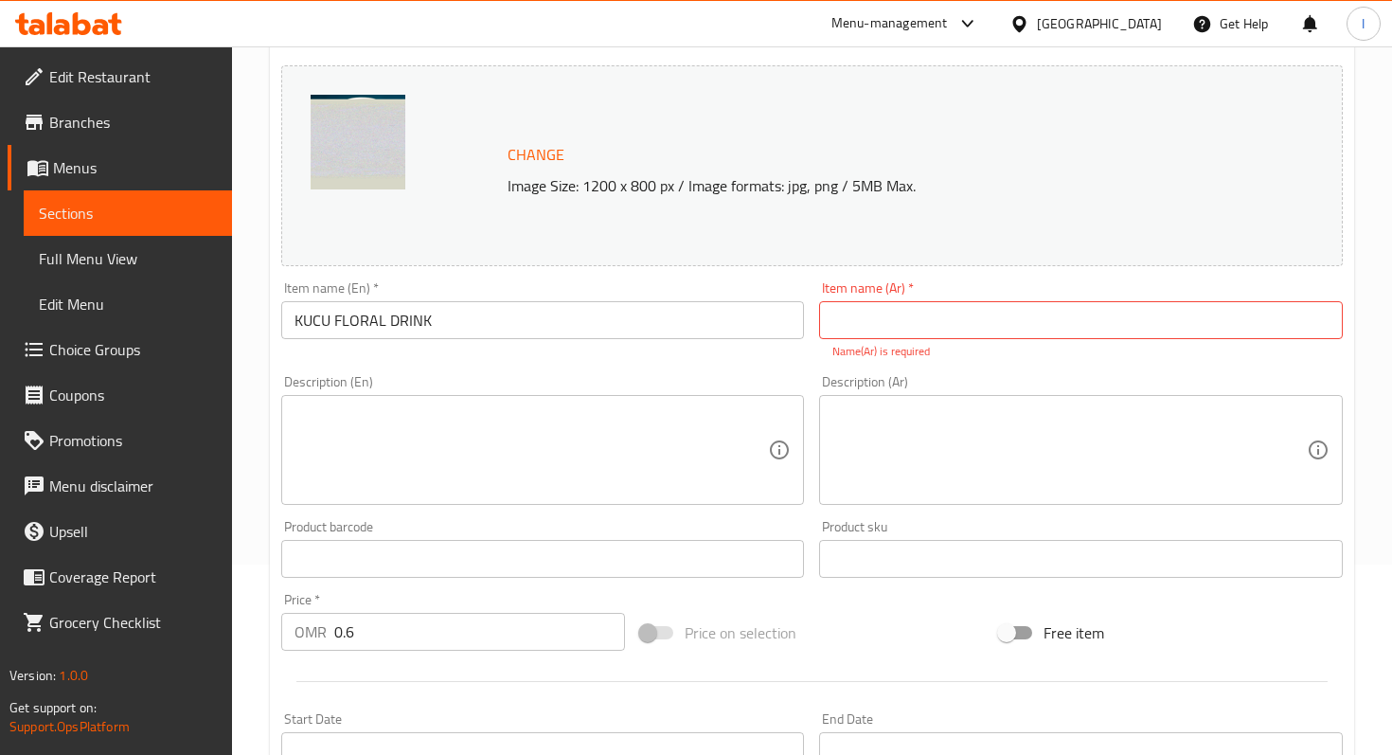
click at [885, 419] on textarea at bounding box center [1068, 450] width 473 height 90
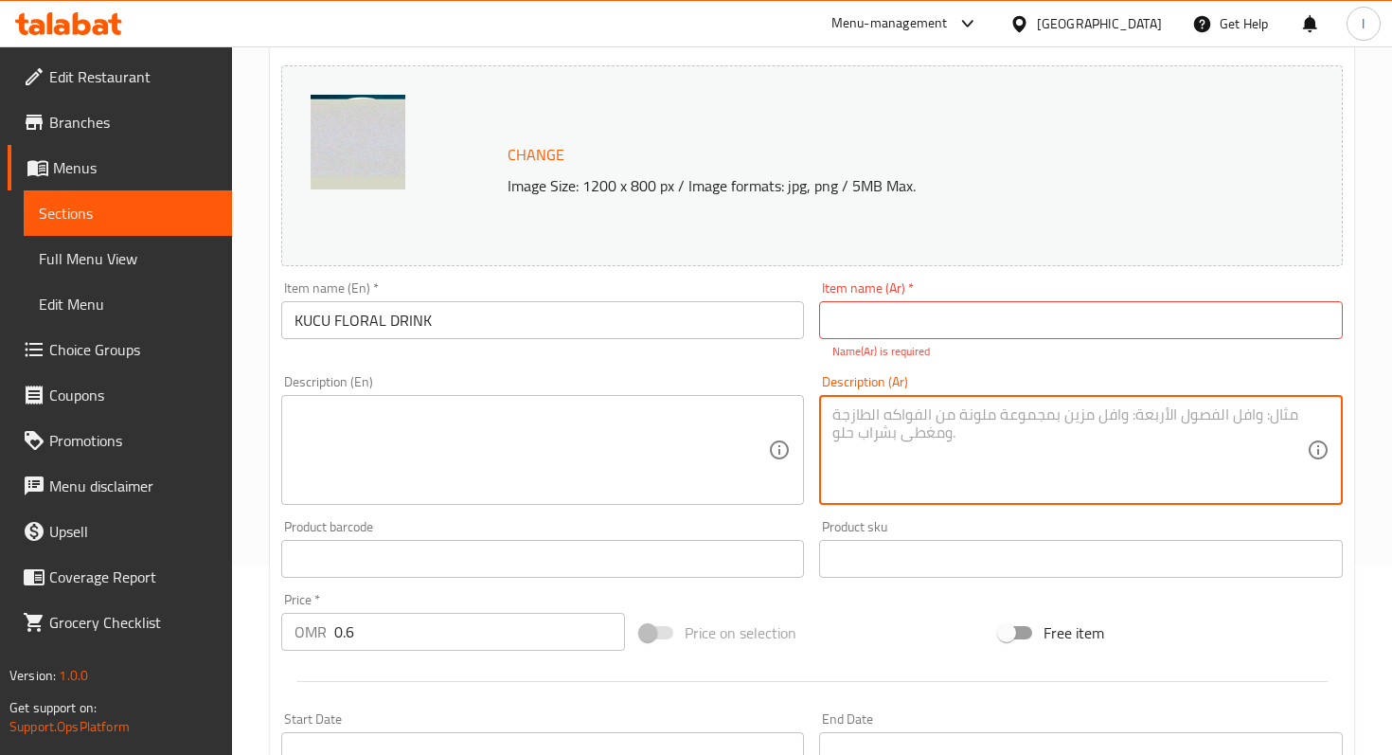
paste textarea "مزيج منعش من الليمون وماء الورد حلو وزهري ومليء بالهدوء."
drag, startPoint x: 929, startPoint y: 416, endPoint x: 831, endPoint y: 417, distance: 97.5
click at [831, 417] on div "مزيج منعش من الليمون وماء الورد حلو وزهري ومليء بالهدوء. Description (Ar)" at bounding box center [1080, 450] width 523 height 110
type textarea "مزيج منعش من الليمون وماء [PERSON_NAME] وزهري ."
click at [942, 316] on input "text" at bounding box center [1080, 320] width 523 height 38
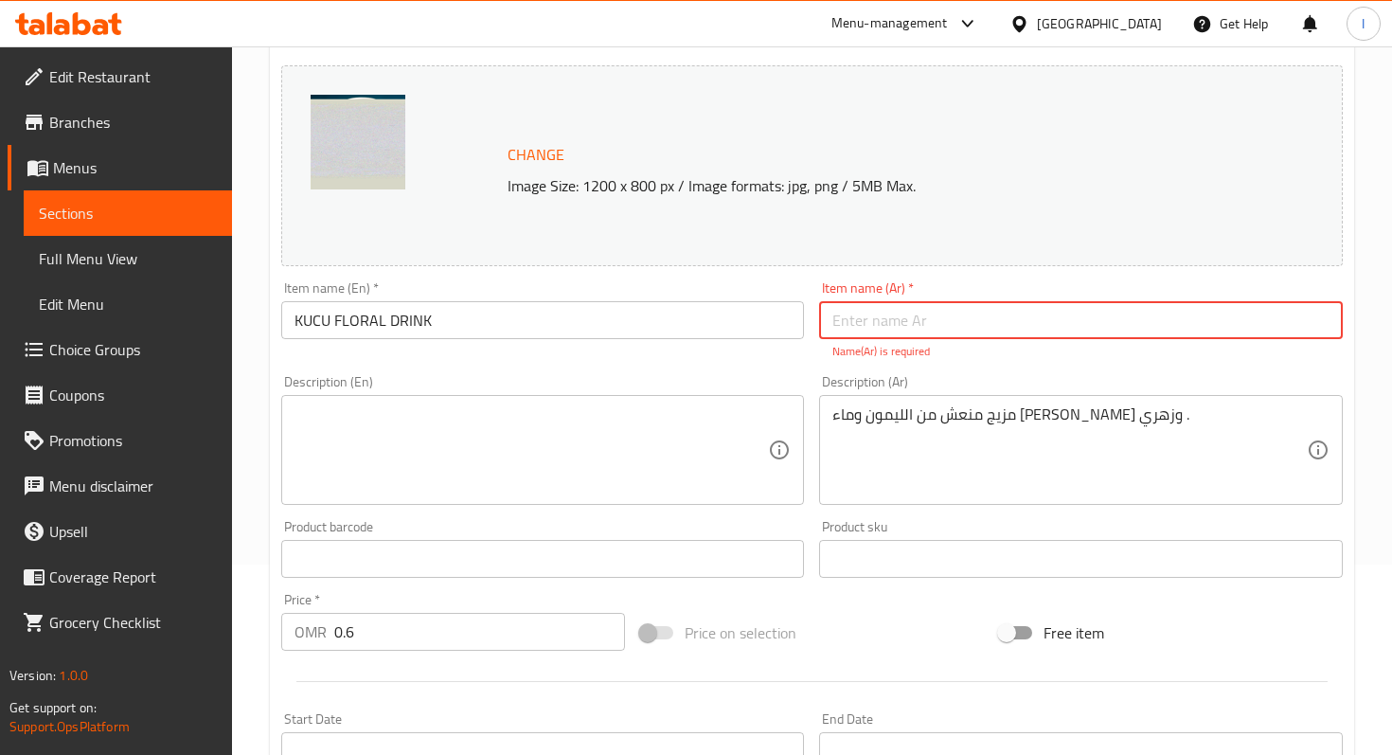
type input ";"
type input "كوكو فلورال"
click at [695, 372] on div "Description (En) Description (En)" at bounding box center [543, 439] width 538 height 145
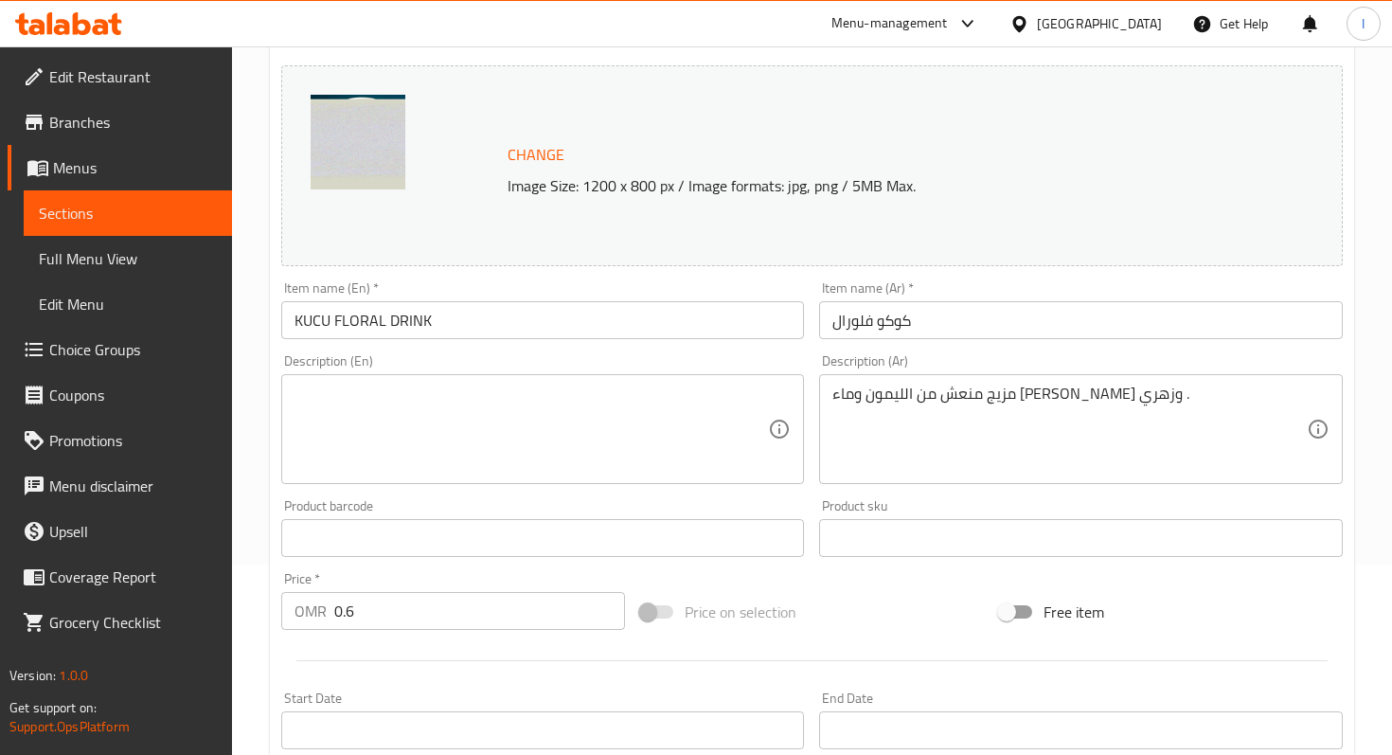
click at [430, 393] on textarea at bounding box center [531, 429] width 473 height 90
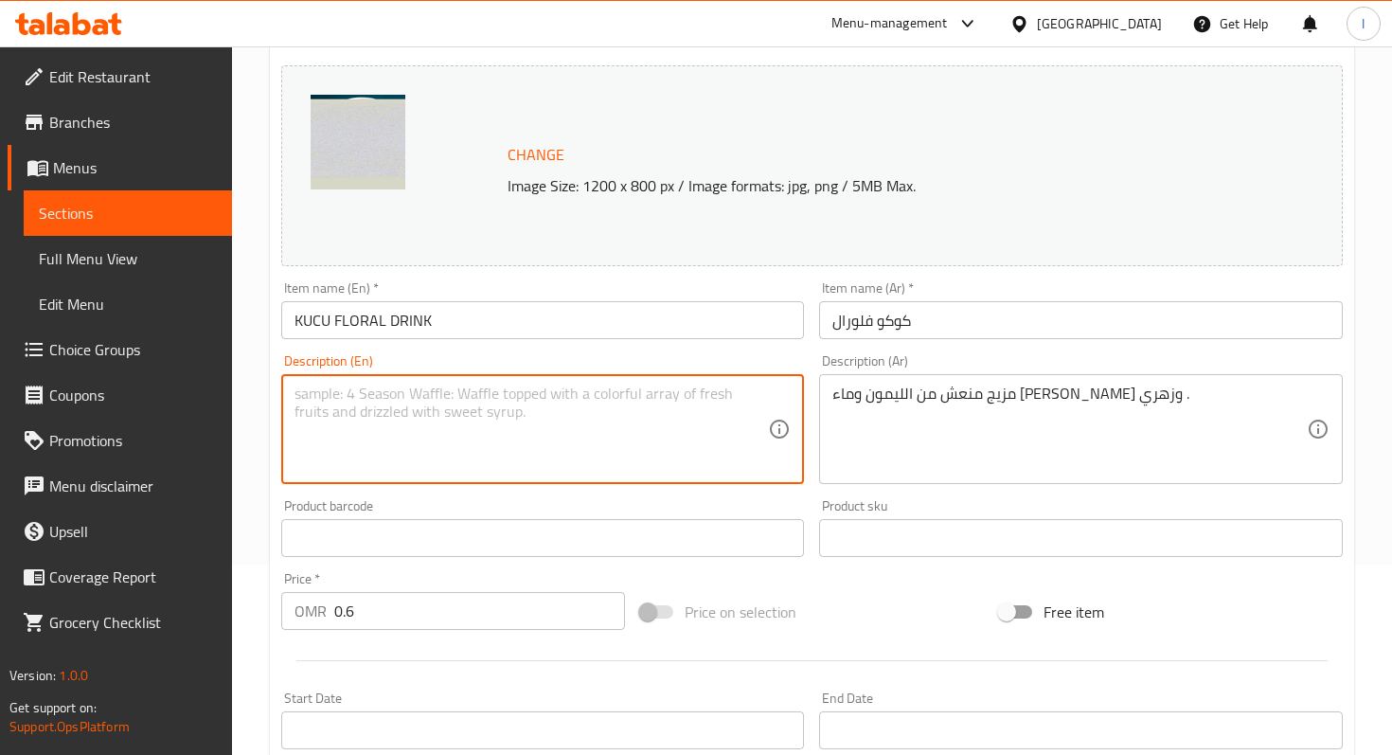
paste textarea "A refreshing mix of lemon and rose water sweet, floral, and full of calm."
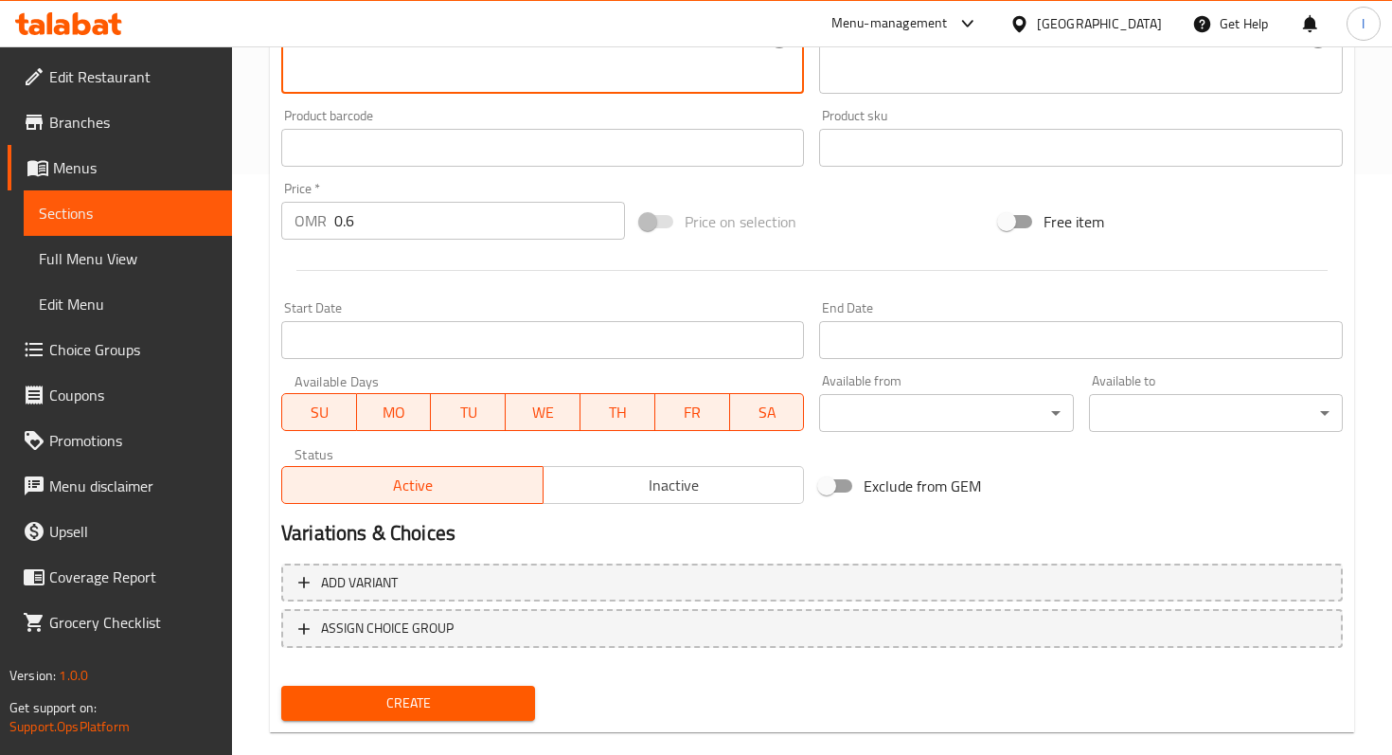
scroll to position [611, 0]
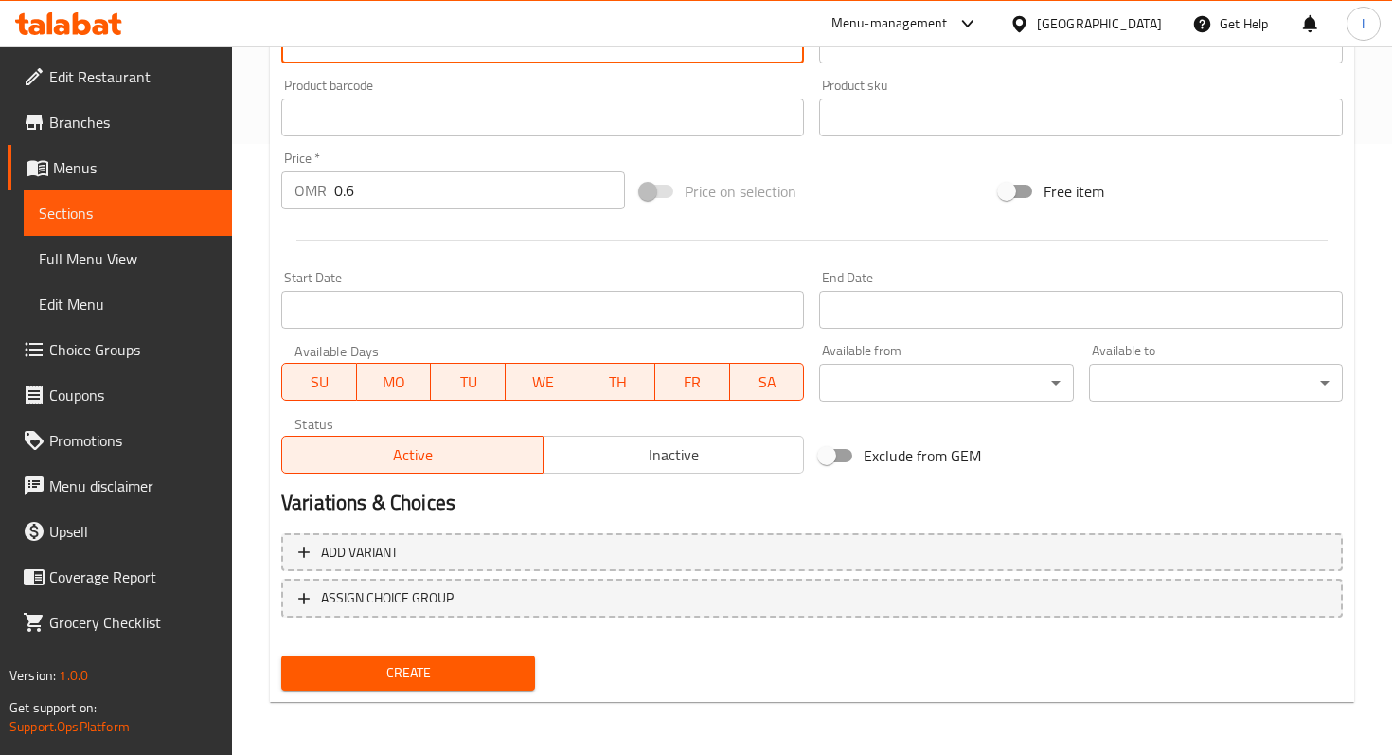
type textarea "A refreshing mix of lemon and rose water sweet, floral."
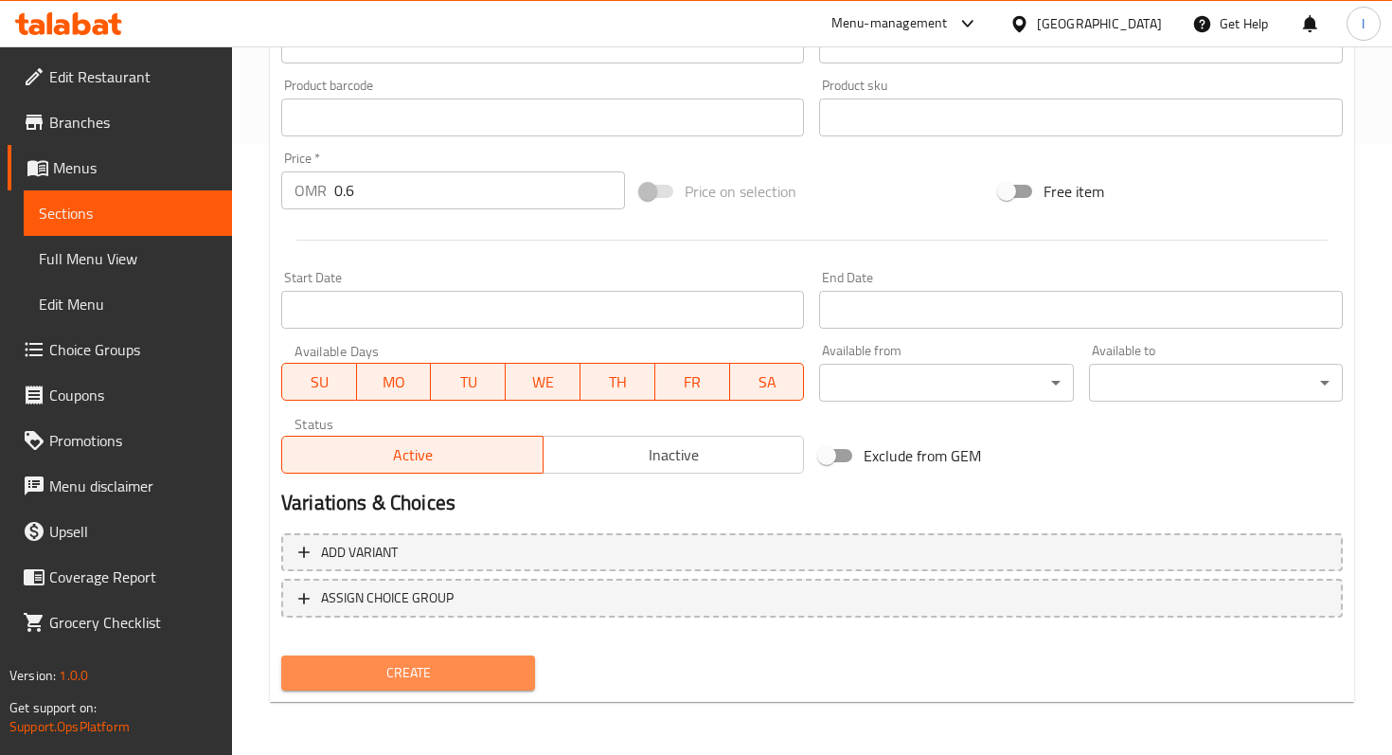
click at [430, 674] on span "Create" at bounding box center [407, 673] width 223 height 24
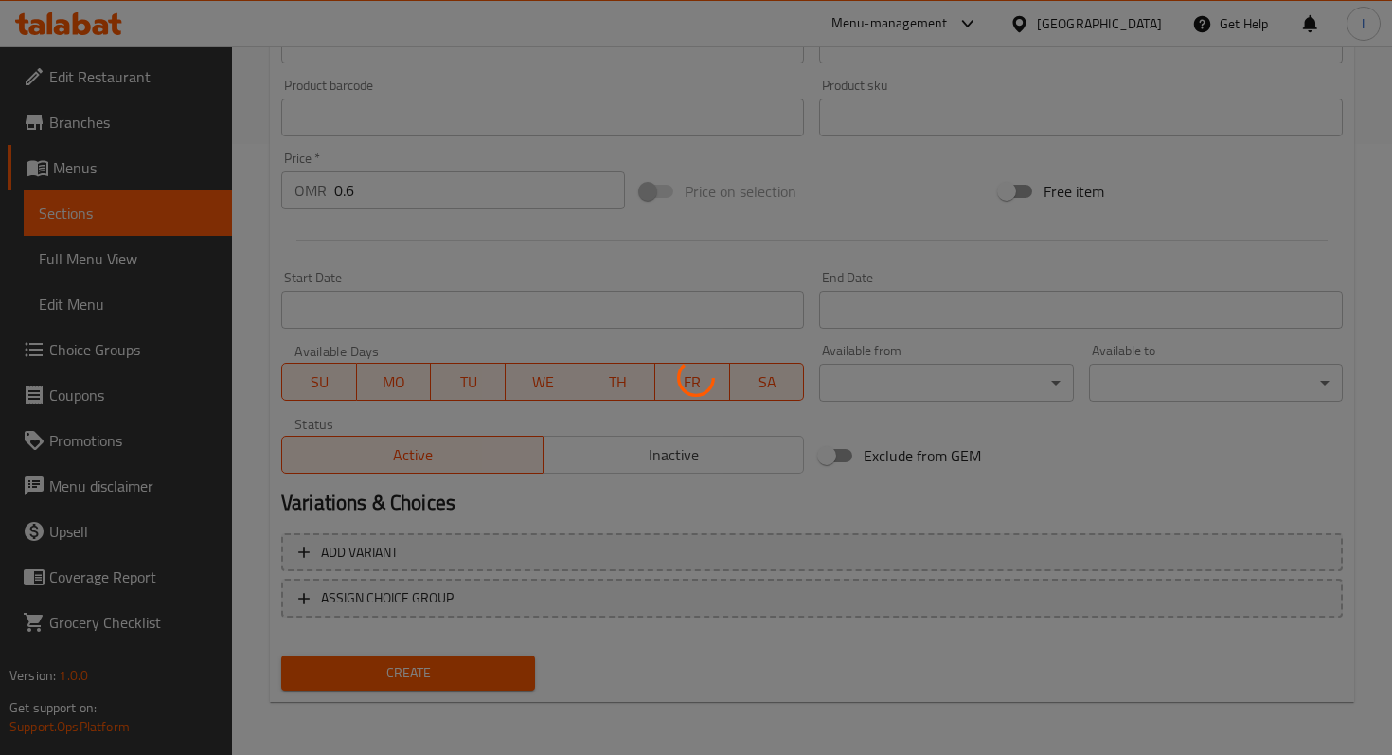
type input "0"
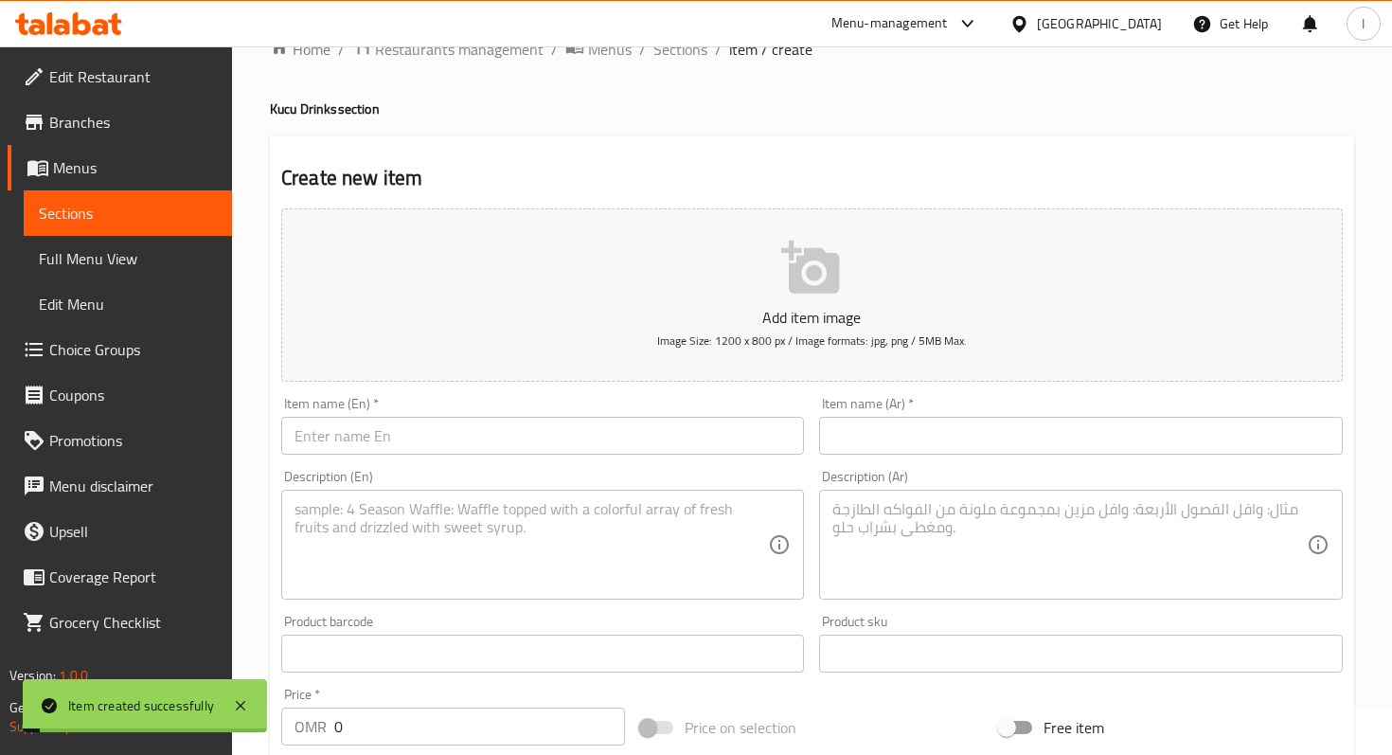
scroll to position [0, 0]
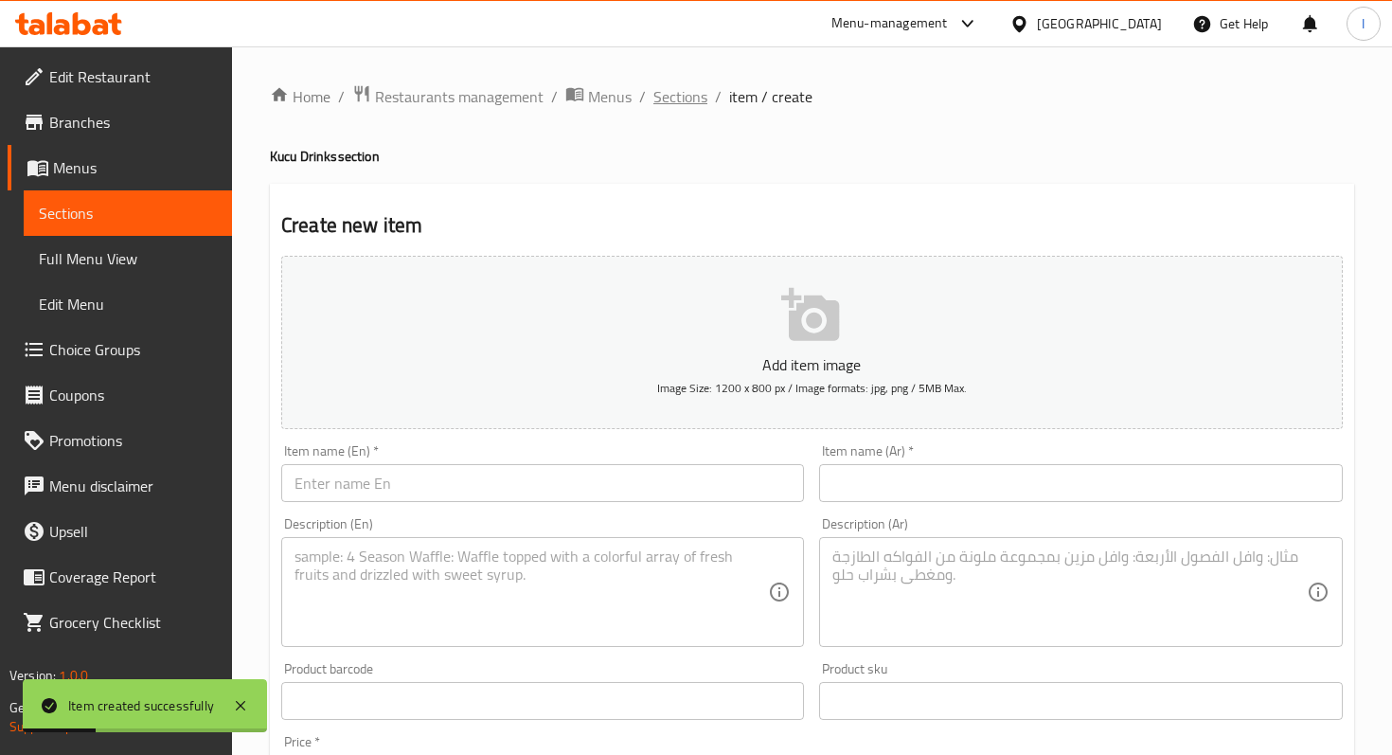
click at [669, 94] on span "Sections" at bounding box center [680, 96] width 54 height 23
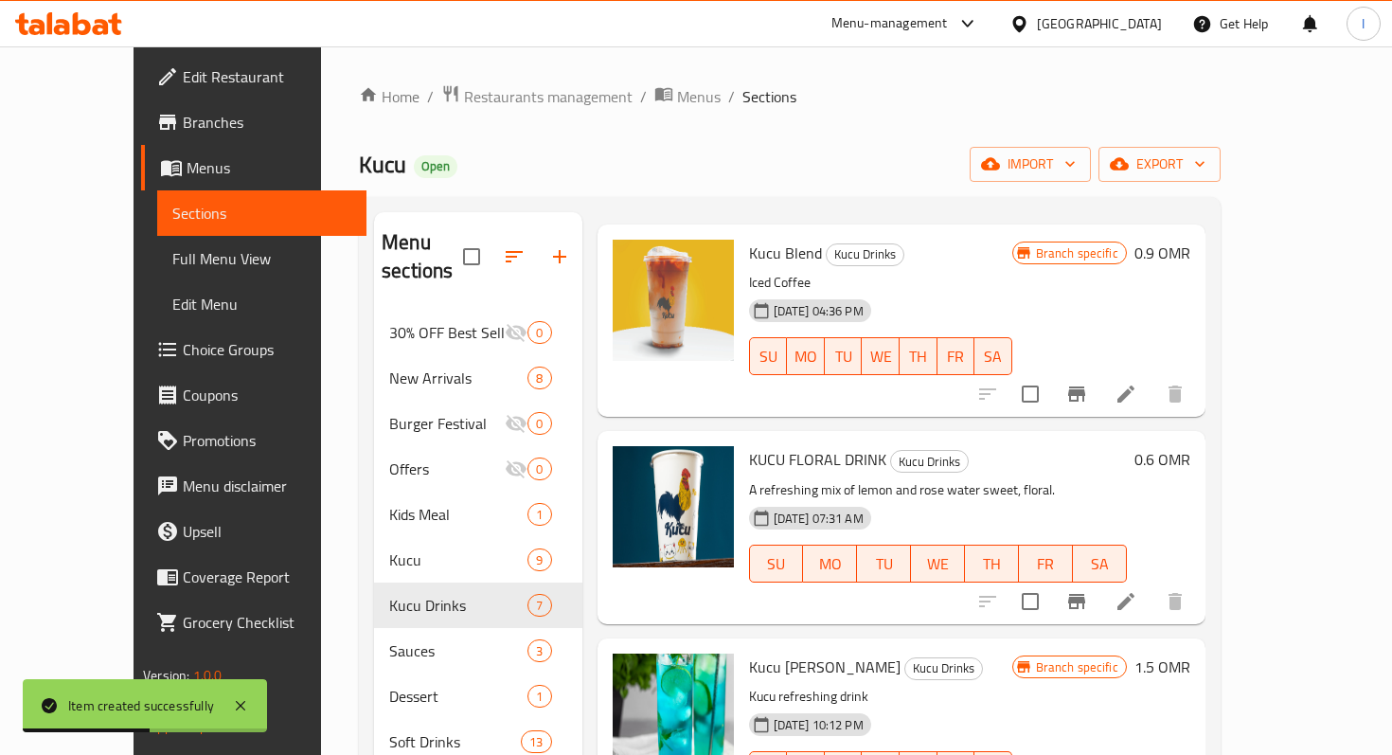
scroll to position [73, 0]
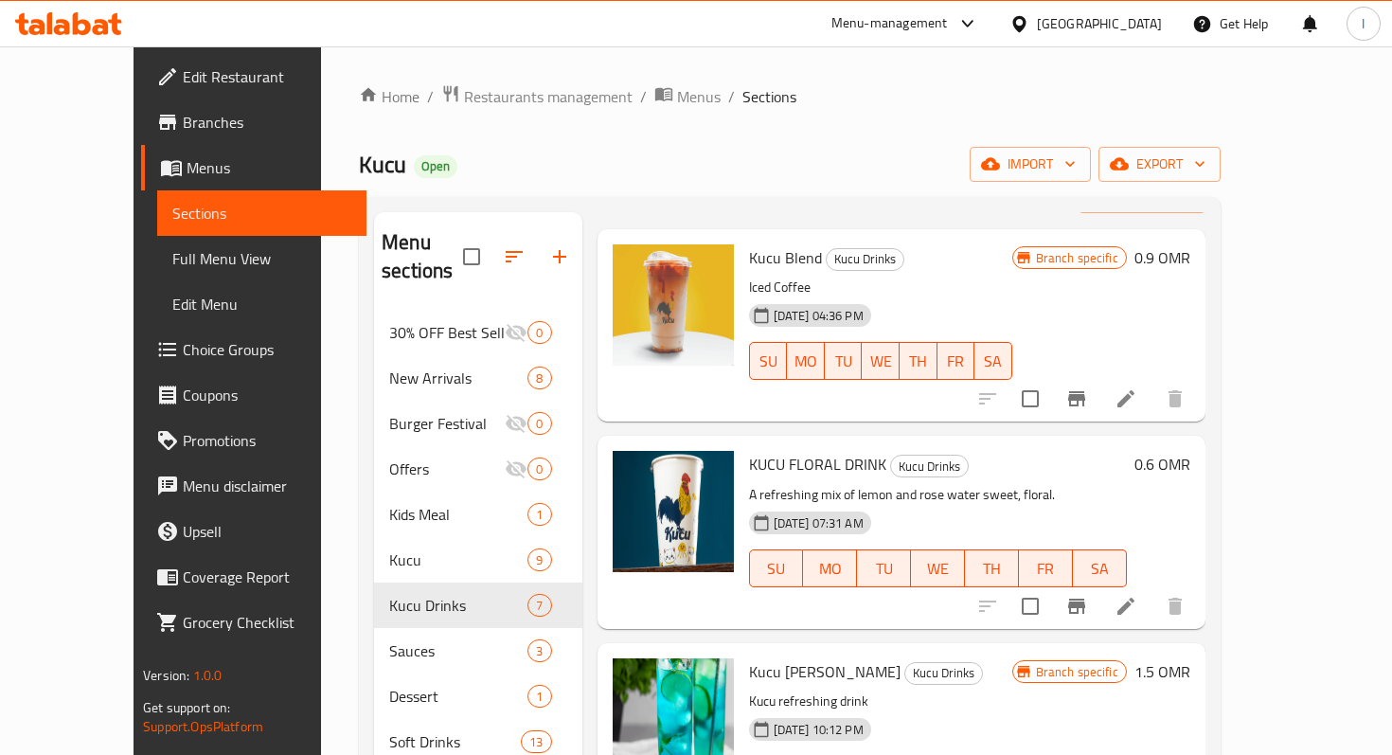
click at [1088, 387] on icon "Branch-specific-item" at bounding box center [1076, 398] width 23 height 23
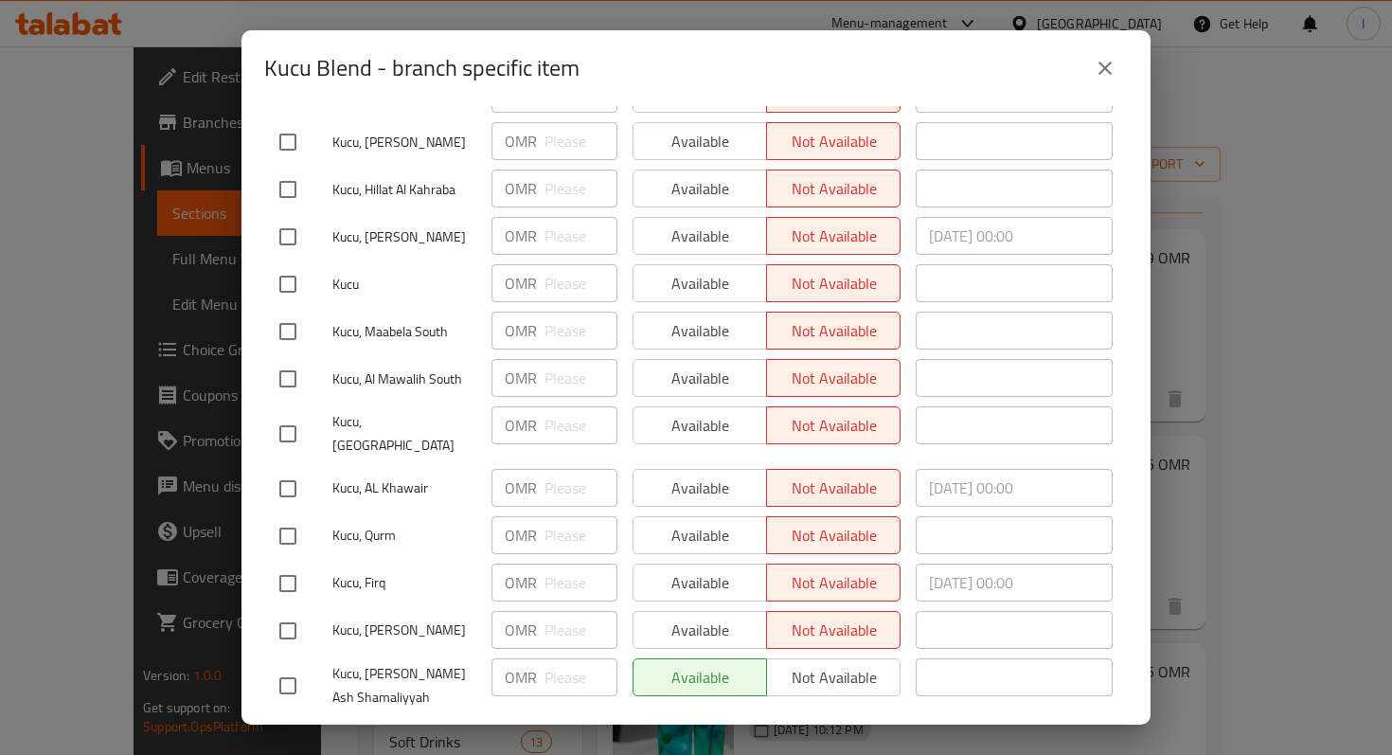
scroll to position [0, 0]
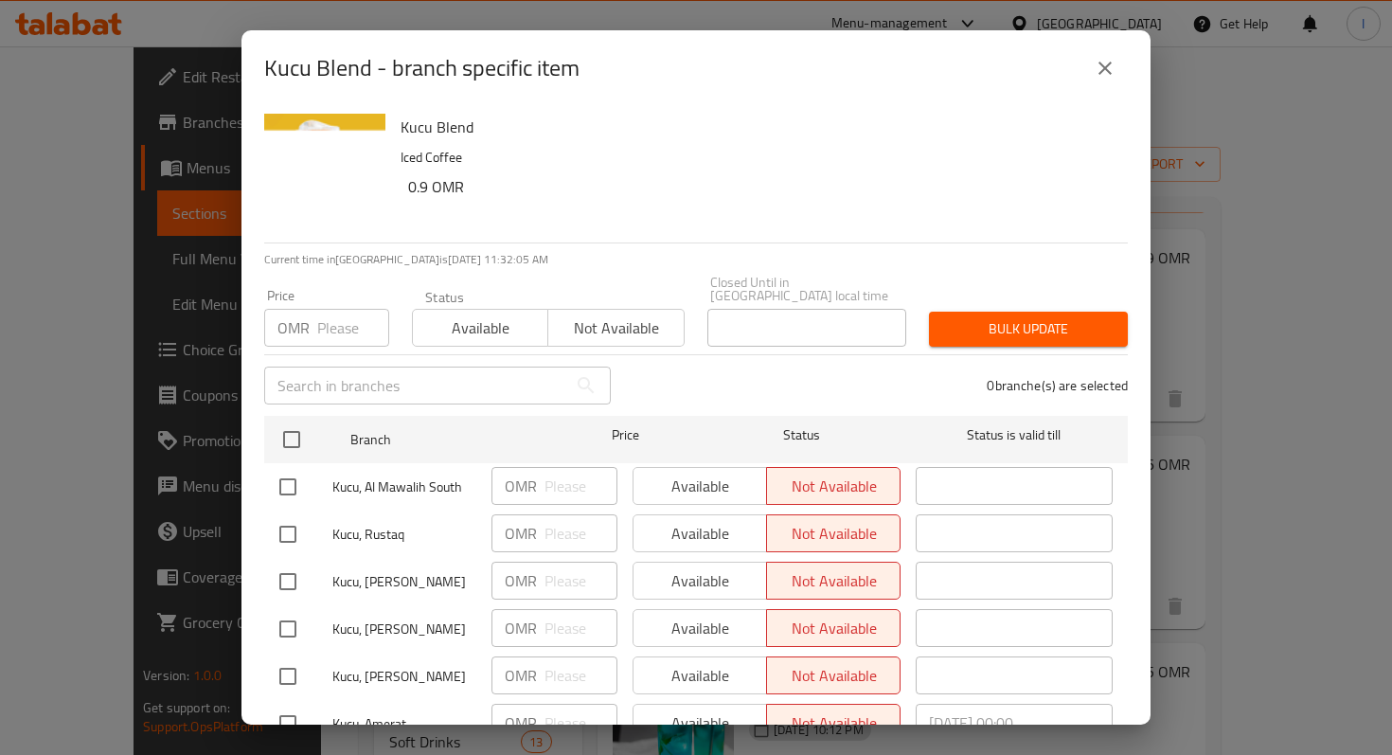
click at [1105, 76] on icon "close" at bounding box center [1105, 68] width 23 height 23
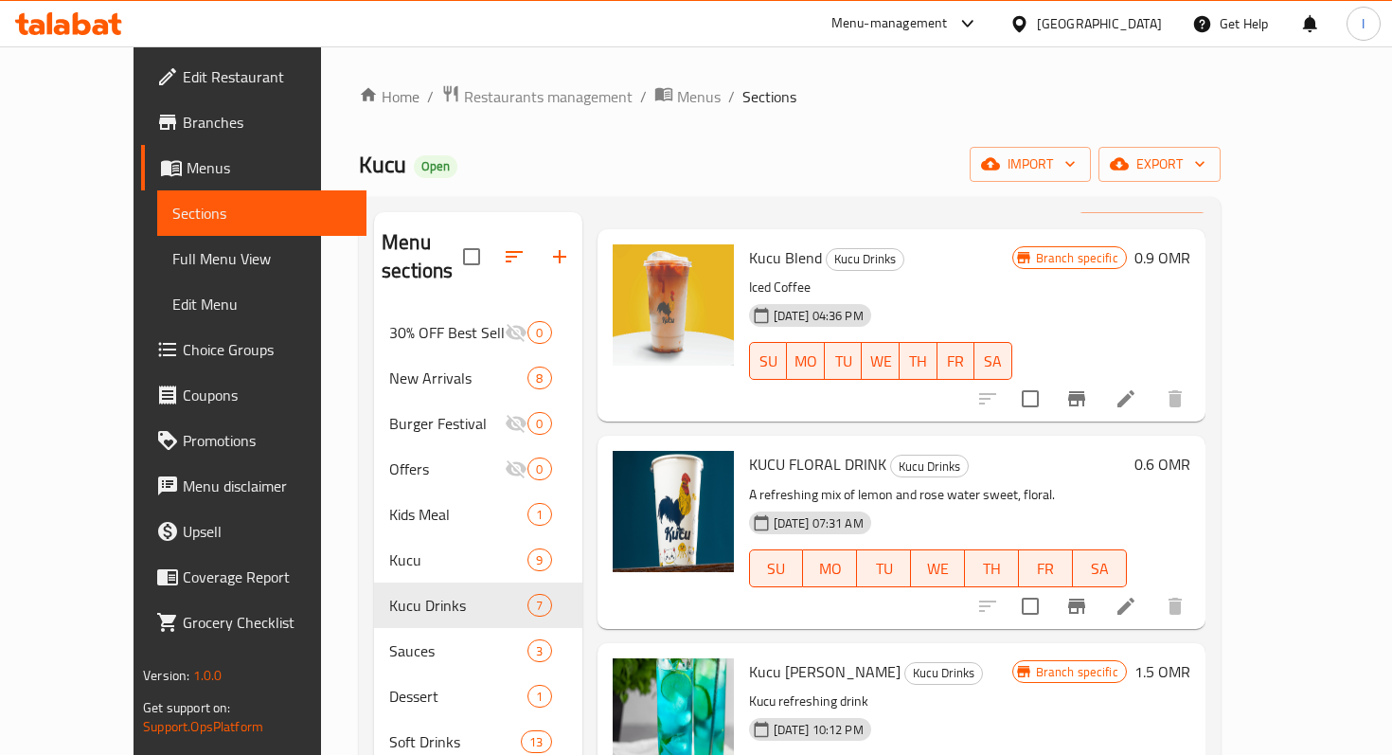
click at [1116, 583] on div at bounding box center [1081, 605] width 233 height 45
click at [1119, 583] on div at bounding box center [1081, 605] width 233 height 45
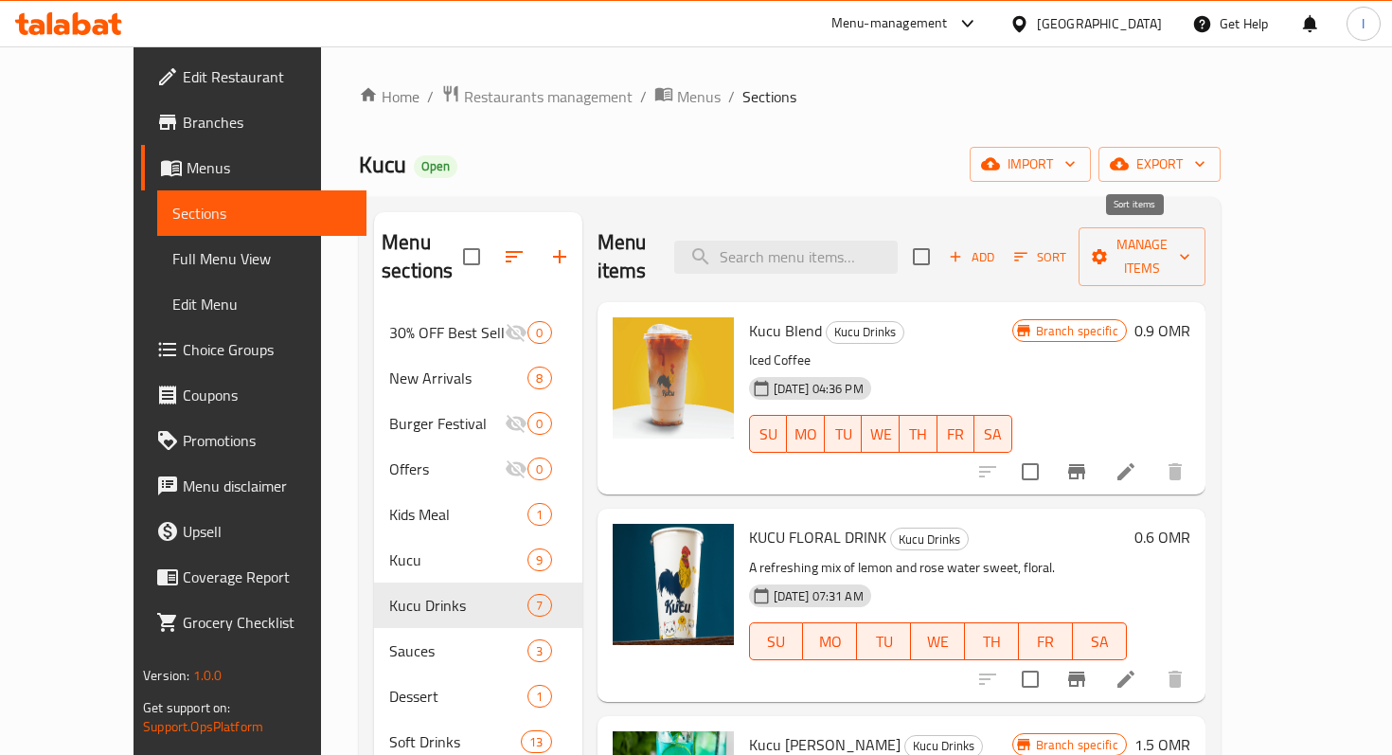
click at [1066, 246] on span "Sort" at bounding box center [1040, 257] width 52 height 22
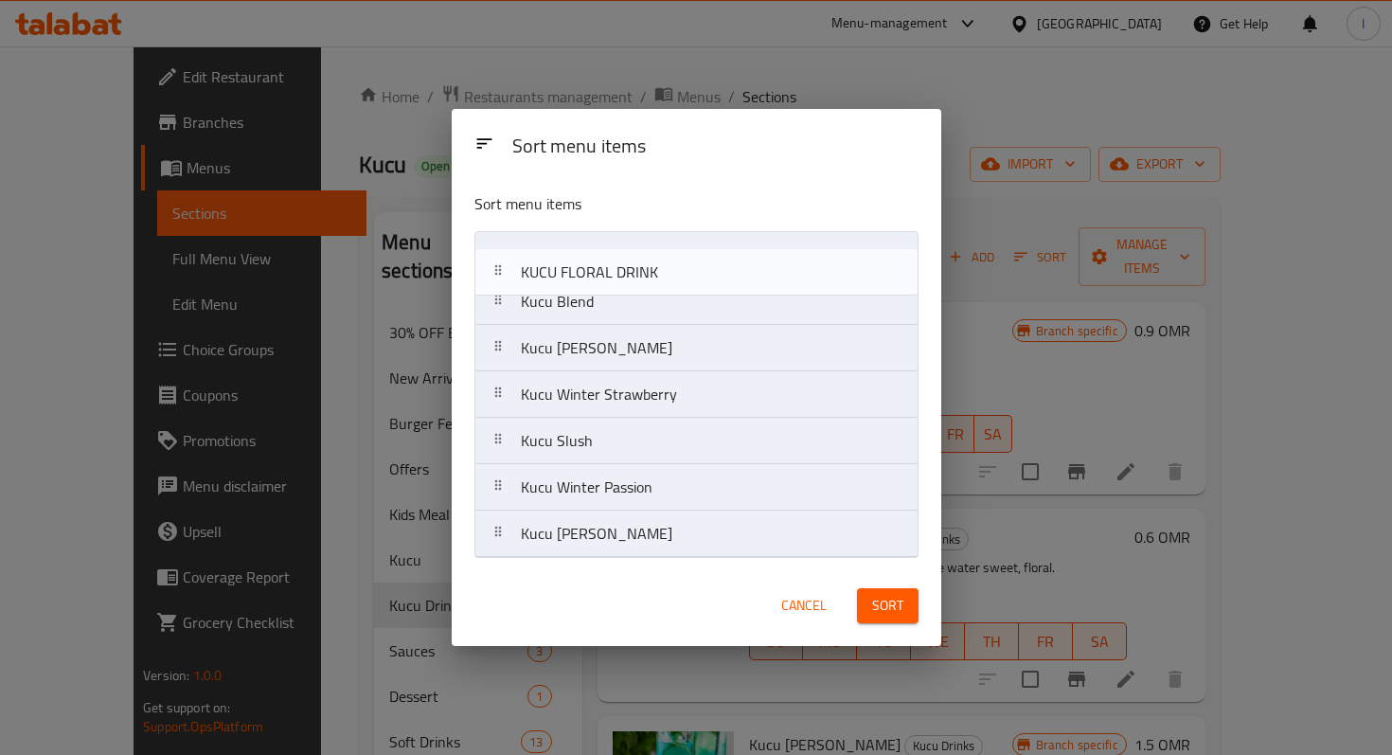
drag, startPoint x: 674, startPoint y: 314, endPoint x: 671, endPoint y: 261, distance: 53.1
click at [671, 261] on nav "Kucu Blend KUCU FLORAL DRINK Kucu [PERSON_NAME] Kucu Winter Strawberry Kucu Slu…" at bounding box center [696, 394] width 444 height 327
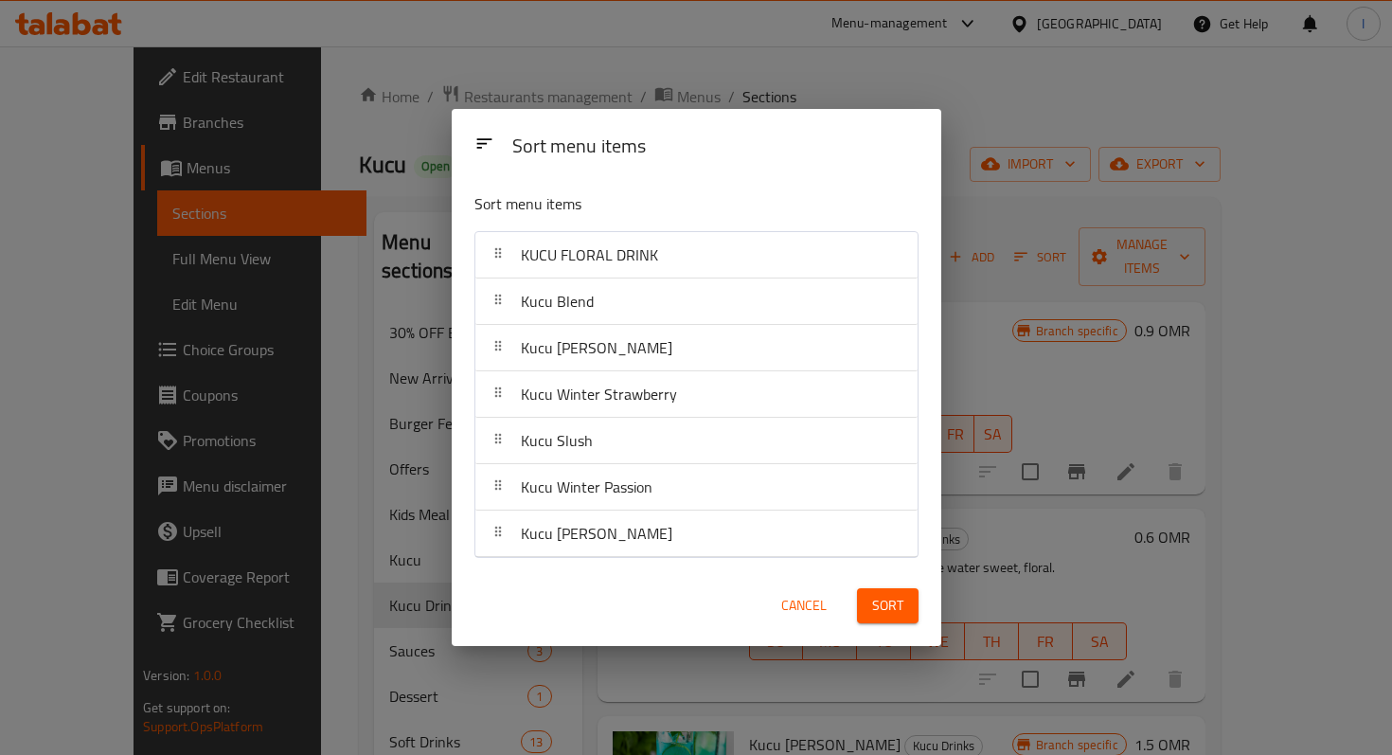
click at [868, 599] on button "Sort" at bounding box center [888, 605] width 62 height 35
